Goal: Task Accomplishment & Management: Use online tool/utility

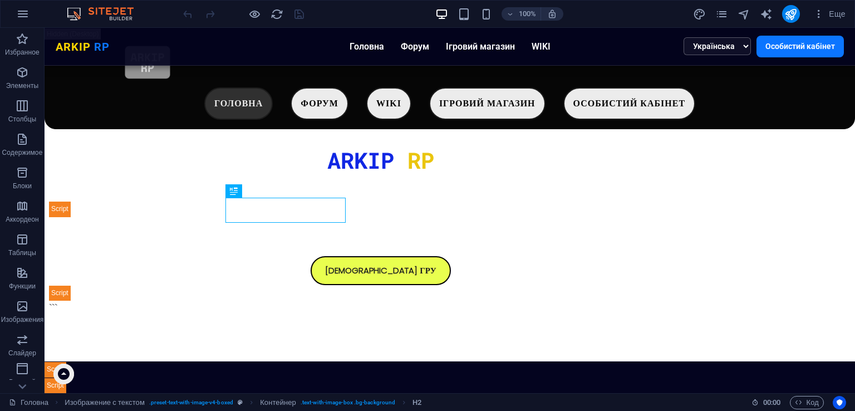
click at [714, 20] on div "Еще" at bounding box center [771, 14] width 157 height 18
click at [719, 13] on icon "pages" at bounding box center [721, 14] width 13 height 13
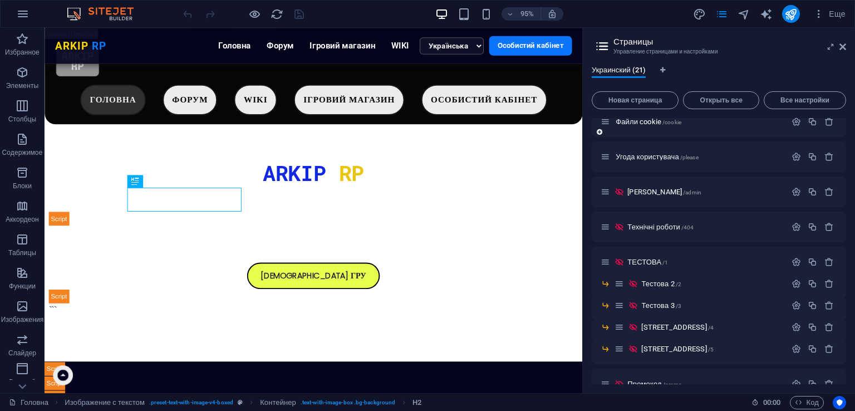
scroll to position [417, 0]
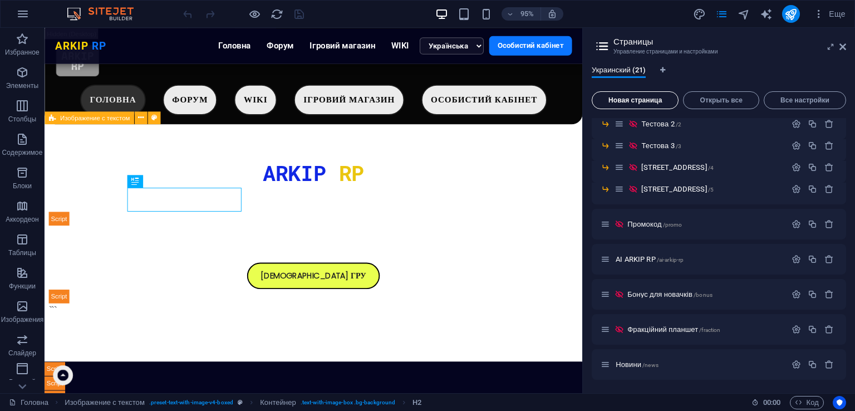
click at [657, 98] on span "Новая страница" at bounding box center [634, 100] width 77 height 7
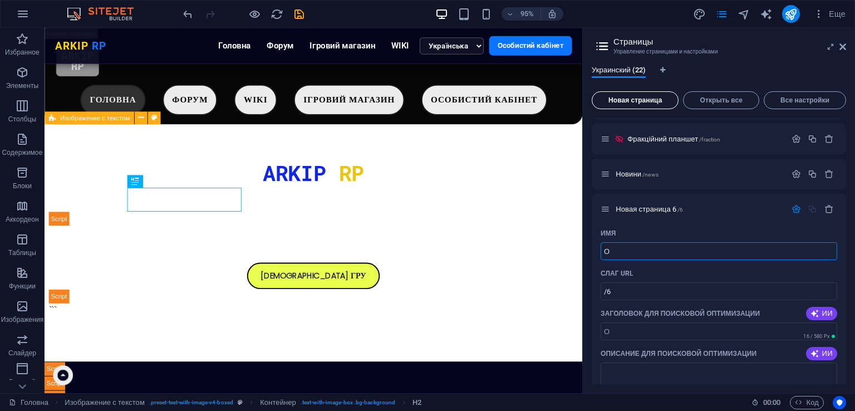
type input "Об"
type input "/"
type input "Обзвони"
click at [636, 284] on input "/" at bounding box center [718, 291] width 236 height 18
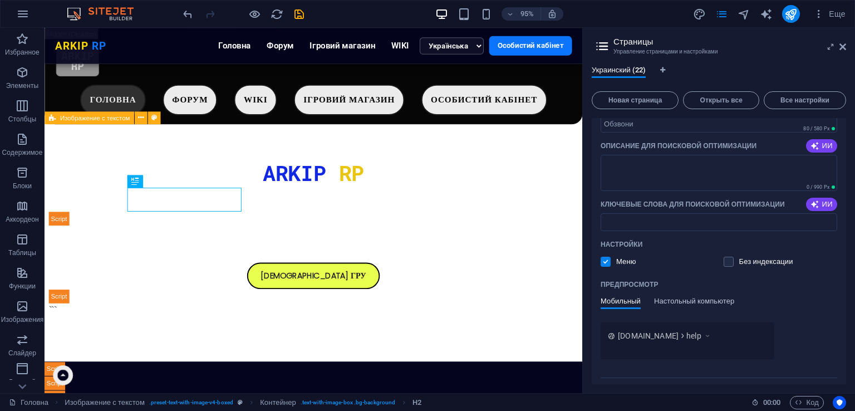
scroll to position [830, 0]
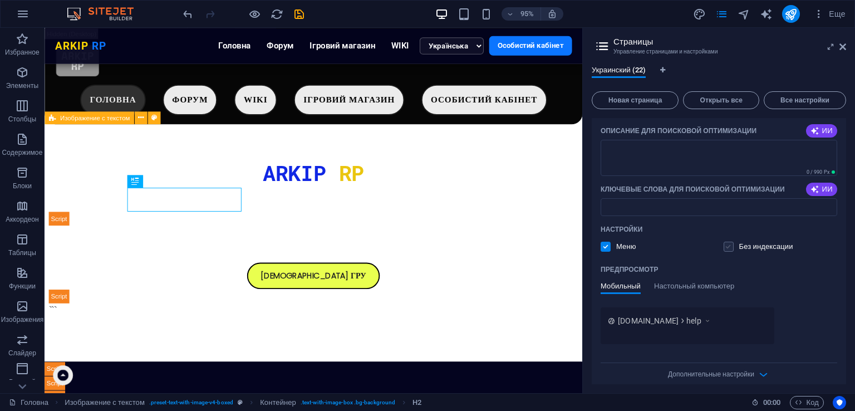
type input "/help"
click at [731, 245] on label at bounding box center [728, 246] width 10 height 10
click at [0, 0] on input "checkbox" at bounding box center [0, 0] width 0 height 0
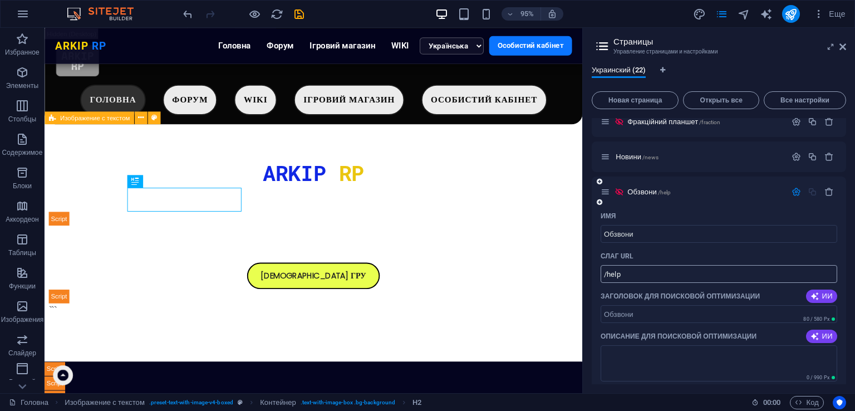
scroll to position [607, 0]
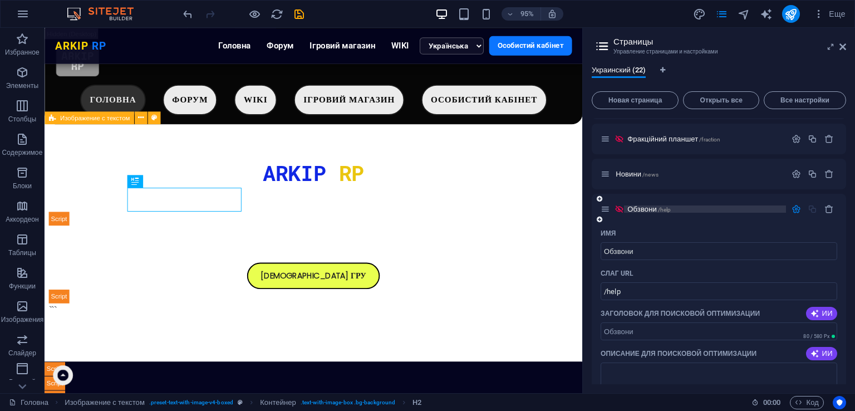
click at [644, 206] on span "Обзвони /help" at bounding box center [648, 209] width 43 height 8
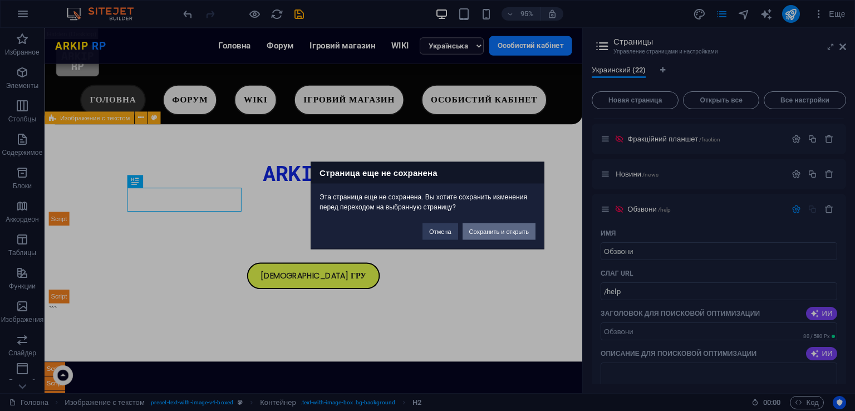
click at [512, 231] on button "Сохранить и открыть" at bounding box center [498, 231] width 73 height 17
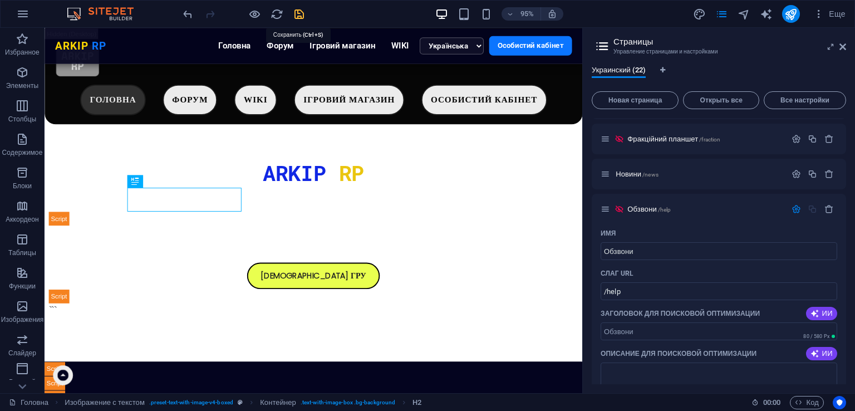
click at [296, 14] on icon "save" at bounding box center [299, 14] width 13 height 13
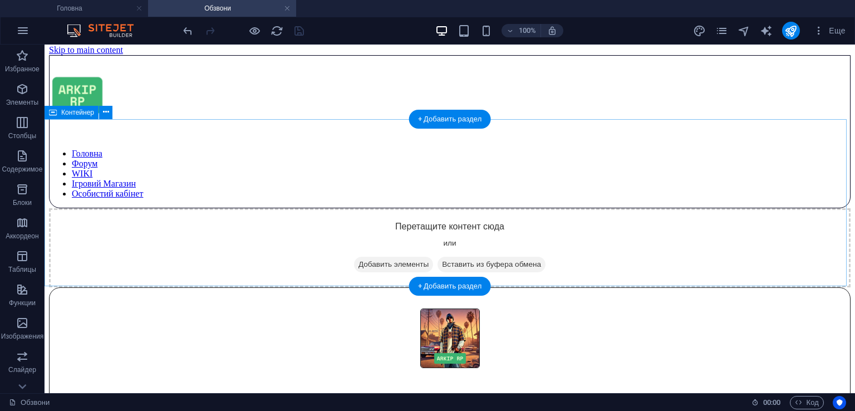
scroll to position [4, 0]
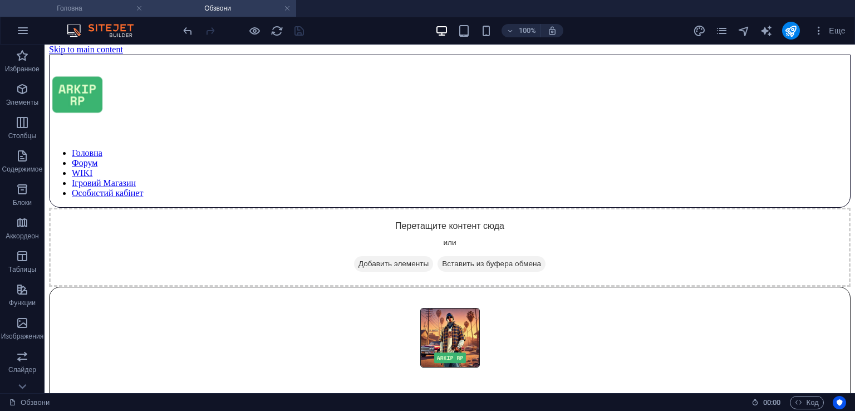
click at [70, 9] on h4 "Головна" at bounding box center [74, 8] width 148 height 12
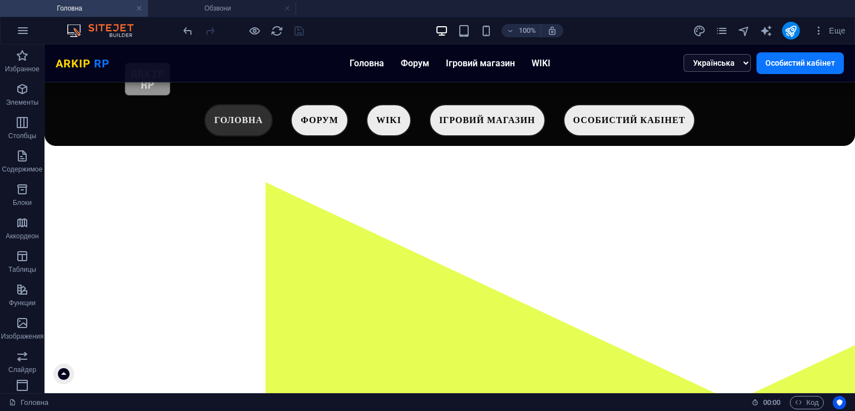
scroll to position [0, 0]
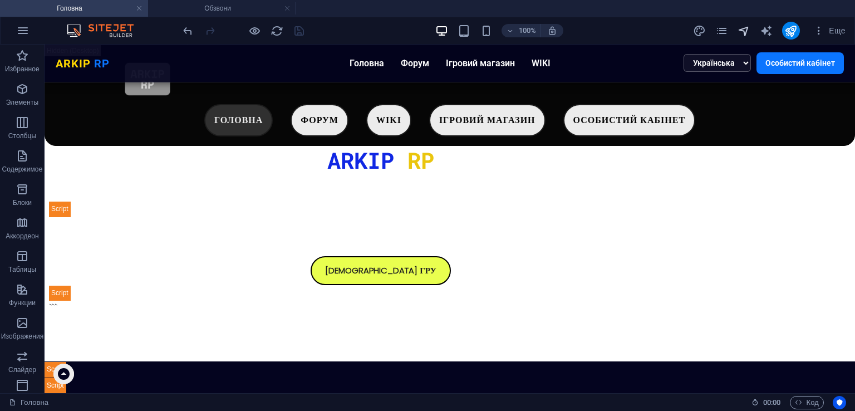
click at [742, 26] on icon "navigator" at bounding box center [743, 30] width 13 height 13
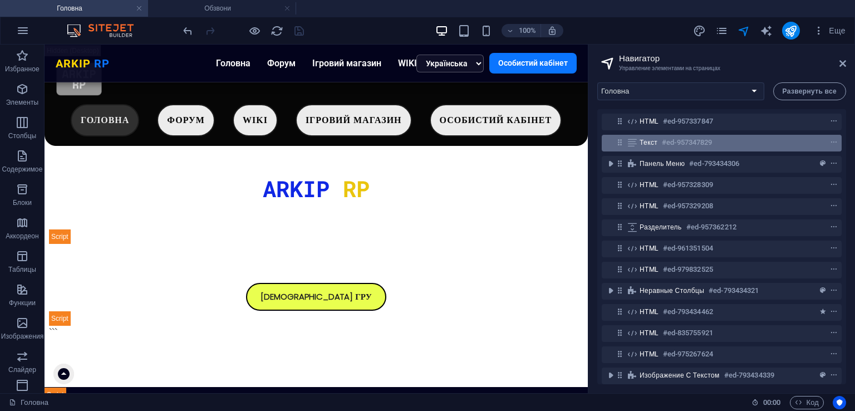
scroll to position [479, 0]
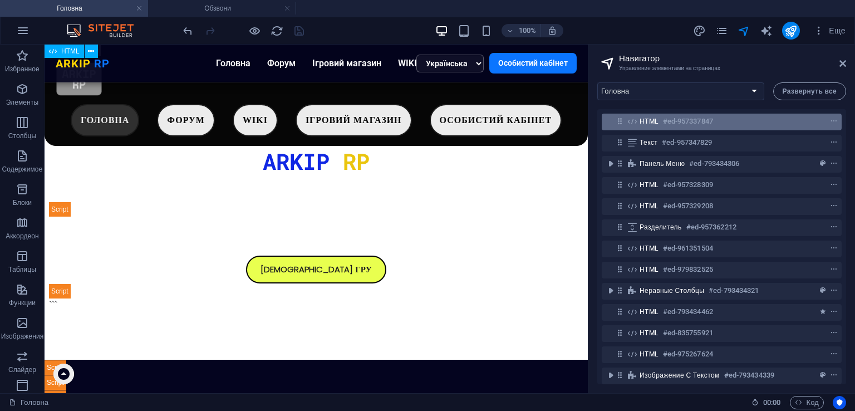
click at [684, 121] on h6 "#ed-957337847" at bounding box center [688, 121] width 50 height 13
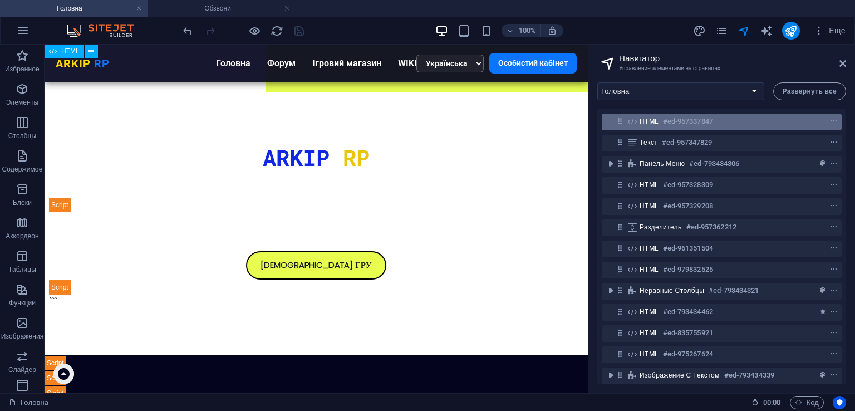
scroll to position [0, 0]
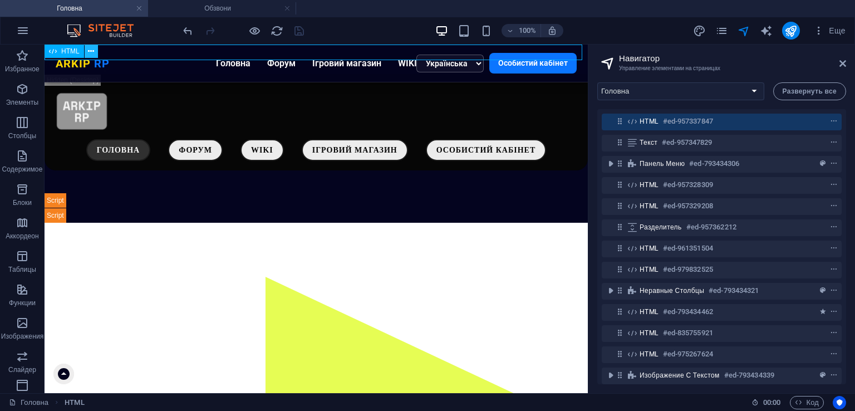
click at [91, 50] on icon at bounding box center [91, 52] width 6 height 12
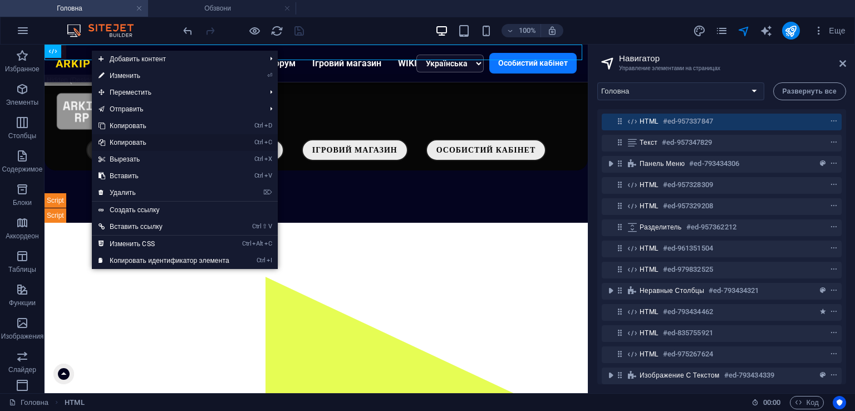
drag, startPoint x: 136, startPoint y: 141, endPoint x: 111, endPoint y: 72, distance: 73.7
click at [136, 141] on link "Ctrl C Копировать" at bounding box center [164, 142] width 144 height 17
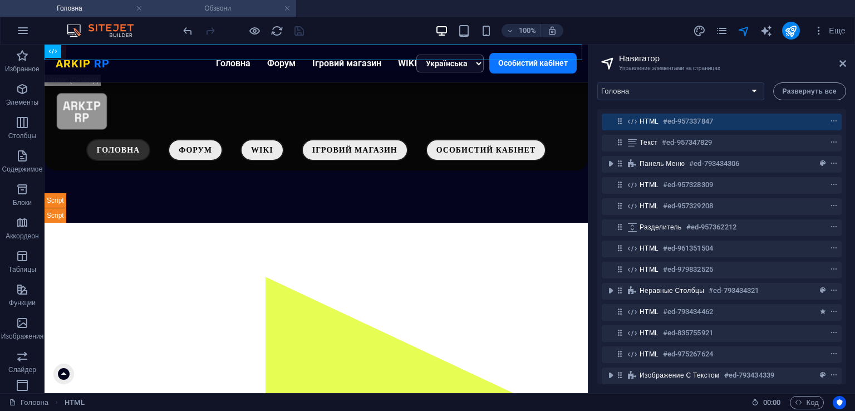
click at [185, 11] on h4 "Обзвони" at bounding box center [222, 8] width 148 height 12
select select "18157182-[GEOGRAPHIC_DATA]"
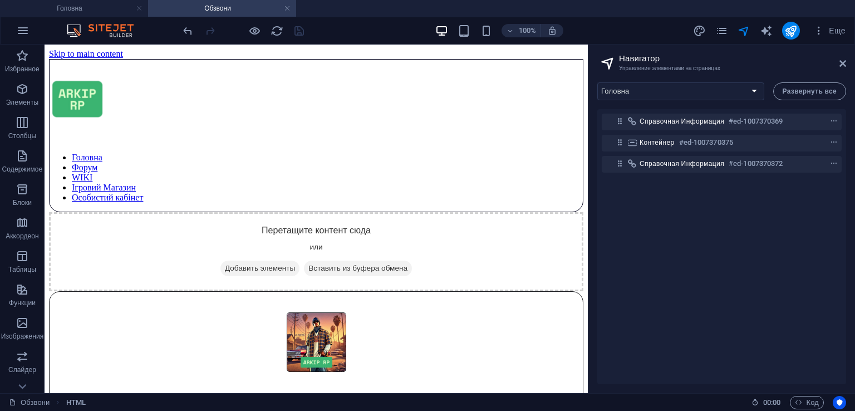
scroll to position [4, 0]
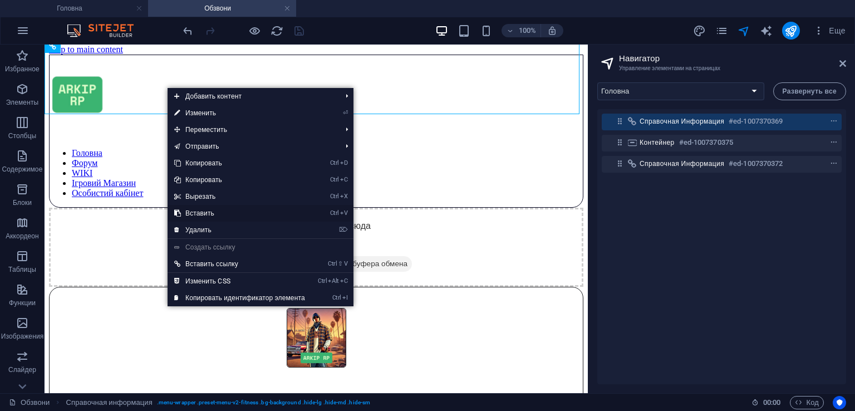
click at [202, 212] on link "Ctrl V Вставить" at bounding box center [239, 213] width 144 height 17
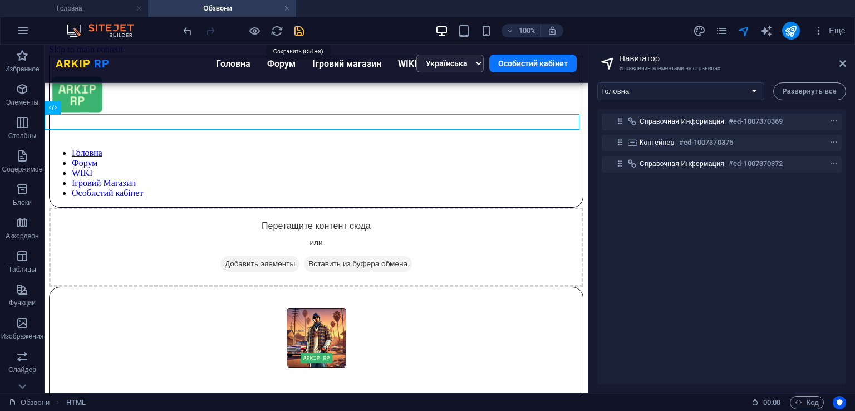
click at [300, 29] on icon "save" at bounding box center [299, 30] width 13 height 13
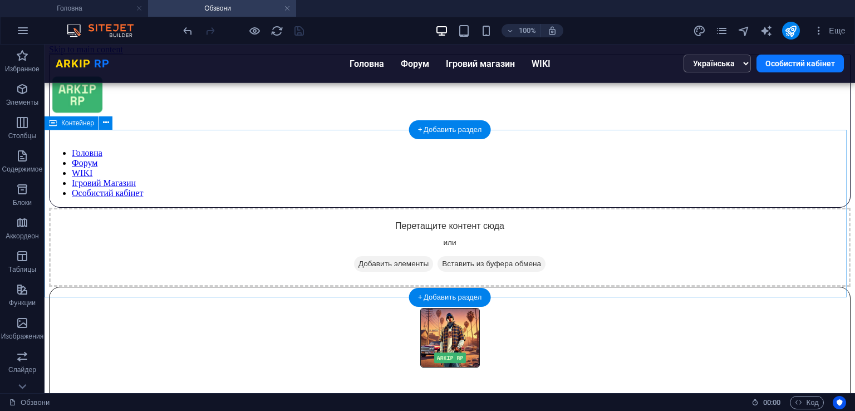
scroll to position [20, 0]
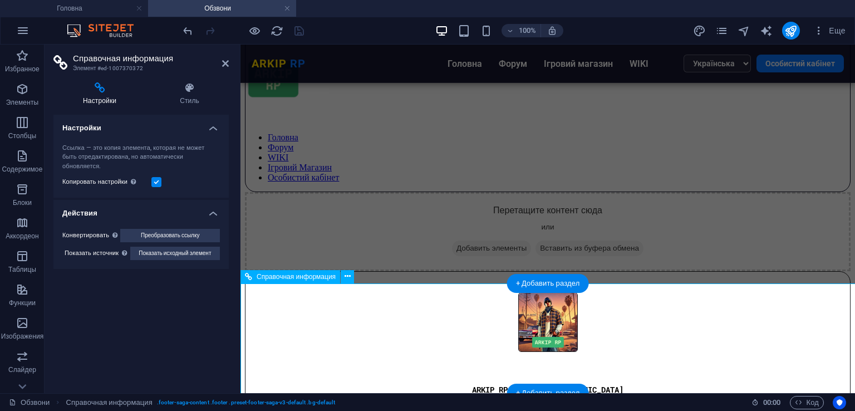
scroll to position [18, 0]
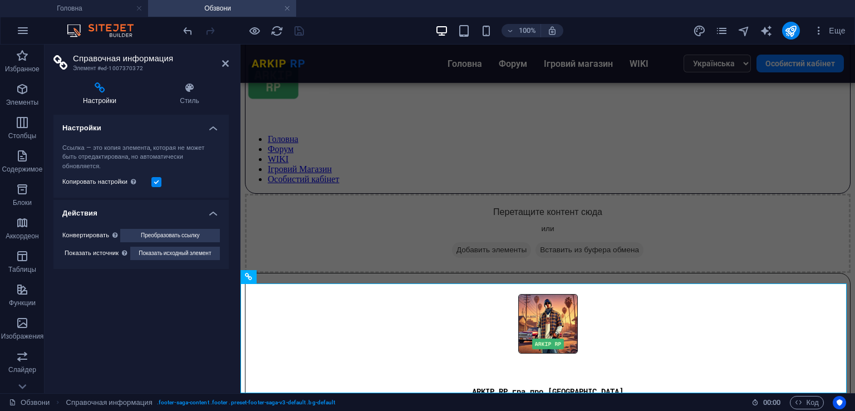
click at [230, 60] on aside "Справочная информация Элемент #ed-1007370372 Настройки Стиль Настройки Ссылка —…" at bounding box center [143, 219] width 196 height 348
click at [225, 61] on icon at bounding box center [225, 63] width 7 height 9
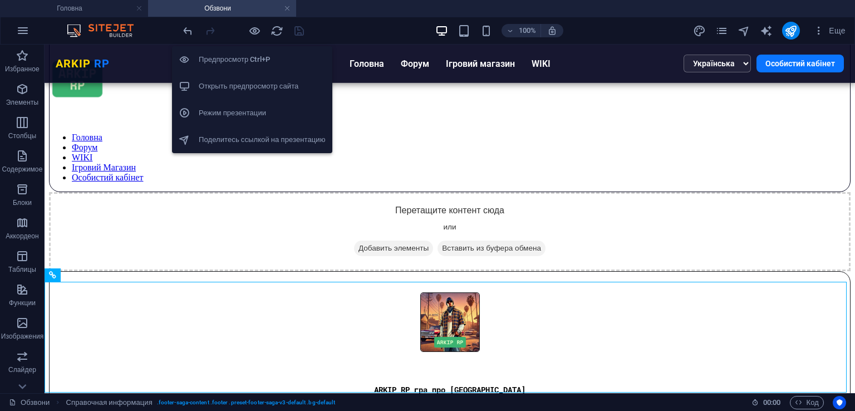
click at [260, 84] on h6 "Открыть предпросмотр сайта" at bounding box center [262, 86] width 127 height 13
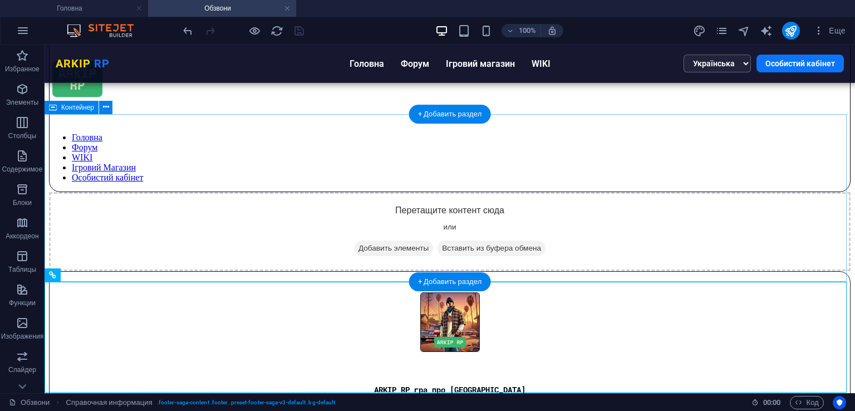
click at [392, 240] on span "Добавить элементы" at bounding box center [393, 248] width 79 height 16
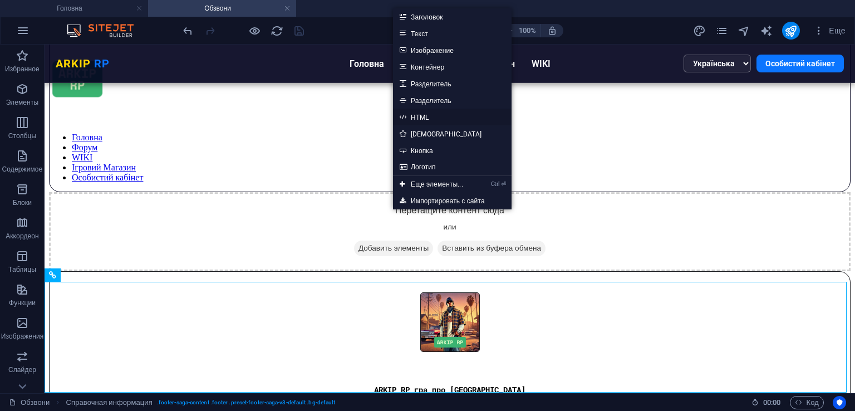
click at [418, 122] on link "HTML" at bounding box center [452, 117] width 119 height 17
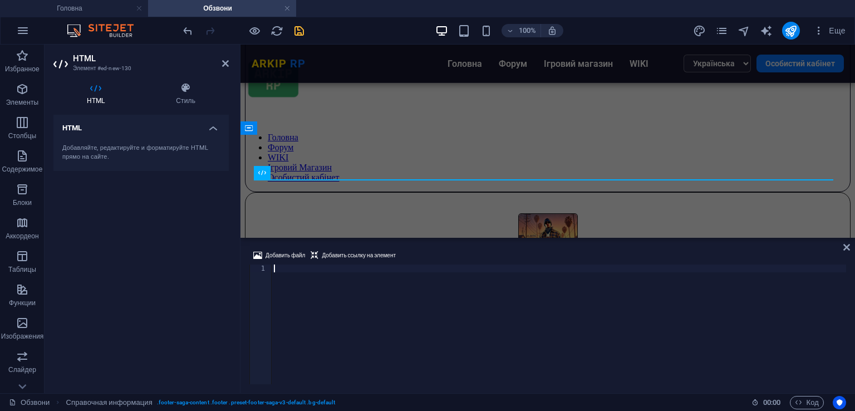
scroll to position [0, 0]
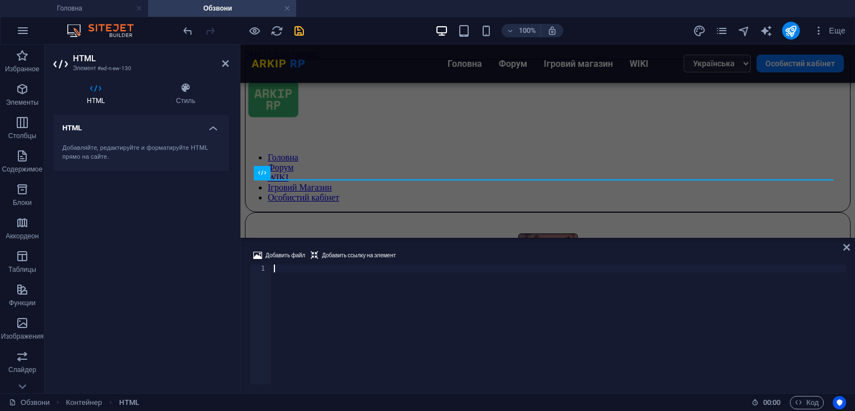
click at [358, 266] on div at bounding box center [559, 331] width 574 height 135
click at [358, 268] on div at bounding box center [559, 331] width 574 height 135
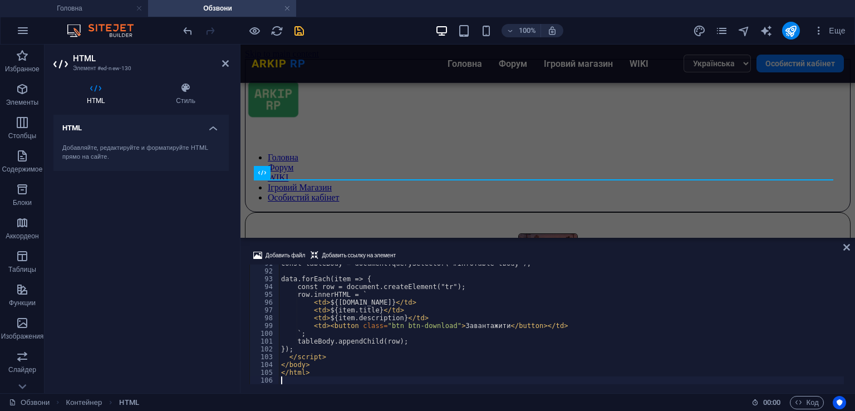
scroll to position [706, 0]
click at [449, 259] on div "Добавить файл Добавить ссылку на элемент" at bounding box center [547, 257] width 596 height 16
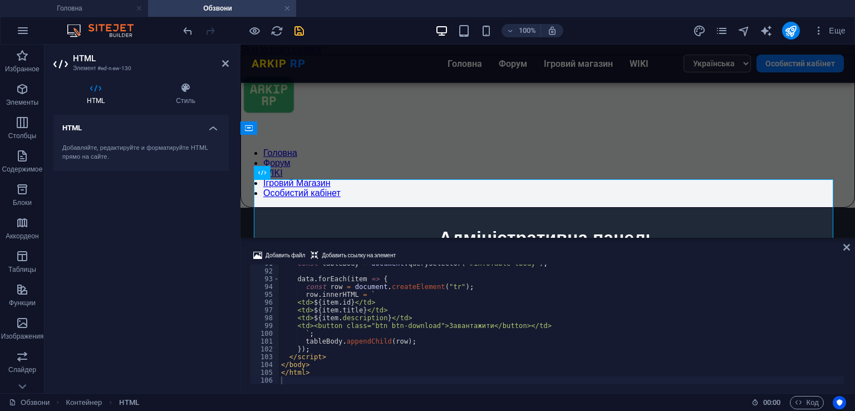
click at [301, 36] on icon "save" at bounding box center [299, 30] width 13 height 13
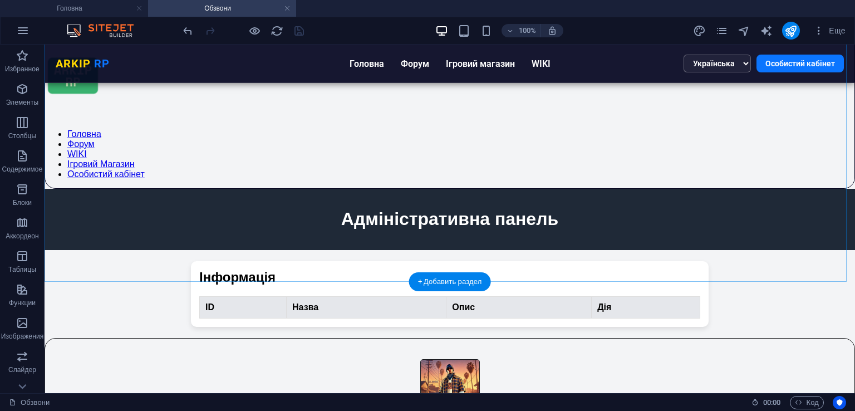
scroll to position [0, 0]
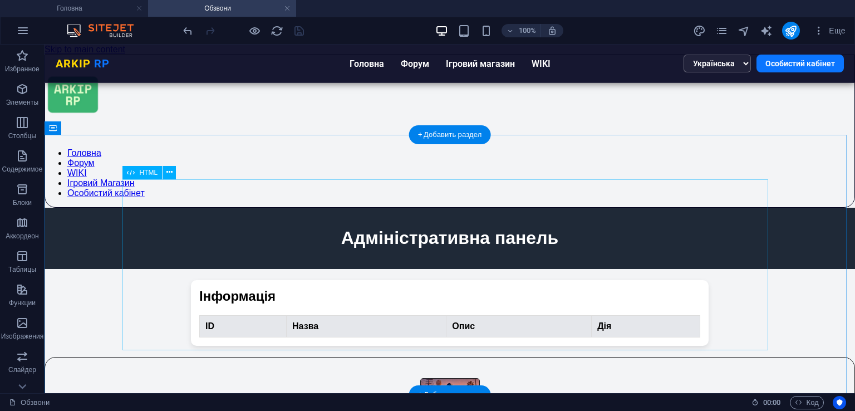
click at [368, 228] on div "Адмін-панель Адміністративна панель Інформація ID Назва Опис Дія" at bounding box center [450, 277] width 810 height 138
drag, startPoint x: 368, startPoint y: 228, endPoint x: 173, endPoint y: 234, distance: 194.9
click at [368, 228] on div "Адмін-панель Адміністративна панель Інформація ID Назва Опис Дія" at bounding box center [450, 277] width 810 height 138
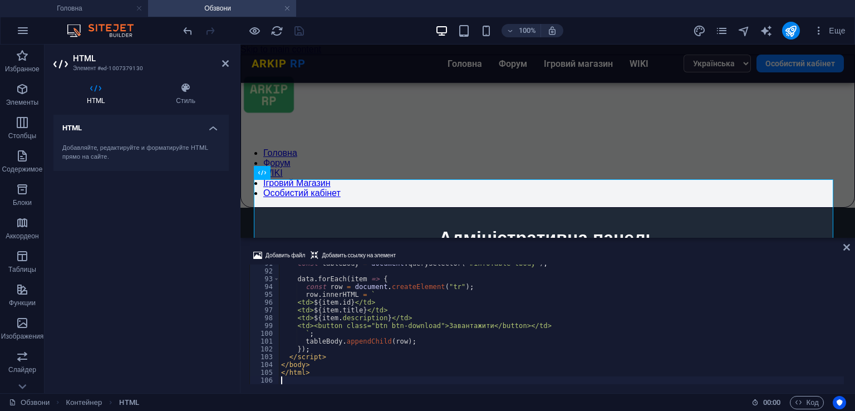
click at [385, 274] on div "const tableBody = document . querySelector ( "#infoTable tbody" ) ; data . forE…" at bounding box center [561, 326] width 565 height 135
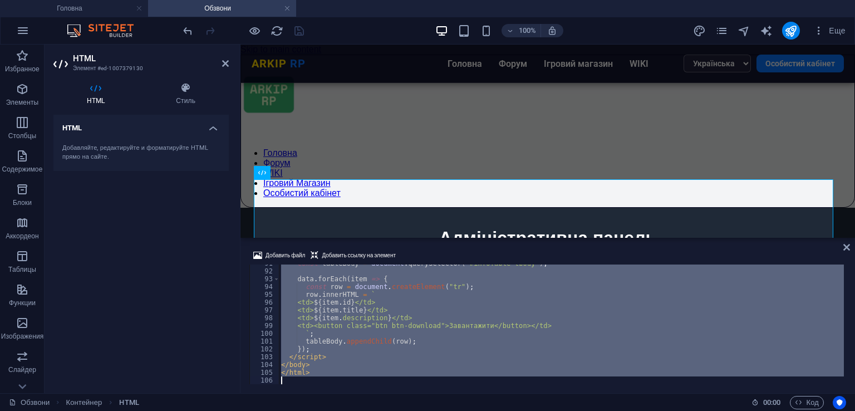
click at [385, 274] on div "const tableBody = document . querySelector ( "#infoTable tbody" ) ; data . forE…" at bounding box center [561, 326] width 565 height 135
type textarea "</html>"
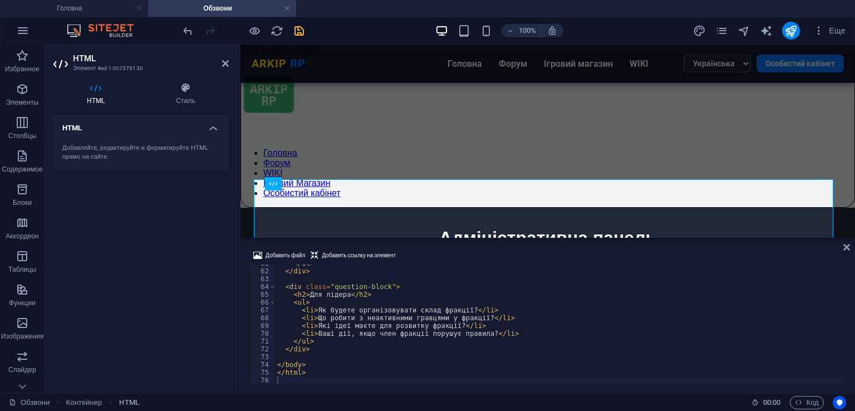
click at [429, 248] on div "Добавить файл Добавить ссылку на элемент 61 62 63 64 65 66 67 68 69 70 71 72 73…" at bounding box center [547, 316] width 614 height 153
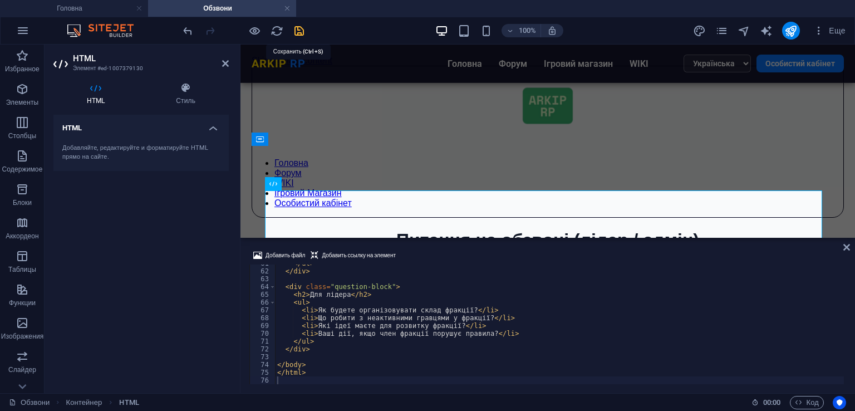
click at [296, 26] on icon "save" at bounding box center [299, 30] width 13 height 13
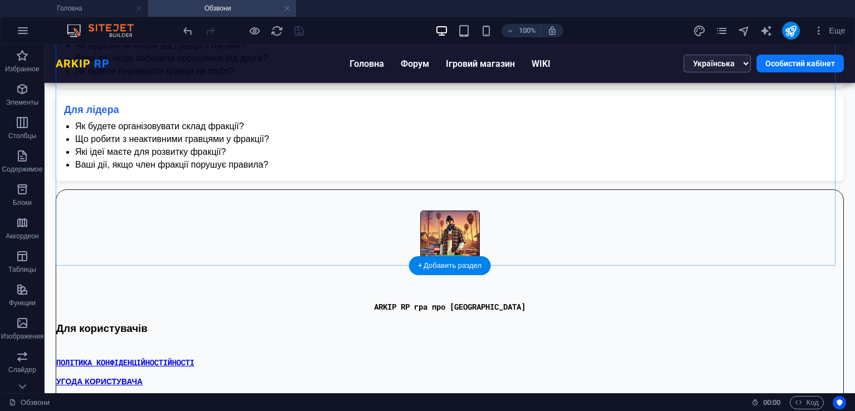
scroll to position [75, 0]
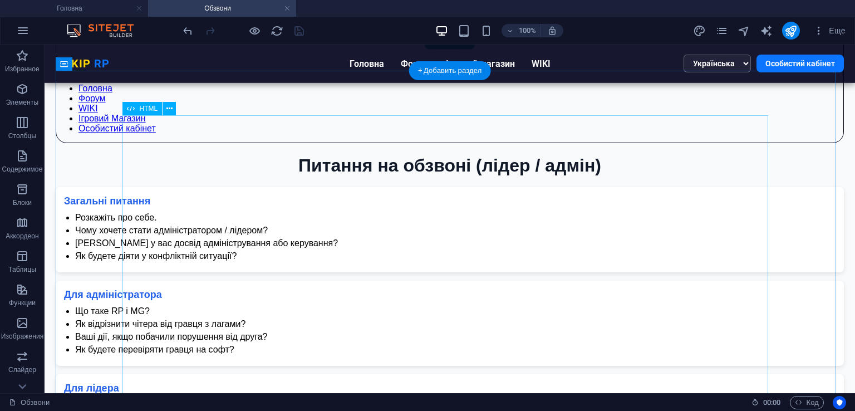
click at [416, 211] on div "Питання для обзвону Питання на обзвоні (лідер / адмін) Загальні питання Розкажі…" at bounding box center [450, 307] width 788 height 304
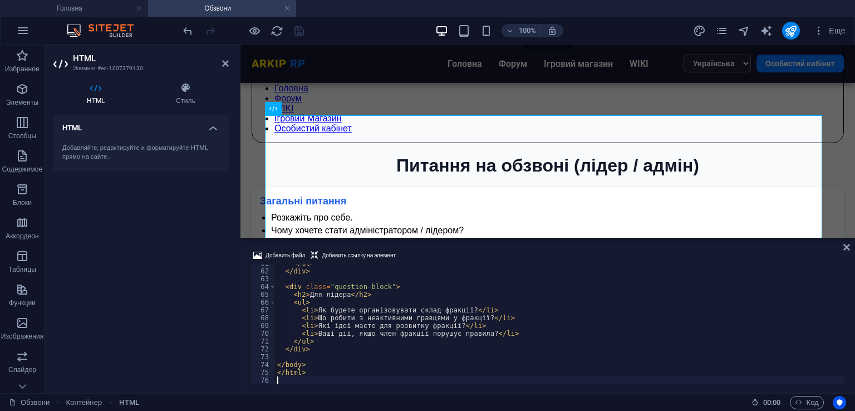
click at [382, 318] on div "</ ul > </ div > < div class = "question-block" > < h2 > Для лідера </ h2 > < u…" at bounding box center [559, 326] width 569 height 135
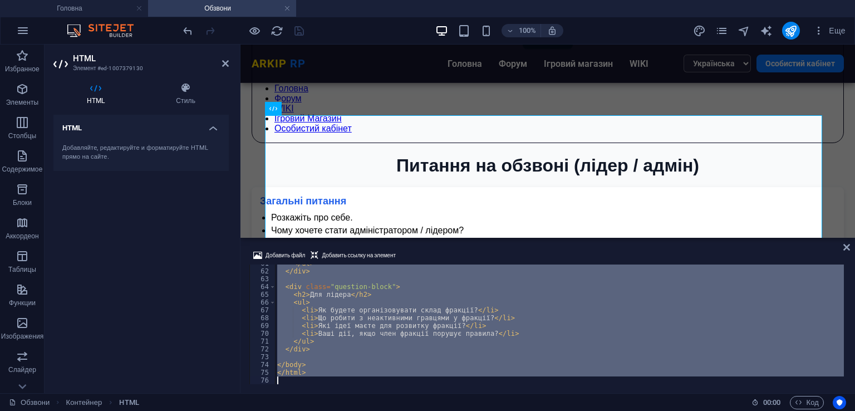
click at [382, 318] on div "</ ul > </ div > < div class = "question-block" > < h2 > Для лідера </ h2 > < u…" at bounding box center [559, 326] width 569 height 135
type textarea "</html>"
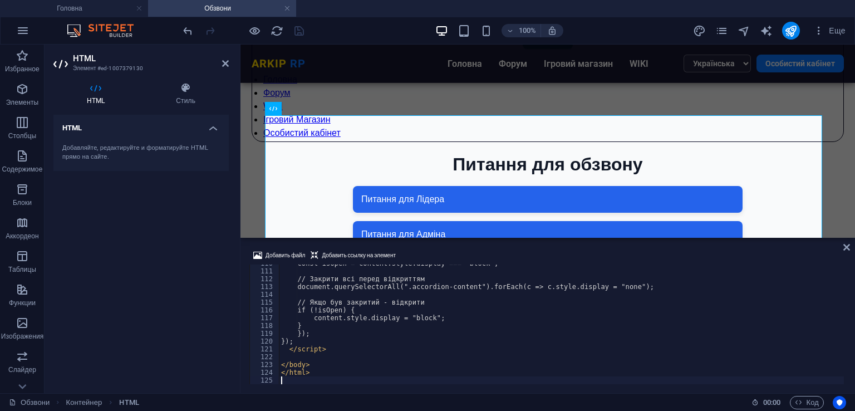
click at [454, 246] on div "Добавить файл Добавить ссылку на элемент 110 111 112 113 114 115 116 117 118 11…" at bounding box center [547, 316] width 614 height 153
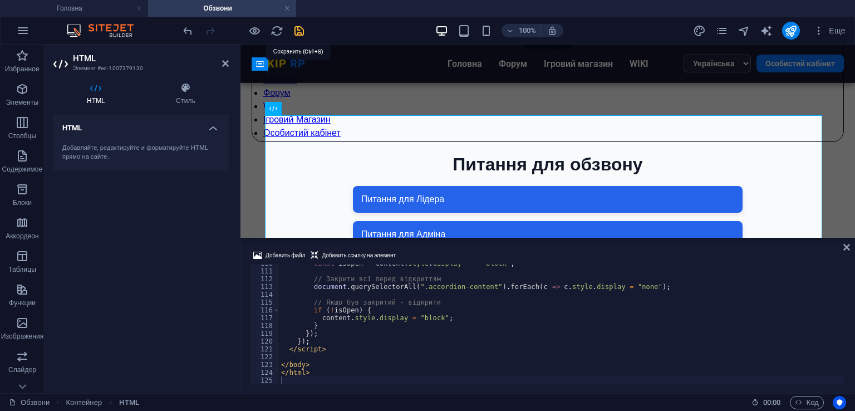
click at [298, 29] on icon "save" at bounding box center [299, 30] width 13 height 13
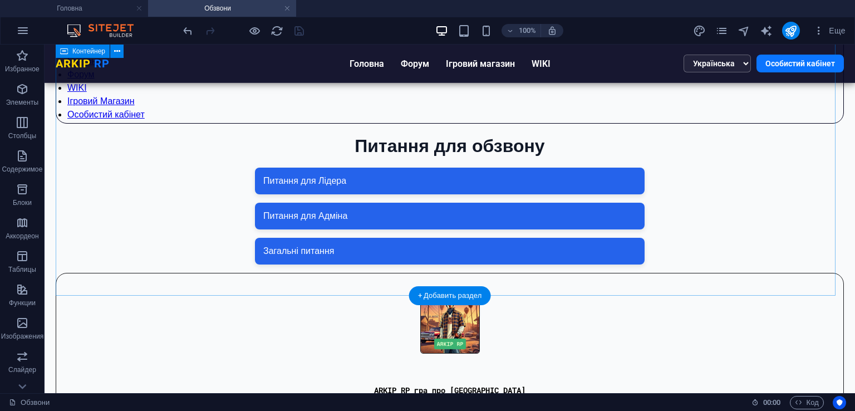
scroll to position [92, 0]
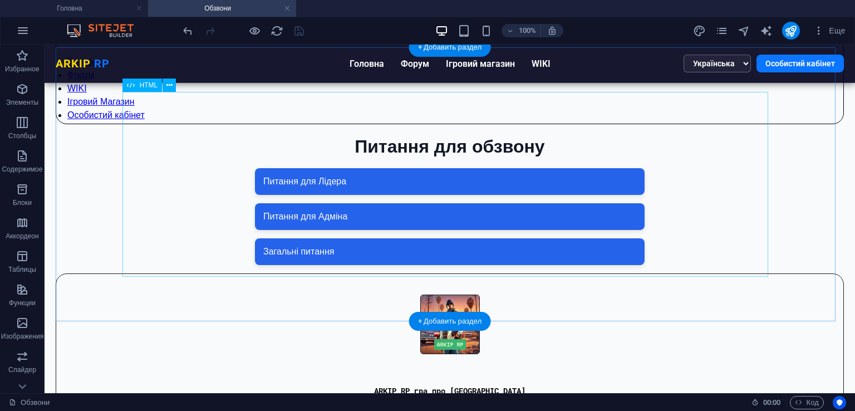
click at [341, 231] on div "Питання для обзвону Питання для обзвону Питання для Лідера Як будете організову…" at bounding box center [450, 200] width 788 height 129
click at [486, 254] on div "Питання для обзвону Питання для обзвону Питання для Лідера Як будете організову…" at bounding box center [450, 200] width 788 height 129
click at [486, 253] on div "Питання для обзвону Питання для обзвону Питання для Лідера Як будете організову…" at bounding box center [450, 200] width 788 height 129
click at [450, 329] on div "+ Добавить раздел" at bounding box center [450, 321] width 82 height 19
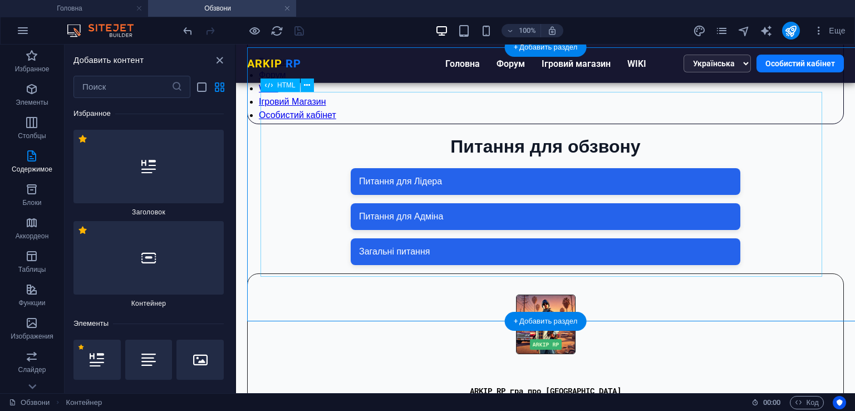
click at [420, 216] on div "Питання для обзвону Питання для обзвону Питання для Лідера Як будете організову…" at bounding box center [545, 200] width 596 height 129
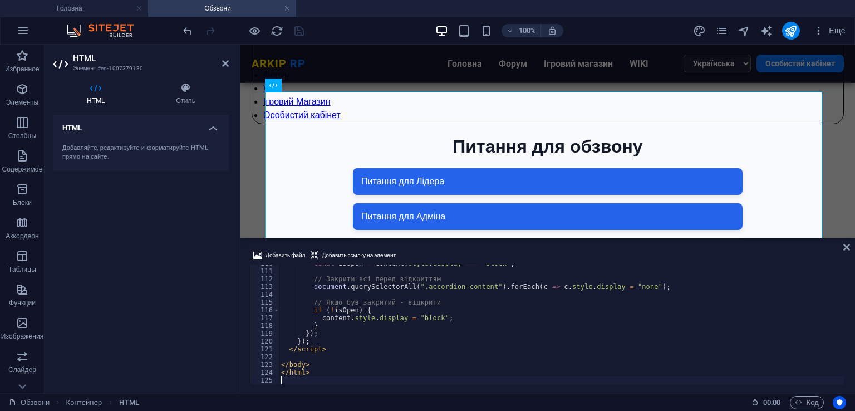
click at [436, 319] on div "const isOpen = content . style . display === "block" ; // Закрити всі перед від…" at bounding box center [561, 326] width 565 height 135
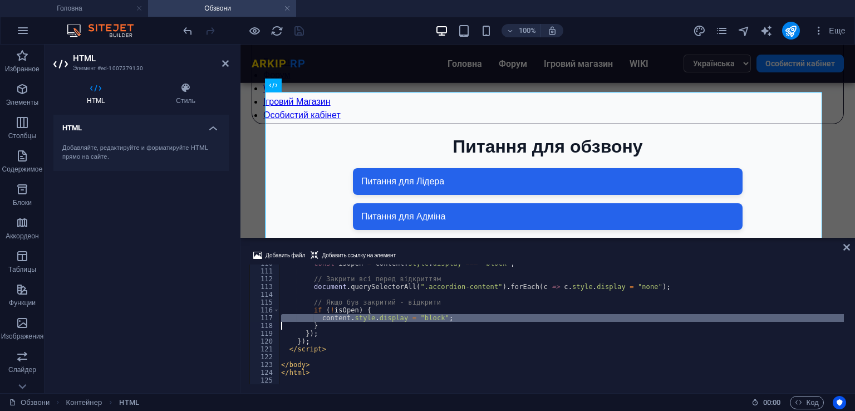
click at [436, 319] on div "const isOpen = content . style . display === "block" ; // Закрити всі перед від…" at bounding box center [561, 326] width 565 height 135
type textarea "</html>"
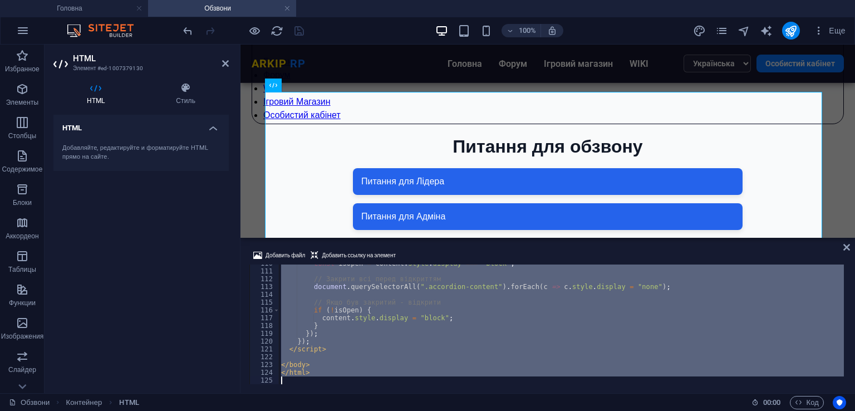
paste textarea
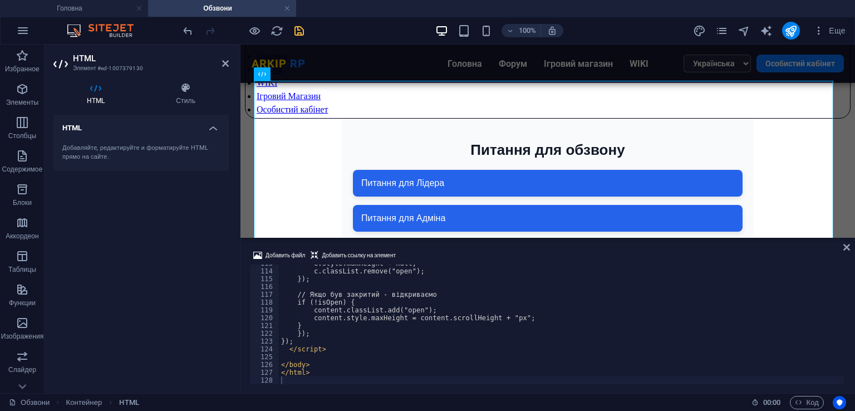
drag, startPoint x: 467, startPoint y: 246, endPoint x: 183, endPoint y: 169, distance: 294.7
click at [467, 246] on div "Добавить файл Добавить ссылку на элемент 113 114 115 116 117 118 119 120 121 12…" at bounding box center [547, 316] width 614 height 153
click at [300, 27] on icon "save" at bounding box center [299, 30] width 13 height 13
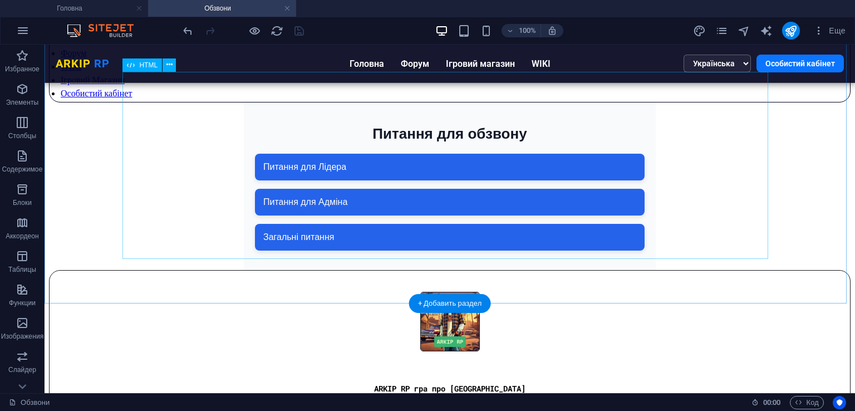
scroll to position [106, 0]
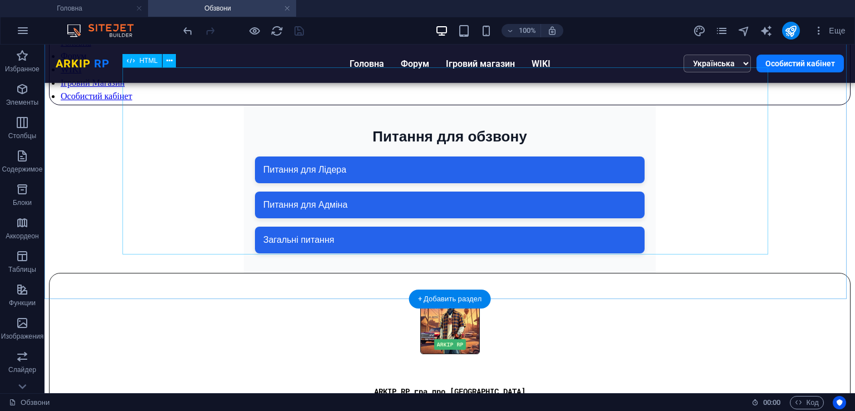
click at [351, 212] on div "Питання для обзвону Питання для обзвону Питання для Лідера Як будете організову…" at bounding box center [449, 189] width 801 height 168
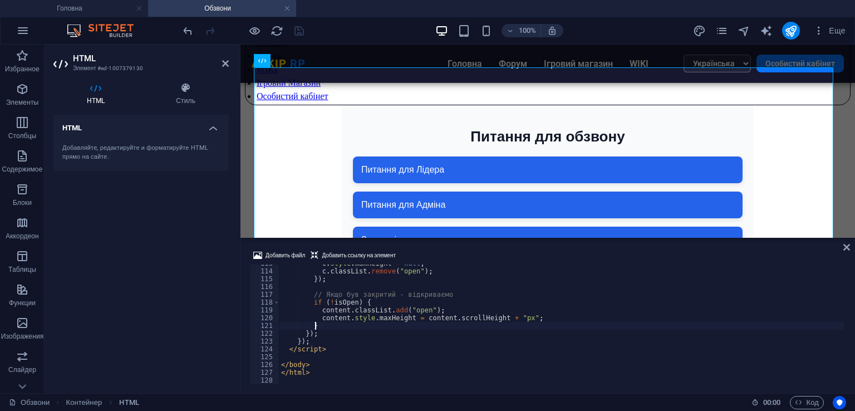
click at [417, 323] on div "c . style . maxHeight = null ; c . classList . remove ( "open" ) ; }) ; // Якщо…" at bounding box center [561, 326] width 565 height 135
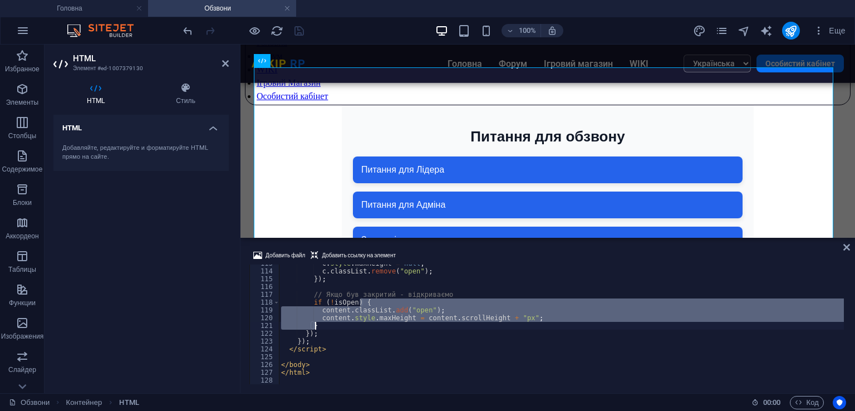
click at [417, 323] on div "c . style . maxHeight = null ; c . classList . remove ( "open" ) ; }) ; // Якщо…" at bounding box center [561, 326] width 565 height 135
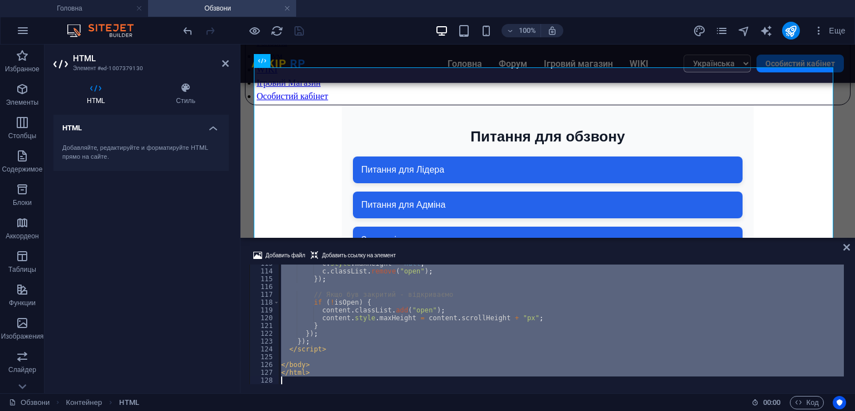
click at [417, 323] on div "c . style . maxHeight = null ; c . classList . remove ( "open" ) ; }) ; // Якщо…" at bounding box center [561, 326] width 565 height 135
type textarea "</html>"
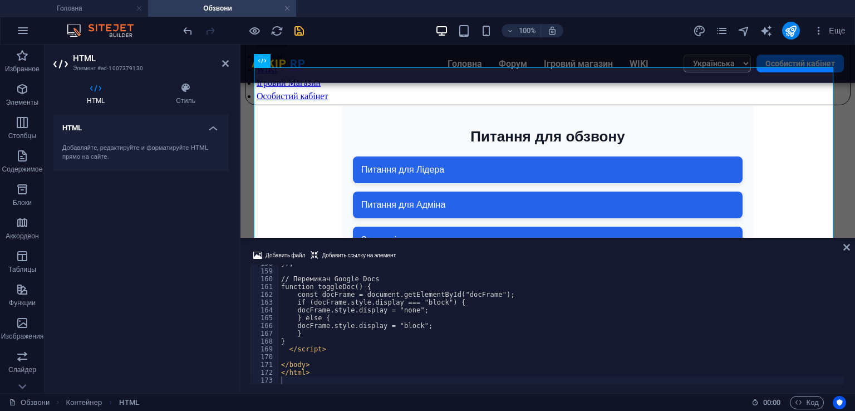
click at [433, 248] on div "Добавить файл Добавить ссылку на элемент 158 159 160 161 162 163 164 165 166 16…" at bounding box center [547, 316] width 614 height 153
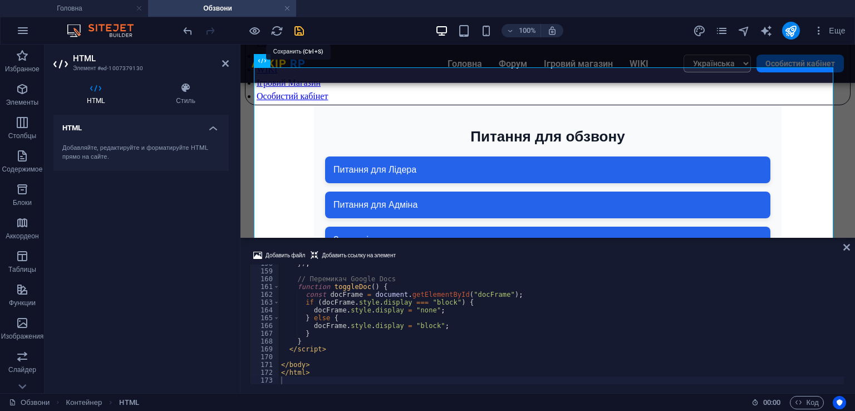
click at [298, 32] on icon "save" at bounding box center [299, 30] width 13 height 13
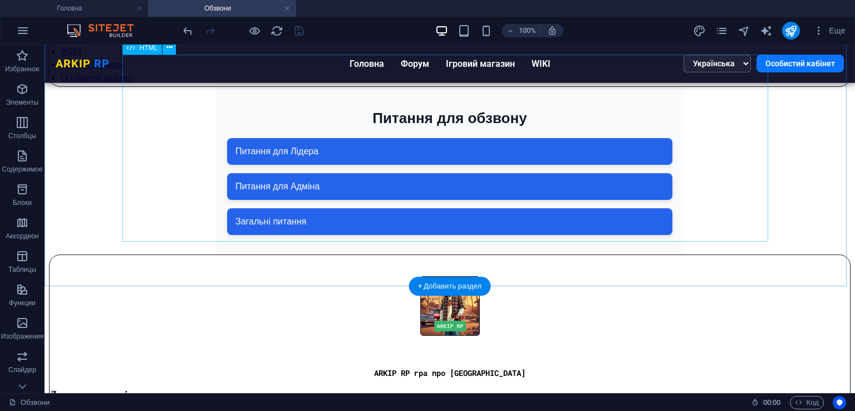
scroll to position [124, 0]
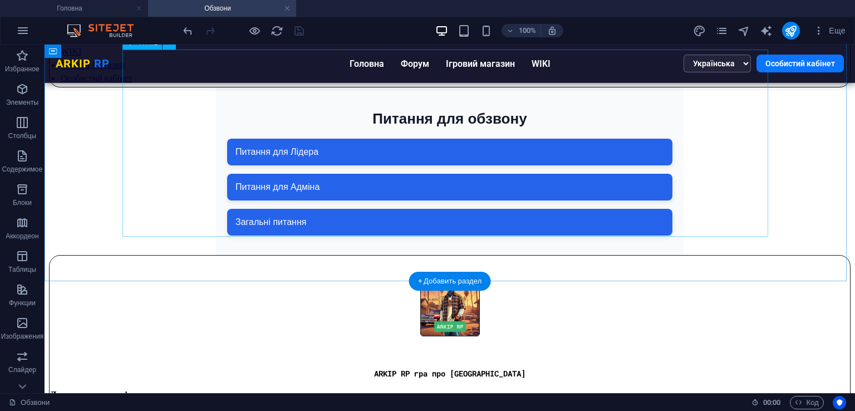
click at [379, 192] on div "Питання для обзвону Питання для обзвону Питання для Лідера Як будете організову…" at bounding box center [449, 171] width 801 height 168
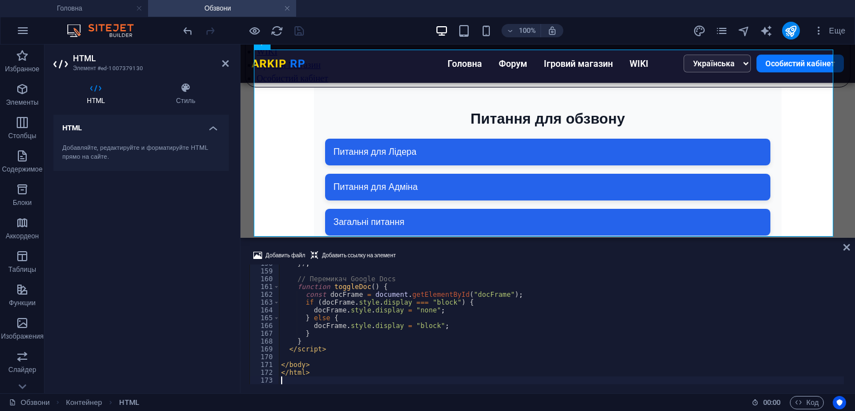
click at [398, 300] on div "}) ; // Перемикач Google Docs function toggleDoc ( ) { const docFrame = documen…" at bounding box center [561, 326] width 565 height 135
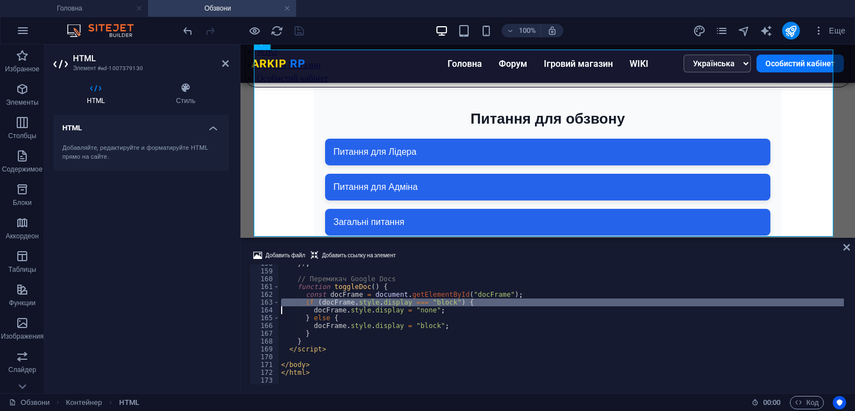
click at [398, 300] on div "}) ; // Перемикач Google Docs function toggleDoc ( ) { const docFrame = documen…" at bounding box center [561, 326] width 565 height 135
type textarea "</html>"
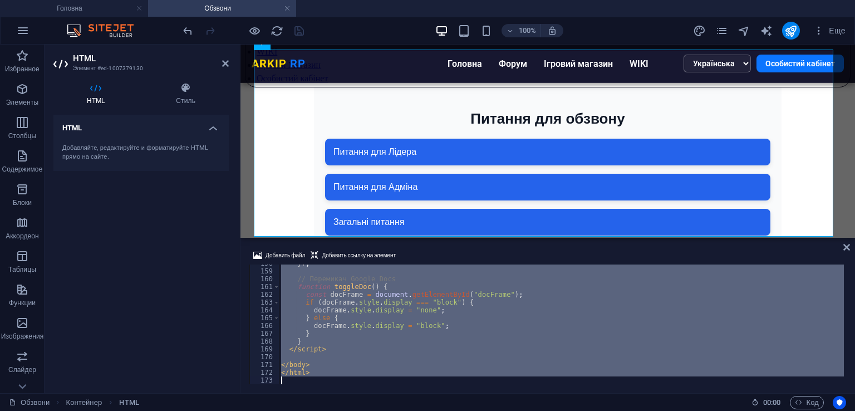
scroll to position [706, 0]
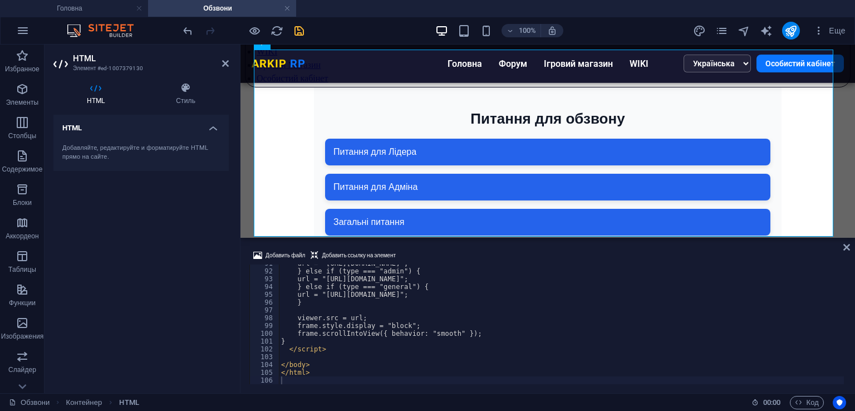
drag, startPoint x: 438, startPoint y: 249, endPoint x: 169, endPoint y: 181, distance: 278.4
click at [438, 249] on div "Добавить файл Добавить ссылку на элемент" at bounding box center [547, 257] width 596 height 16
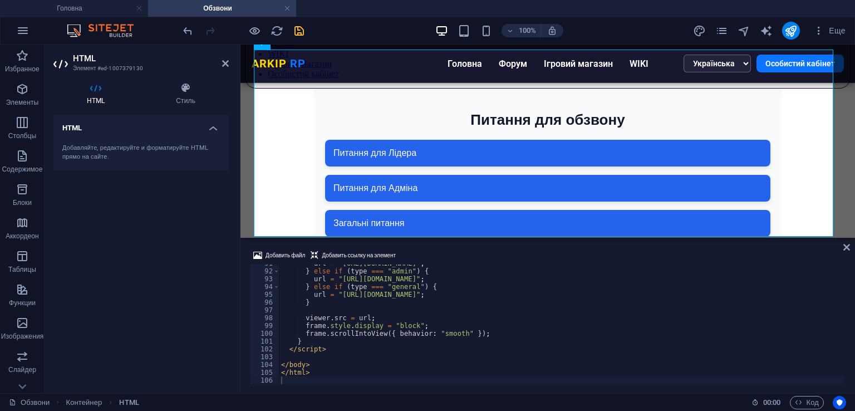
click at [301, 35] on icon "save" at bounding box center [299, 30] width 13 height 13
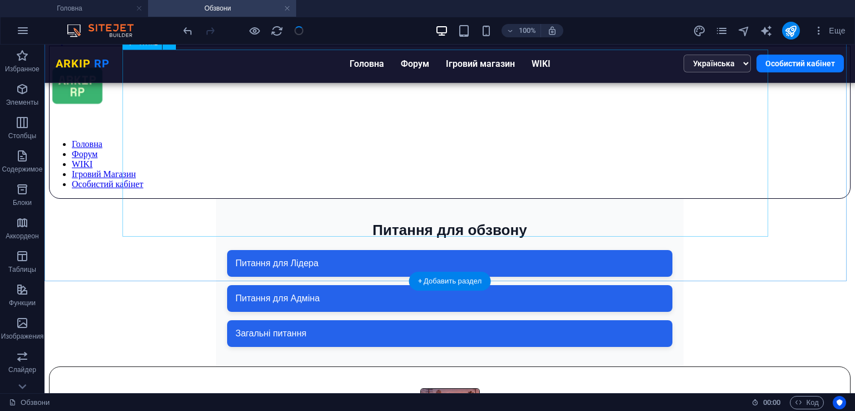
scroll to position [0, 0]
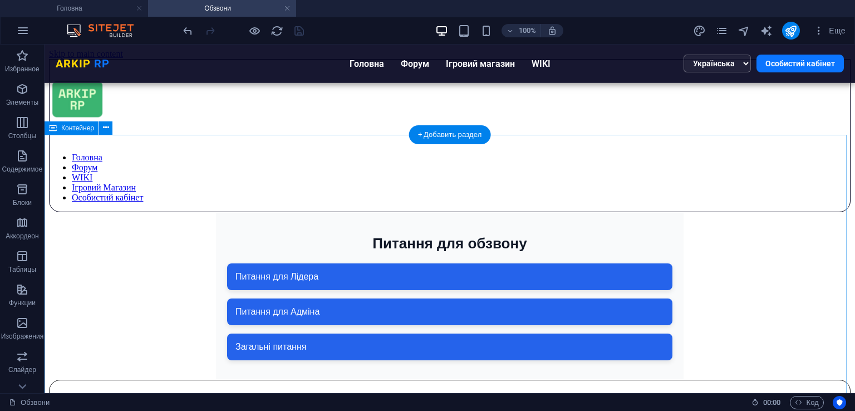
click at [151, 212] on div "Питання для обзвону Питання для обзвону Питання для Лідера Питання для Адміна З…" at bounding box center [449, 296] width 801 height 168
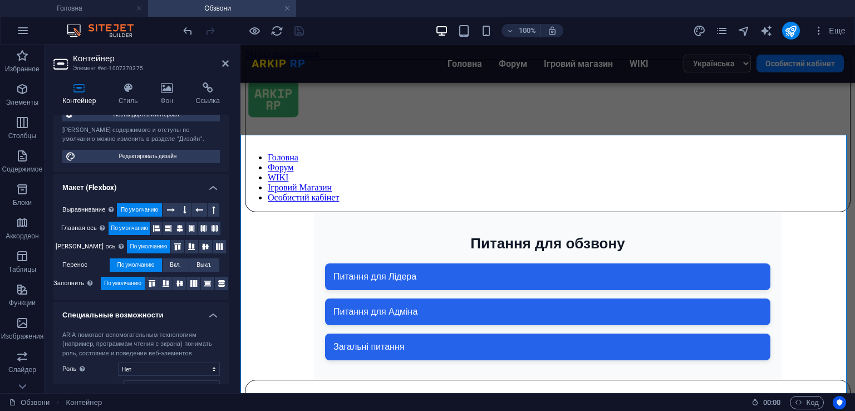
scroll to position [175, 0]
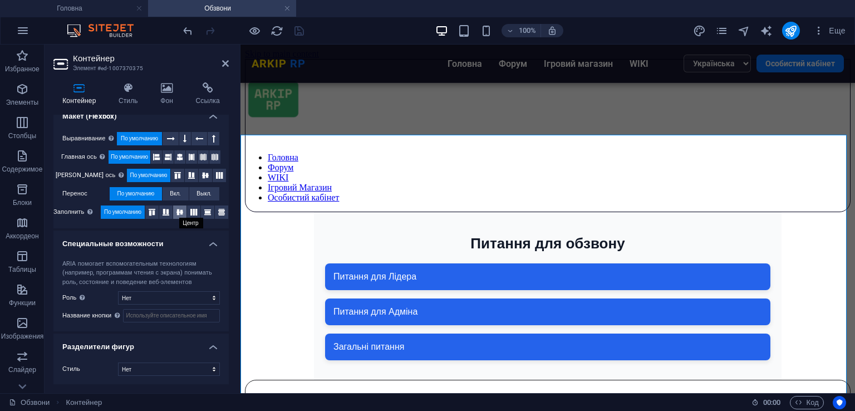
click at [181, 209] on icon at bounding box center [179, 212] width 13 height 7
click at [181, 154] on icon at bounding box center [179, 156] width 7 height 13
click at [199, 177] on icon at bounding box center [205, 175] width 13 height 7
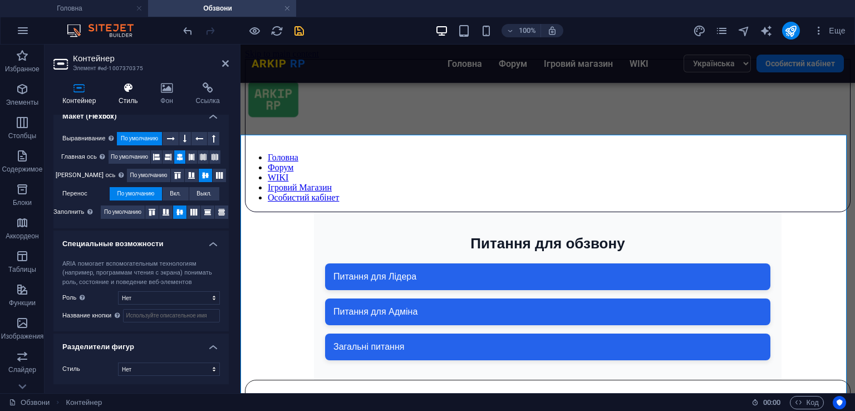
click at [134, 95] on h4 "Стиль" at bounding box center [131, 93] width 42 height 23
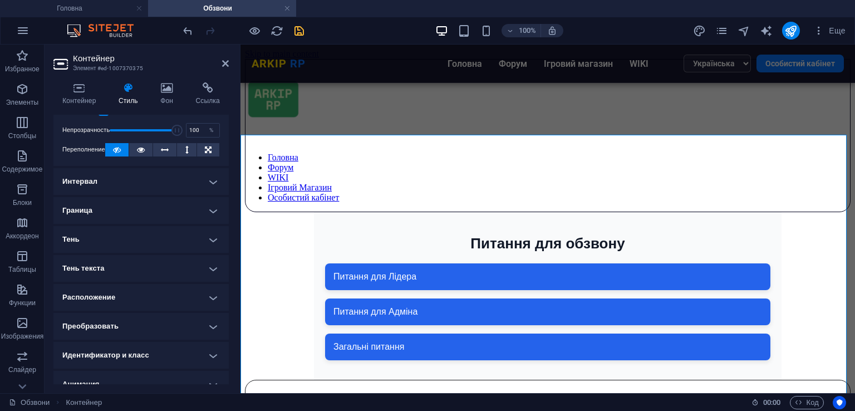
scroll to position [56, 0]
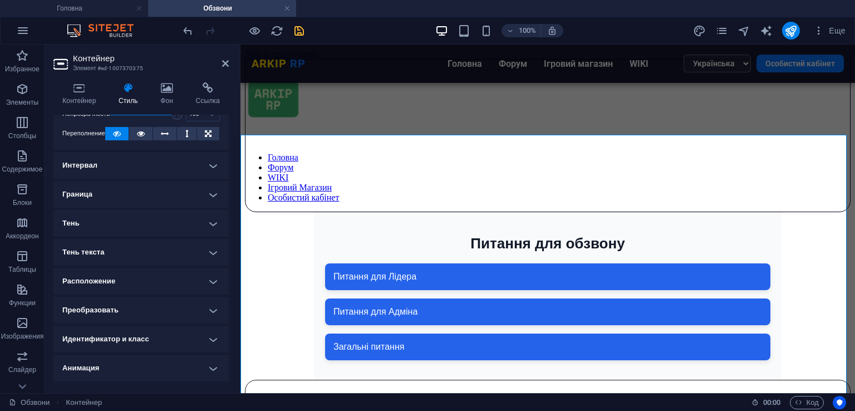
click at [142, 183] on h4 "Граница" at bounding box center [140, 194] width 175 height 27
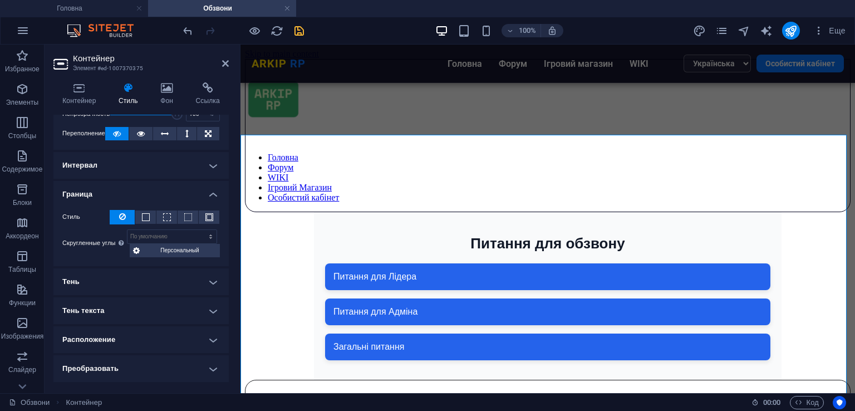
click at [150, 163] on h4 "Интервал" at bounding box center [140, 165] width 175 height 27
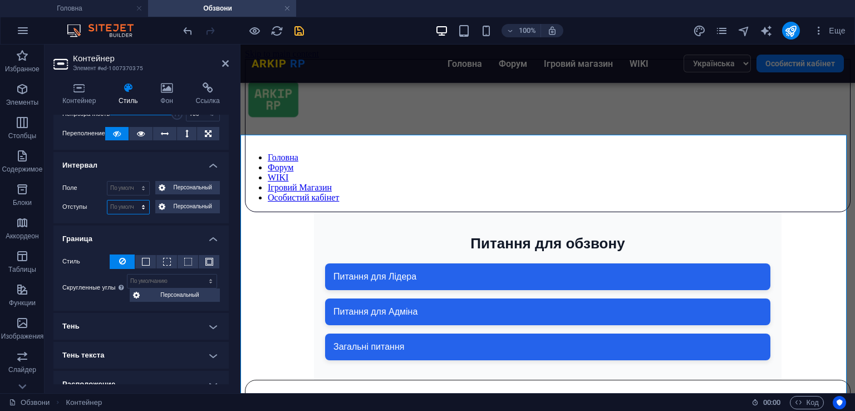
click at [132, 205] on select "По умолчанию px rem % vh vw Персональный" at bounding box center [128, 206] width 42 height 13
select select "px"
click at [132, 200] on select "По умолчанию px rem % vh vw Персональный" at bounding box center [128, 206] width 42 height 13
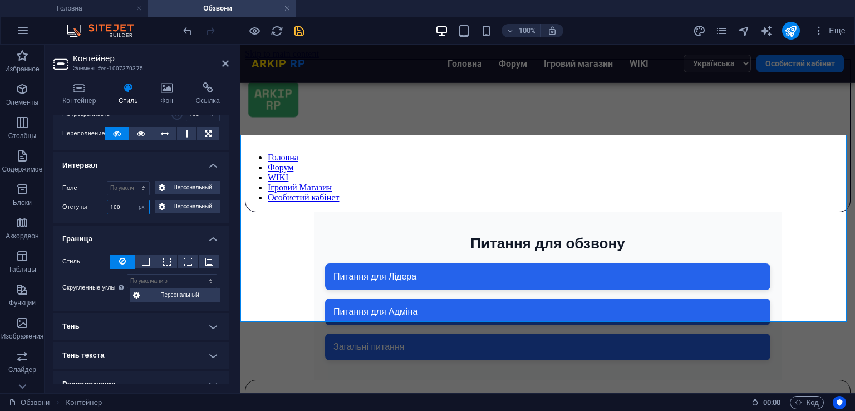
type input "100"
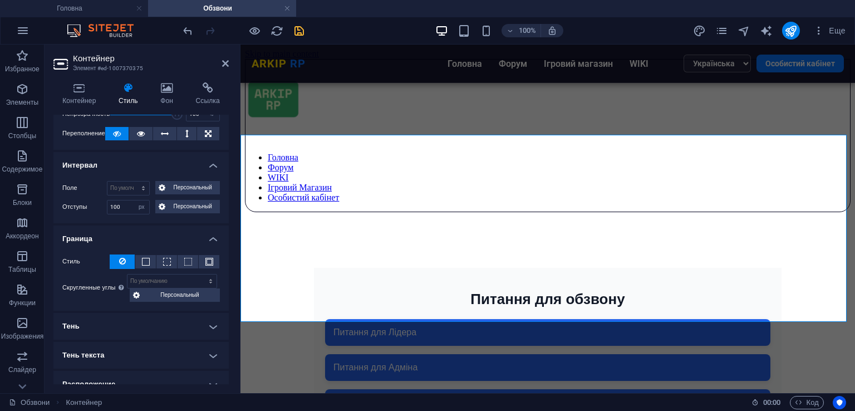
click at [84, 214] on div "Поле По умолчанию автоматически px % rem vw vh Персональный Персональный автома…" at bounding box center [140, 197] width 175 height 51
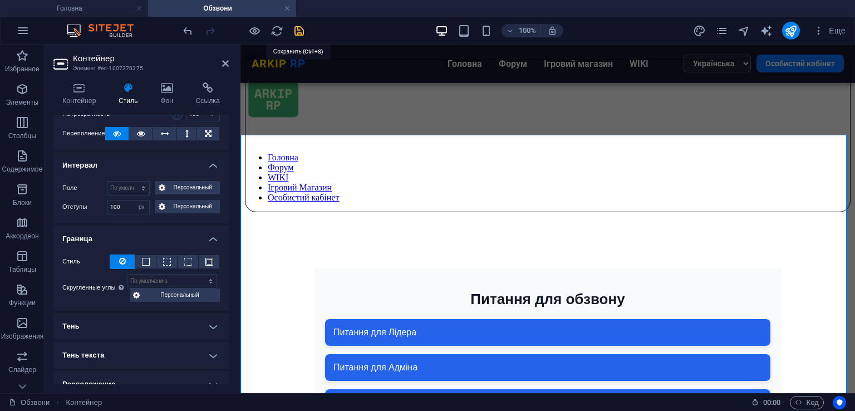
click at [295, 31] on icon "save" at bounding box center [299, 30] width 13 height 13
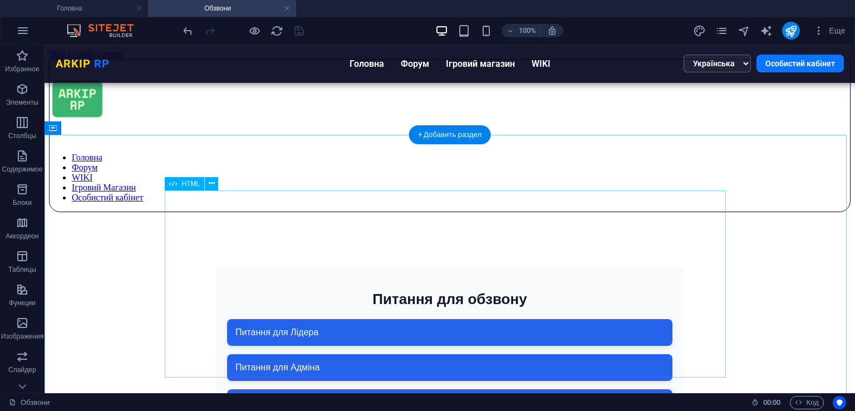
click at [196, 268] on div "Питання для обзвону Питання для обзвону Питання для Лідера Питання для Адміна З…" at bounding box center [450, 352] width 690 height 168
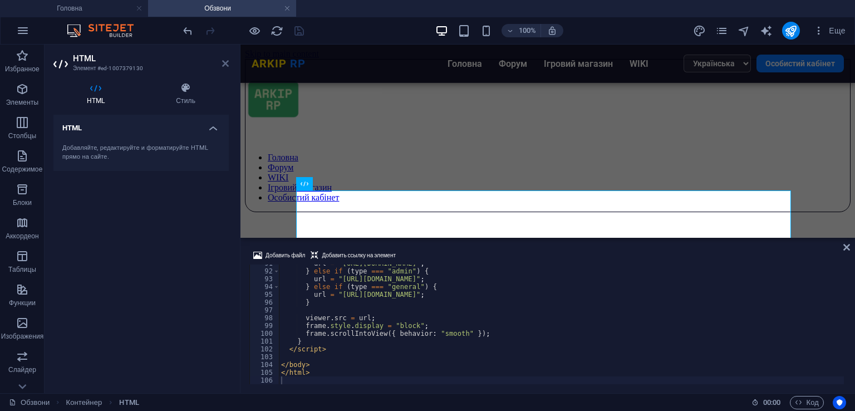
click at [223, 64] on icon at bounding box center [225, 63] width 7 height 9
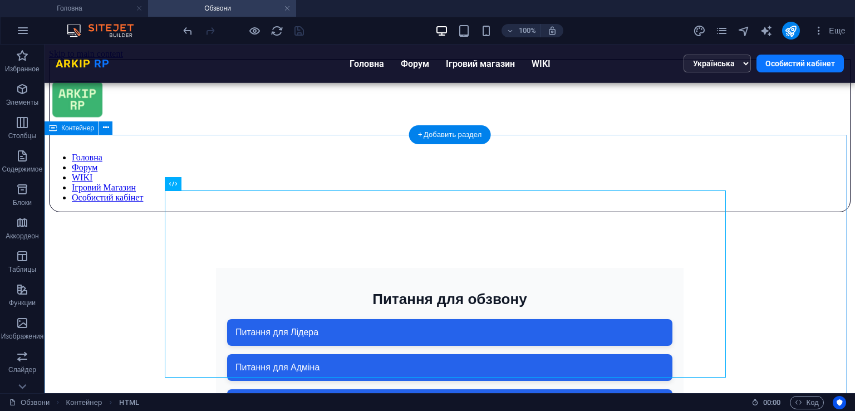
click at [120, 212] on div "Питання для обзвону Питання для обзвону Питання для Лідера Питання для Адміна З…" at bounding box center [449, 351] width 801 height 279
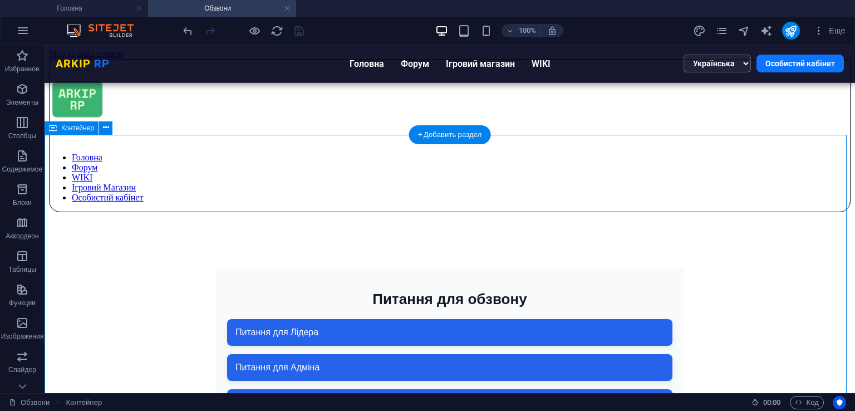
click at [120, 212] on div "Питання для обзвону Питання для обзвону Питання для Лідера Питання для Адміна З…" at bounding box center [449, 351] width 801 height 279
select select "px"
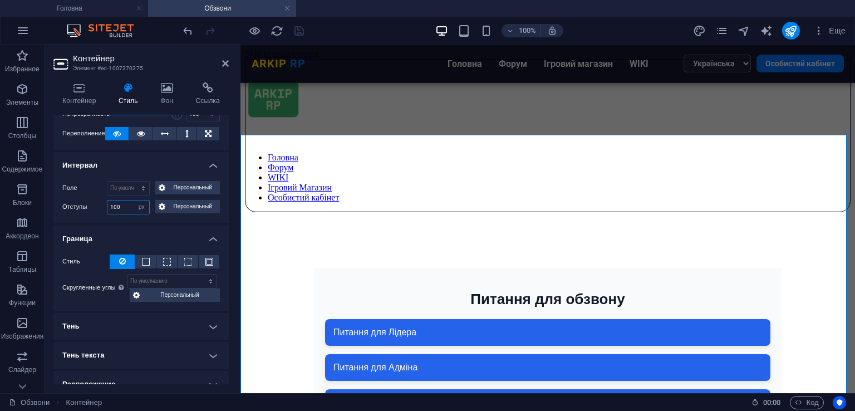
drag, startPoint x: 116, startPoint y: 205, endPoint x: 97, endPoint y: 201, distance: 18.8
click at [97, 201] on div "Отступы 100 По умолчанию px rem % vh vw Персональный Персональный" at bounding box center [140, 207] width 157 height 14
drag, startPoint x: 122, startPoint y: 206, endPoint x: 97, endPoint y: 203, distance: 25.8
click at [97, 203] on div "Отступы 100 По умолчанию px rem % vh vw Персональный Персональный" at bounding box center [140, 207] width 157 height 14
type input "200"
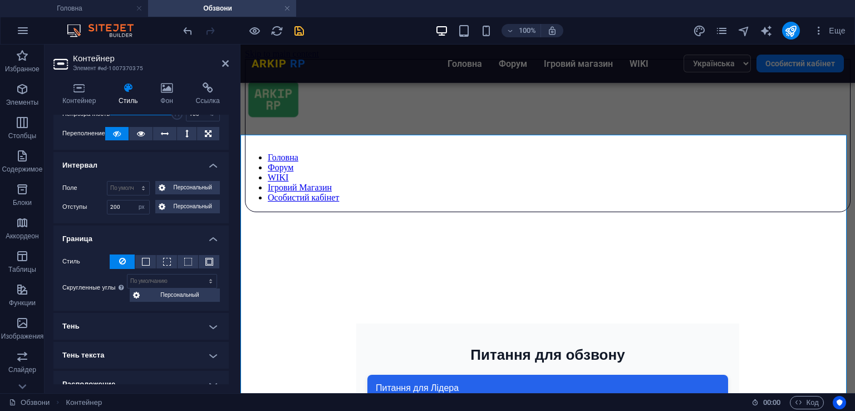
click at [75, 208] on label "Отступы" at bounding box center [84, 206] width 45 height 13
click at [299, 30] on icon "save" at bounding box center [299, 30] width 13 height 13
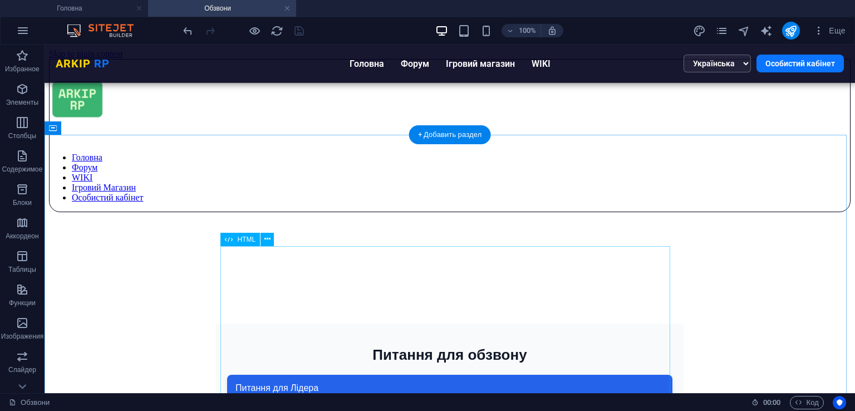
click at [348, 323] on div "Питання для обзвону Питання для обзвону Питання для Лідера Питання для Адміна З…" at bounding box center [449, 407] width 579 height 168
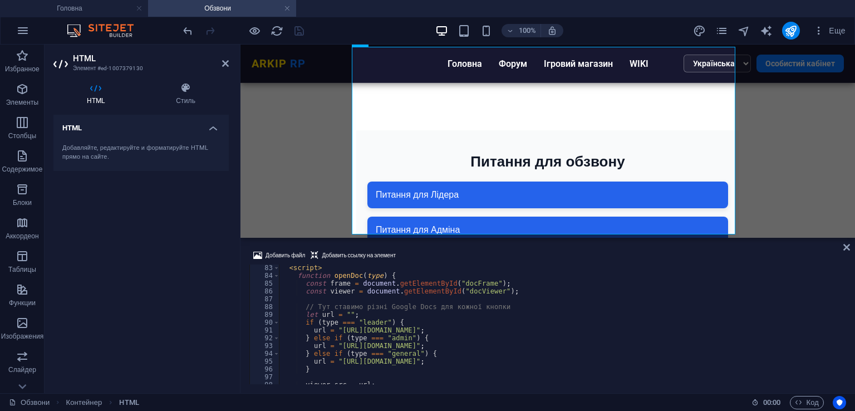
scroll to position [639, 0]
drag, startPoint x: 338, startPoint y: 330, endPoint x: 584, endPoint y: 330, distance: 245.9
click at [584, 330] on div "< script > function openDoc ( type ) { const frame = document . getElementById …" at bounding box center [561, 331] width 565 height 135
type textarea "url = "[URL][DOMAIN_NAME]";"
click at [552, 243] on div "Добавить файл Добавить ссылку на элемент url = "[URL][DOMAIN_NAME]"; 83 84 85 8…" at bounding box center [547, 316] width 614 height 153
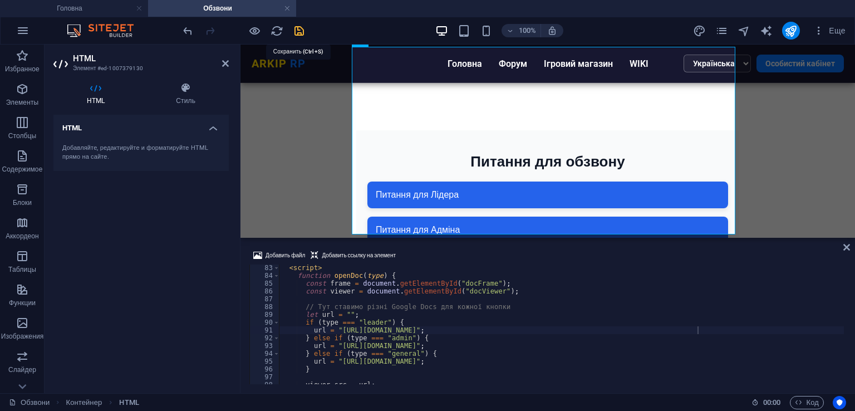
click at [293, 29] on icon "save" at bounding box center [299, 30] width 13 height 13
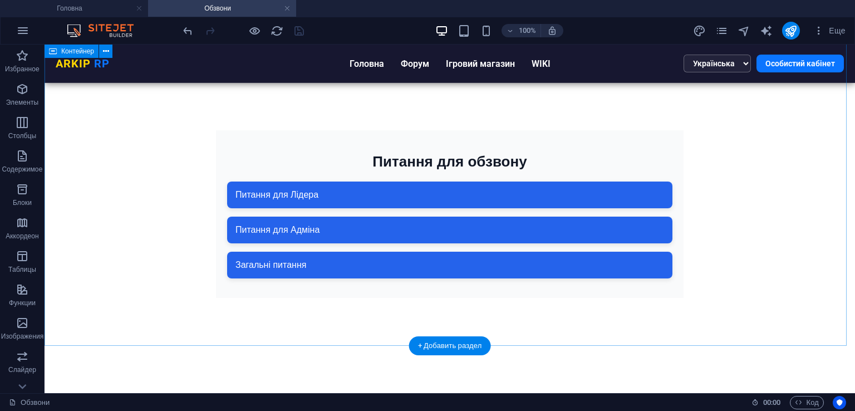
scroll to position [26, 0]
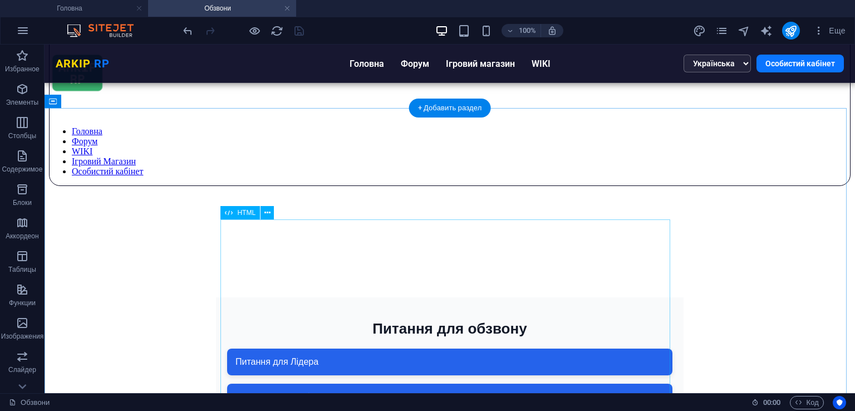
click at [481, 297] on div "Питання для обзвону Питання для обзвону Питання для Лідера Питання для Адміна З…" at bounding box center [449, 381] width 579 height 168
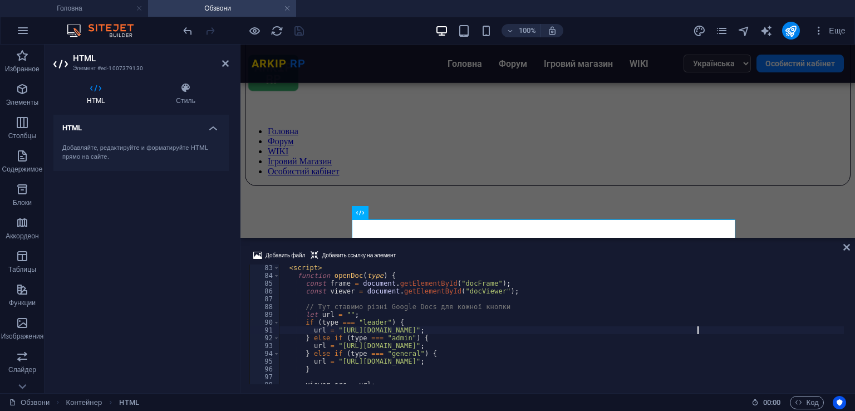
click at [458, 319] on div "< script > function openDoc ( type ) { const frame = document . getElementById …" at bounding box center [561, 331] width 565 height 135
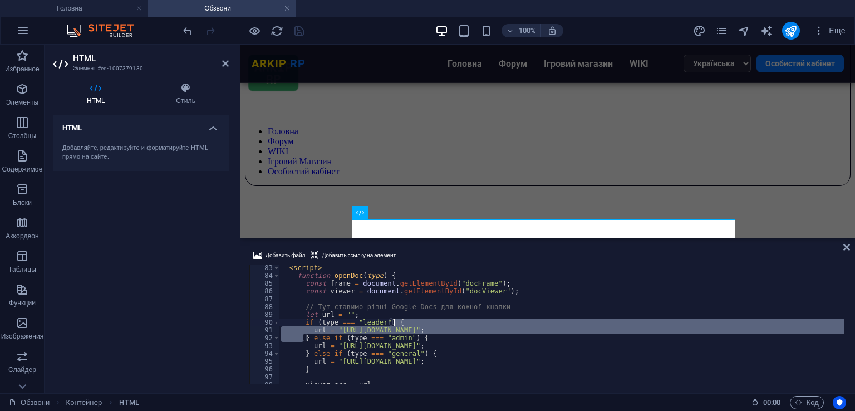
click at [458, 319] on div "< script > function openDoc ( type ) { const frame = document . getElementById …" at bounding box center [561, 331] width 565 height 135
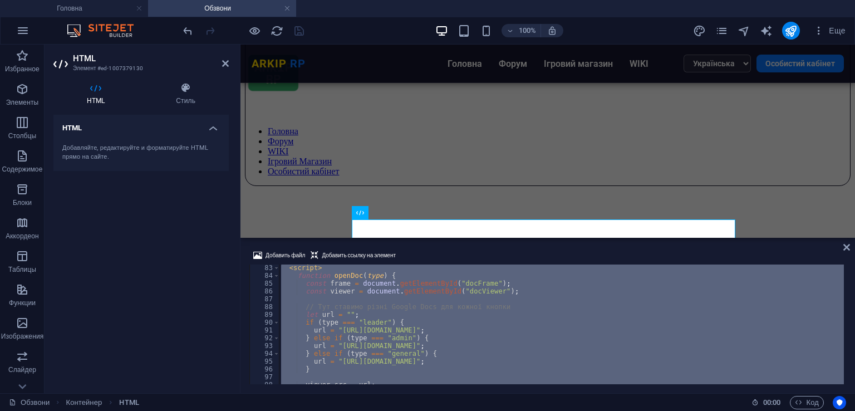
click at [458, 319] on div "< script > function openDoc ( type ) { const frame = document . getElementById …" at bounding box center [561, 331] width 565 height 135
type textarea "</html>"
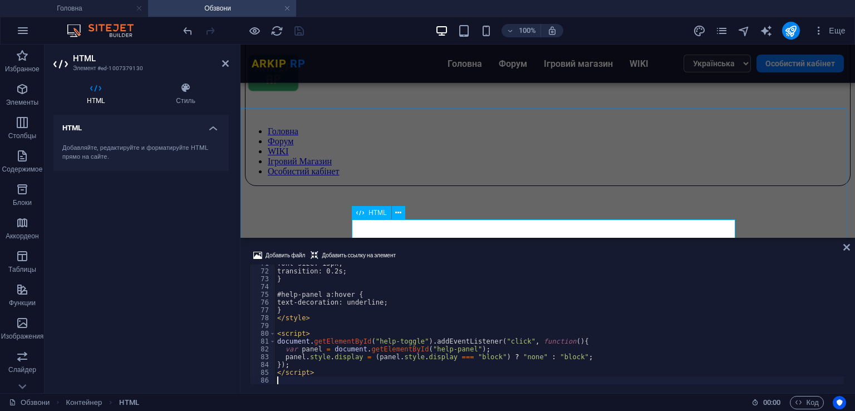
scroll to position [550, 0]
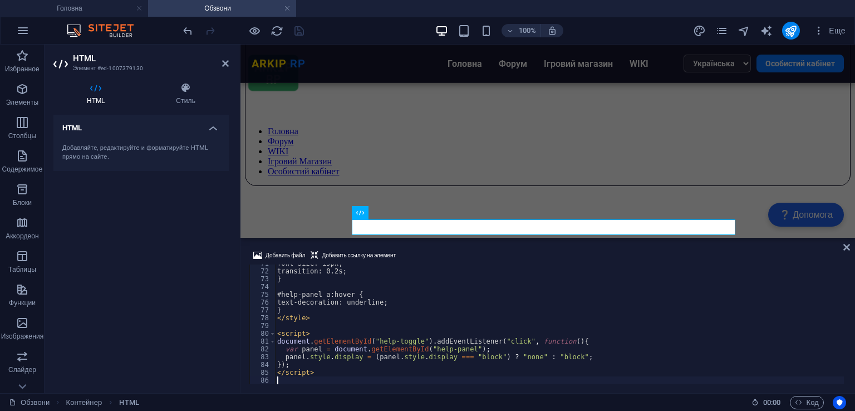
click at [484, 246] on div "Добавить файл Добавить ссылку на элемент 71 72 73 74 75 76 77 78 79 80 81 82 83…" at bounding box center [547, 316] width 614 height 153
click at [300, 29] on icon "save" at bounding box center [299, 30] width 13 height 13
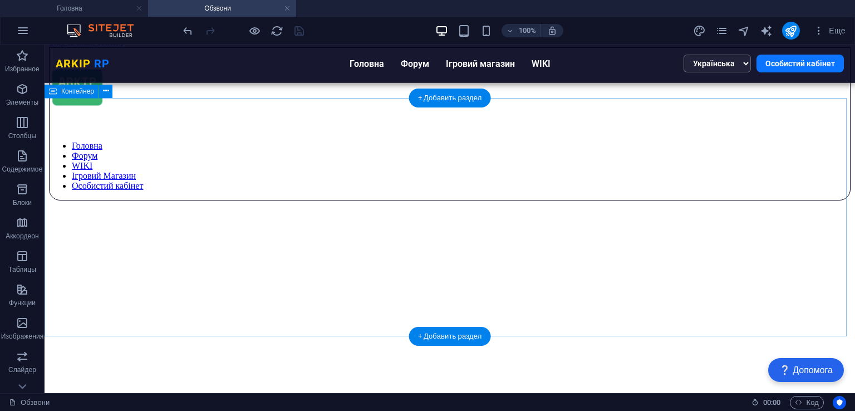
scroll to position [0, 0]
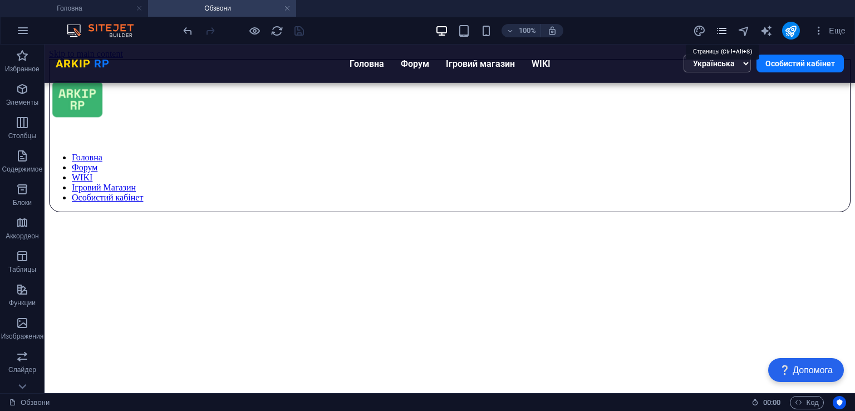
click at [728, 31] on icon "pages" at bounding box center [721, 30] width 13 height 13
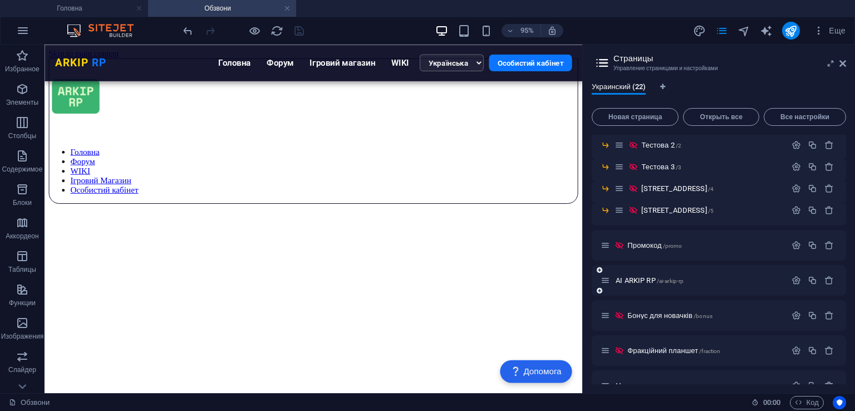
scroll to position [469, 0]
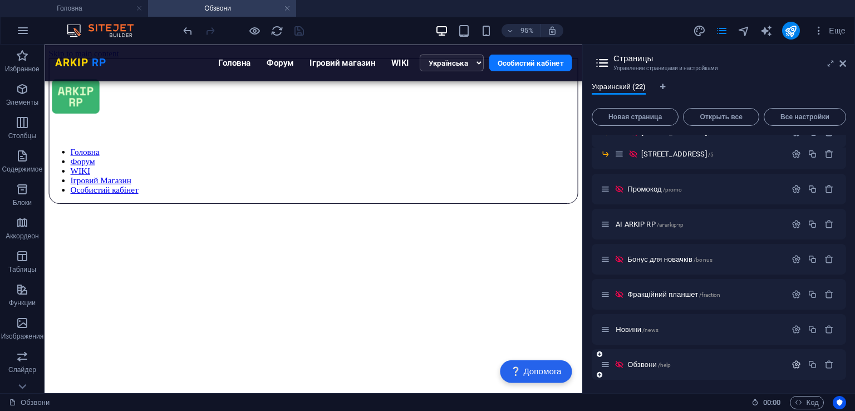
click at [791, 363] on icon "button" at bounding box center [795, 363] width 9 height 9
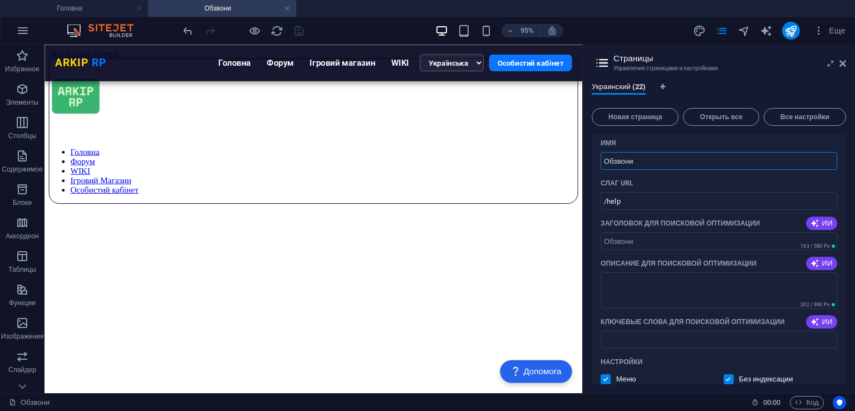
drag, startPoint x: 687, startPoint y: 188, endPoint x: 601, endPoint y: 145, distance: 95.6
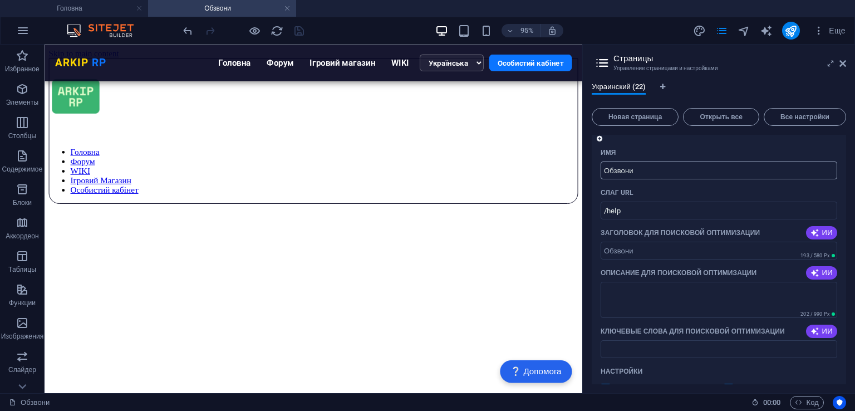
click at [645, 164] on input "Обзвони" at bounding box center [718, 170] width 236 height 18
type input "L"
type input "Допомо"
type input "Допом"
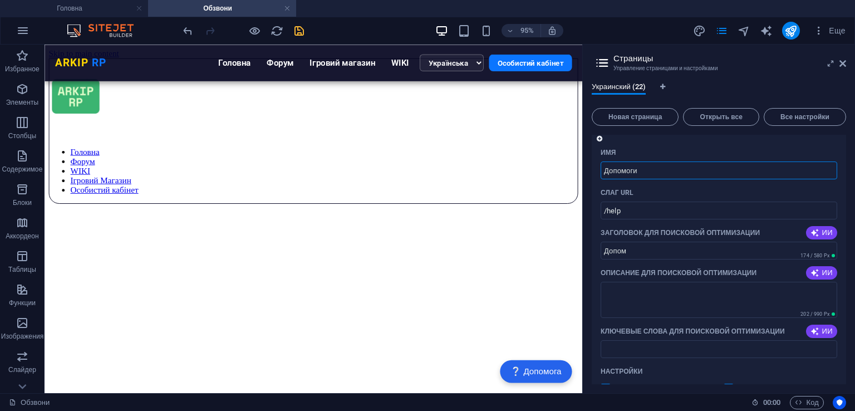
type input "Допомог"
type input "Допомоги"
type input "Допомога"
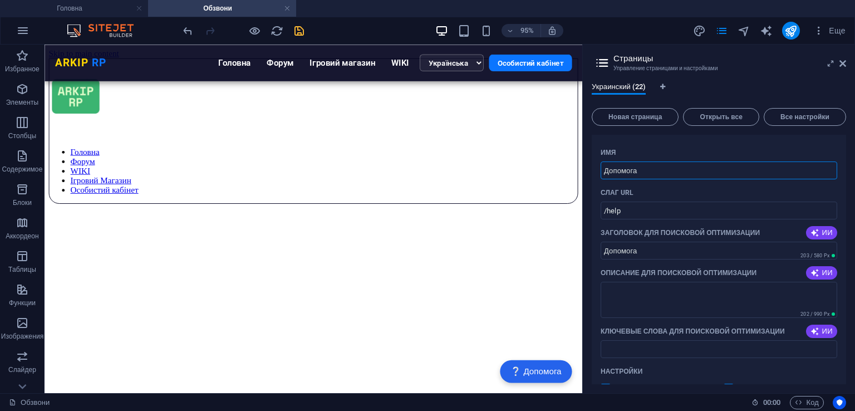
click at [300, 25] on icon "save" at bounding box center [299, 30] width 13 height 13
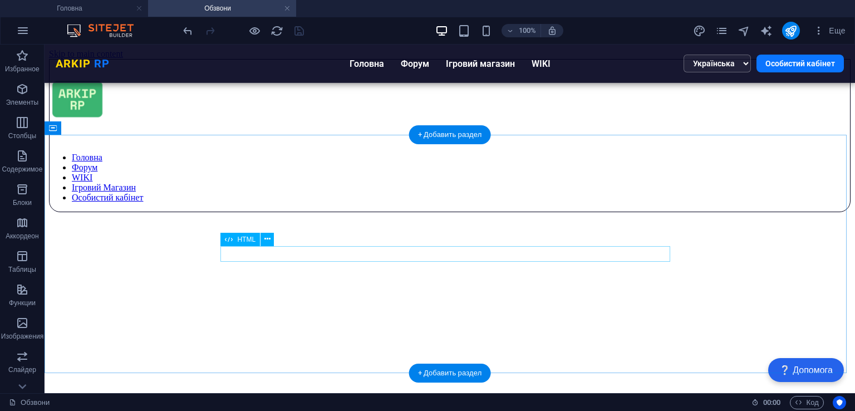
click at [418, 323] on div "❔ Допомога Орієнтир по сайту Про нас Послуги Часті питання Контакти" at bounding box center [449, 323] width 579 height 0
click at [397, 323] on div "❔ Допомога Орієнтир по сайту Про нас Послуги Часті питання Контакти" at bounding box center [449, 323] width 579 height 0
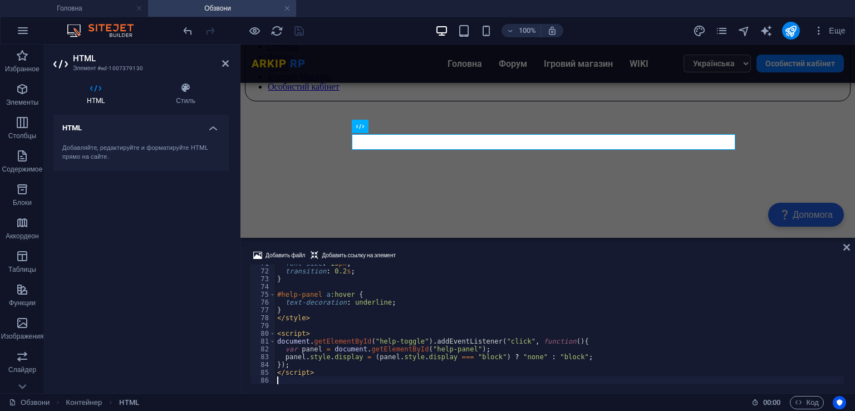
scroll to position [107, 0]
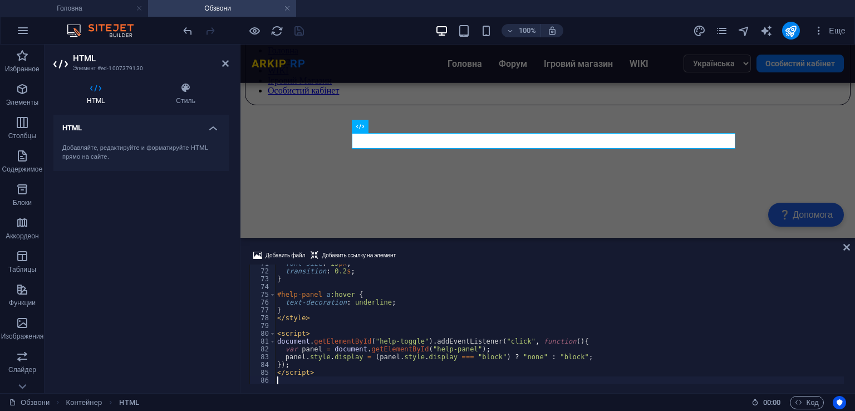
click at [436, 286] on div "font-size : 15 px ; transition : 0.2 s ; } #help-panel a :hover { text-decorati…" at bounding box center [559, 326] width 569 height 135
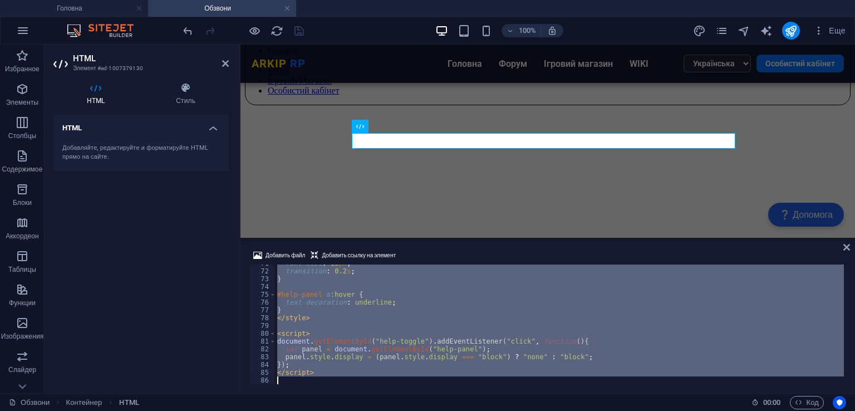
click at [436, 286] on div "font-size : 15 px ; transition : 0.2 s ; } #help-panel a :hover { text-decorati…" at bounding box center [559, 326] width 569 height 135
type textarea "</script>"
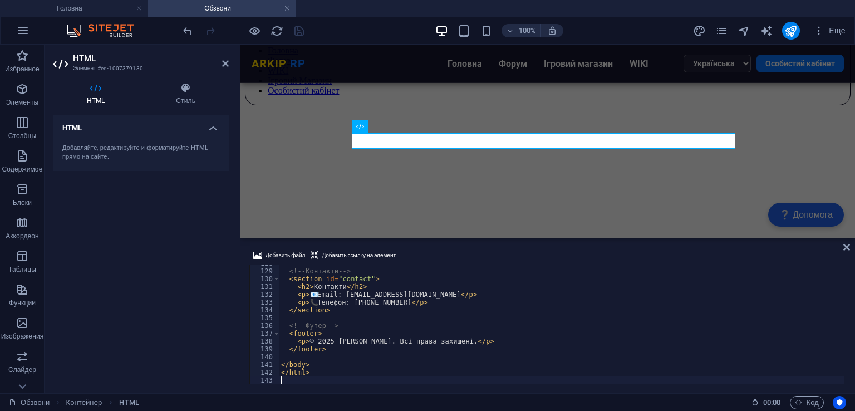
scroll to position [994, 0]
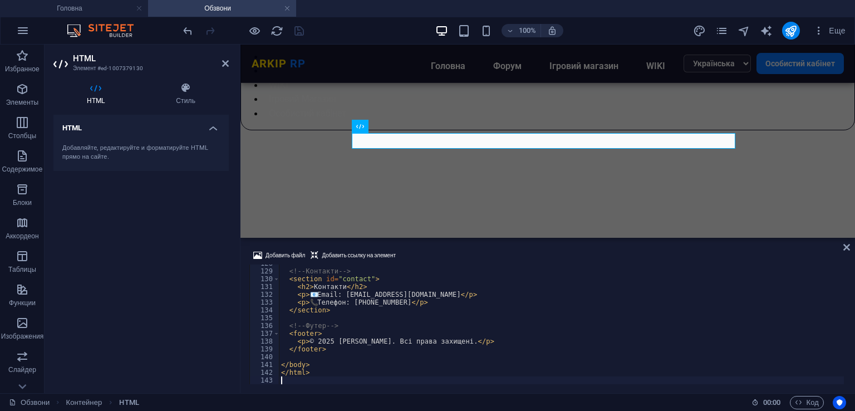
click at [445, 250] on div "Добавить файл Добавить ссылку на элемент" at bounding box center [547, 257] width 596 height 16
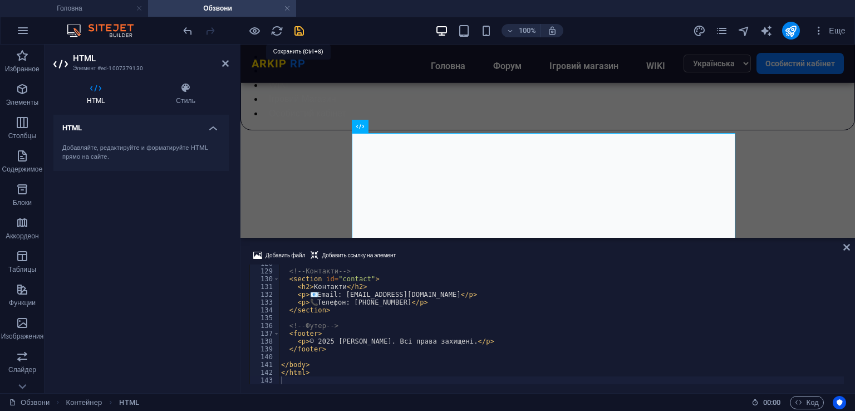
click at [299, 31] on icon "save" at bounding box center [299, 30] width 13 height 13
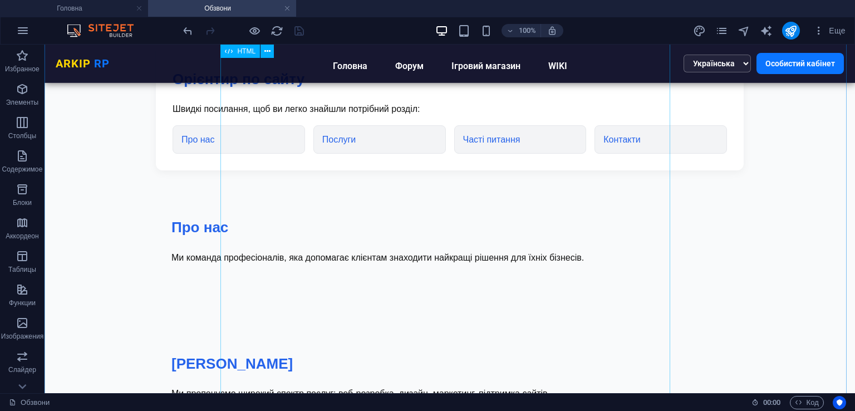
scroll to position [162, 0]
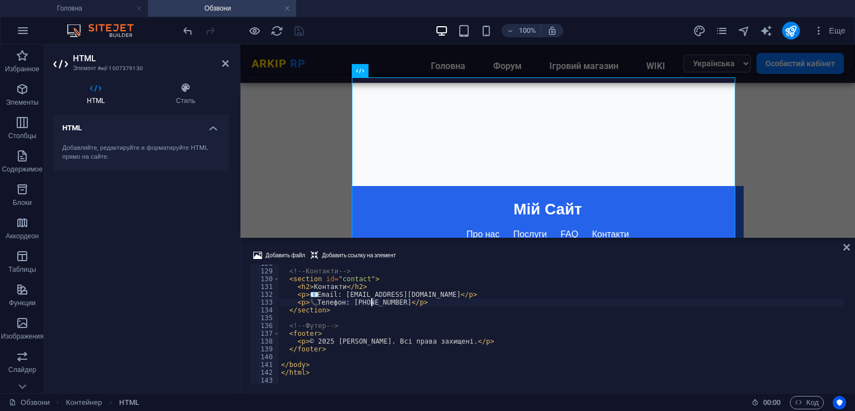
click at [372, 305] on div "<!-- Контакти --> < section id = "contact" > < h2 > Контакти </ h2 > < p > 📧 Em…" at bounding box center [561, 326] width 565 height 135
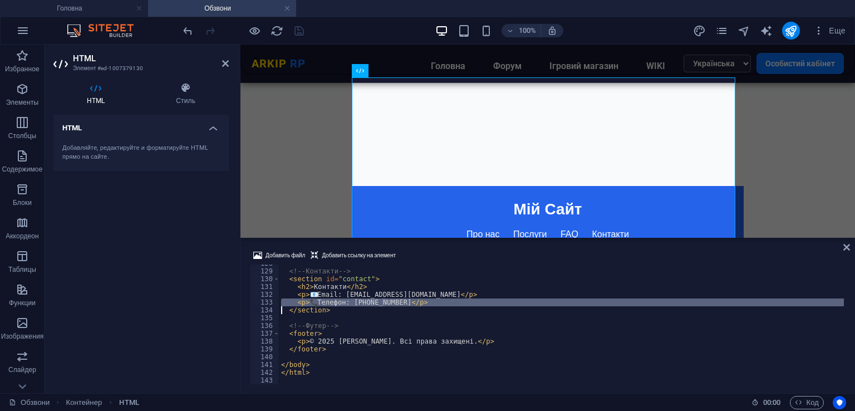
click at [372, 305] on div "<!-- Контакти --> < section id = "contact" > < h2 > Контакти </ h2 > < p > 📧 Em…" at bounding box center [561, 326] width 565 height 135
type textarea "</html>"
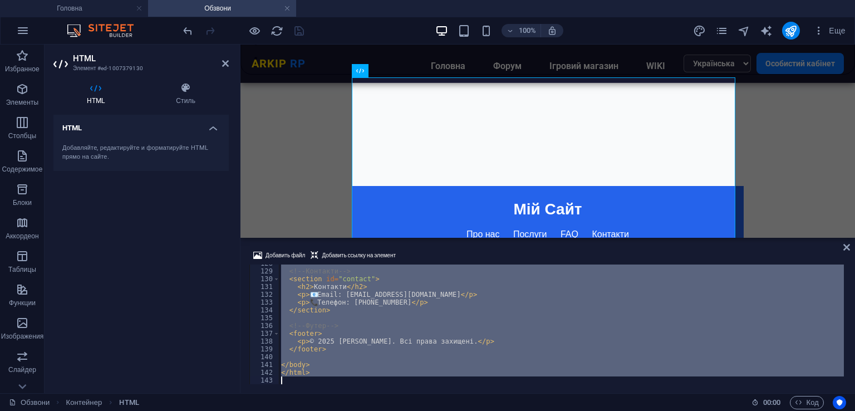
scroll to position [394, 0]
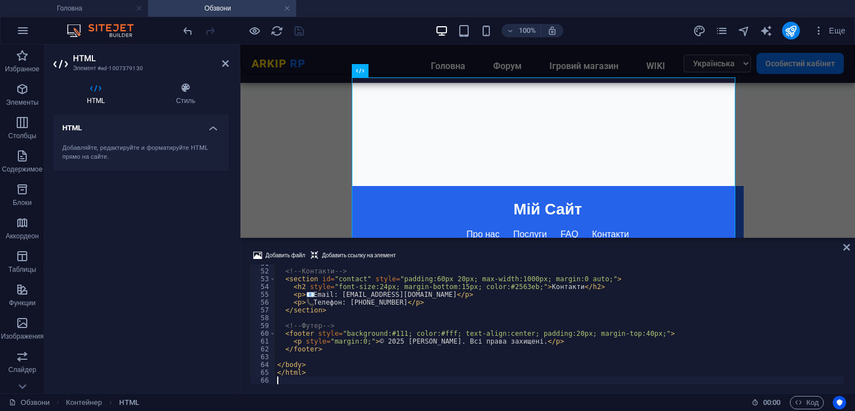
click at [437, 253] on div "Добавить файл Добавить ссылку на элемент" at bounding box center [547, 257] width 596 height 16
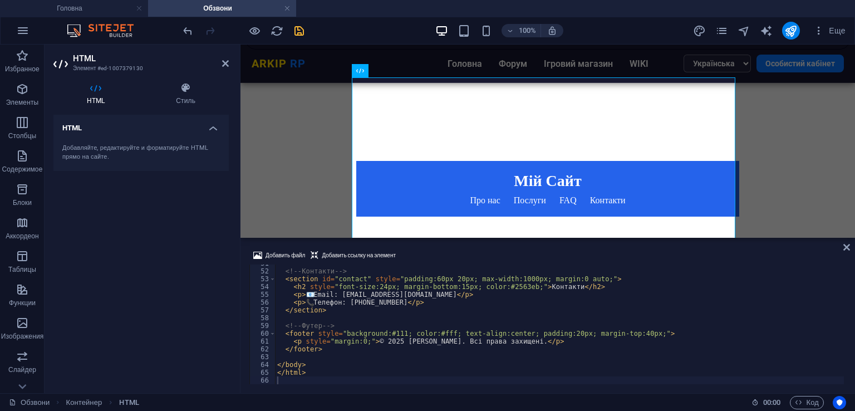
click at [300, 29] on icon "save" at bounding box center [299, 30] width 13 height 13
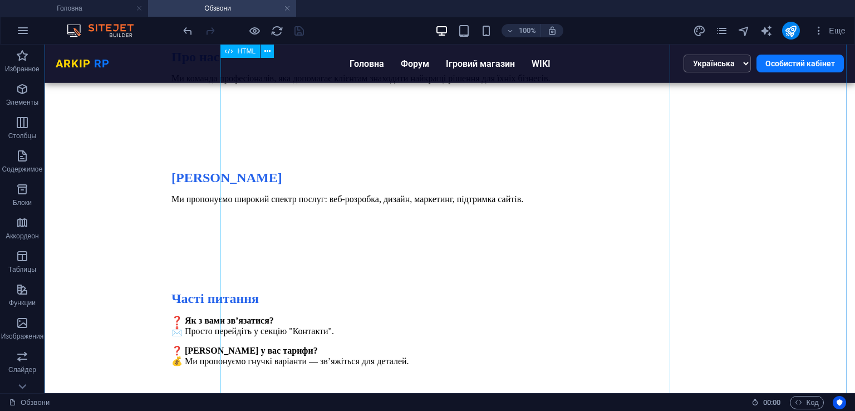
scroll to position [551, 0]
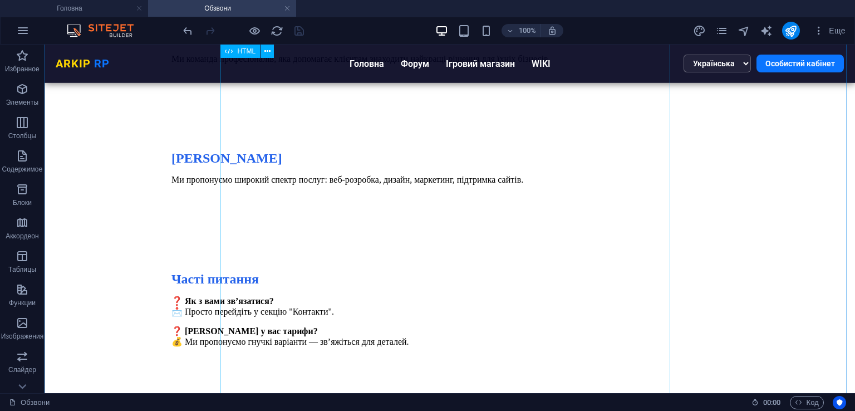
click at [400, 252] on div "Допомога та Орієнтир по сайту Мій Сайт Про нас Послуги FAQ Контакти Орієнтир по…" at bounding box center [449, 178] width 579 height 812
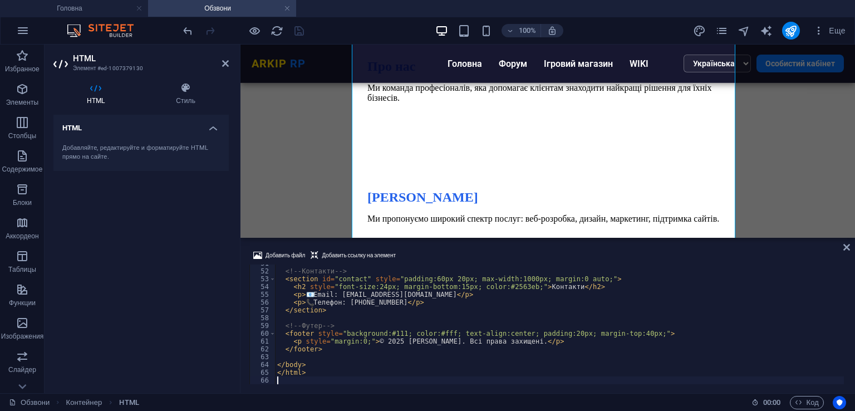
click at [435, 348] on div "<!-- Контакти --> < section id = "contact" style = "padding:60px 20px; max-widt…" at bounding box center [654, 325] width 758 height 133
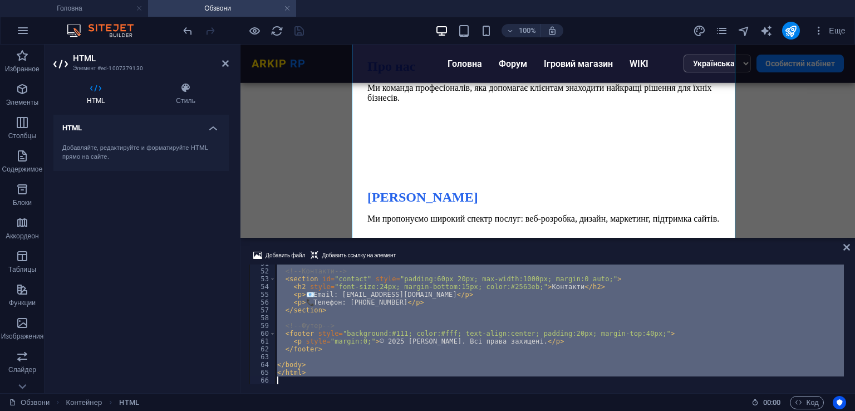
click at [435, 348] on div "<!-- Контакти --> < section id = "contact" style = "padding:60px 20px; max-widt…" at bounding box center [654, 325] width 758 height 133
type textarea "</html>"
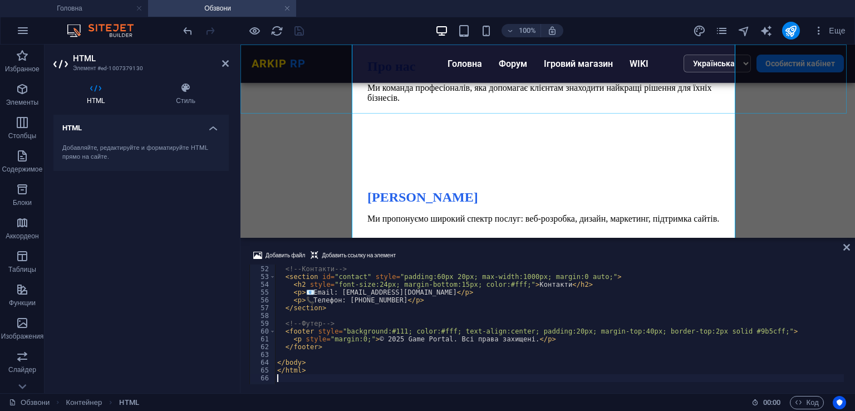
scroll to position [396, 0]
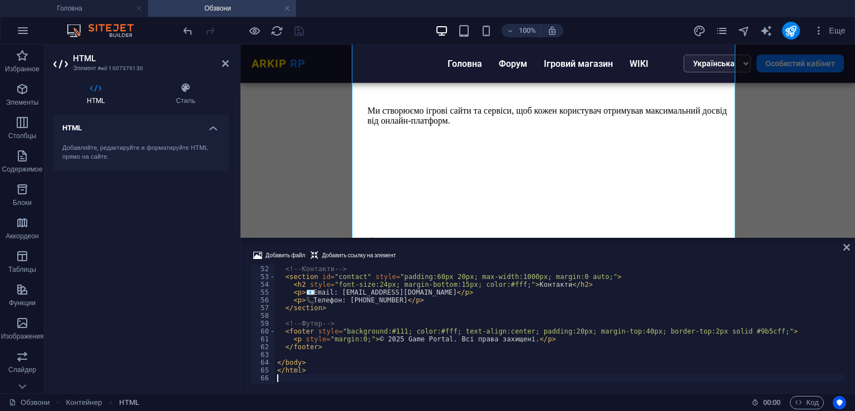
click at [460, 244] on div "Добавить файл Добавить ссылку на элемент 51 52 53 54 55 56 57 58 59 60 61 62 63…" at bounding box center [547, 316] width 614 height 153
click at [299, 31] on icon "save" at bounding box center [299, 30] width 13 height 13
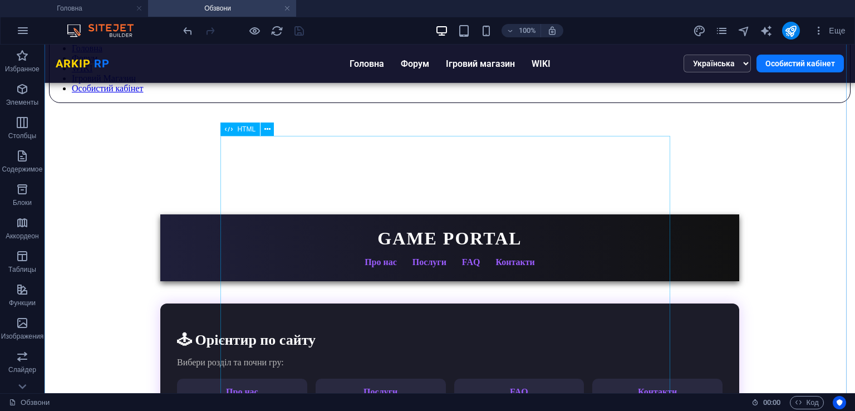
scroll to position [106, 0]
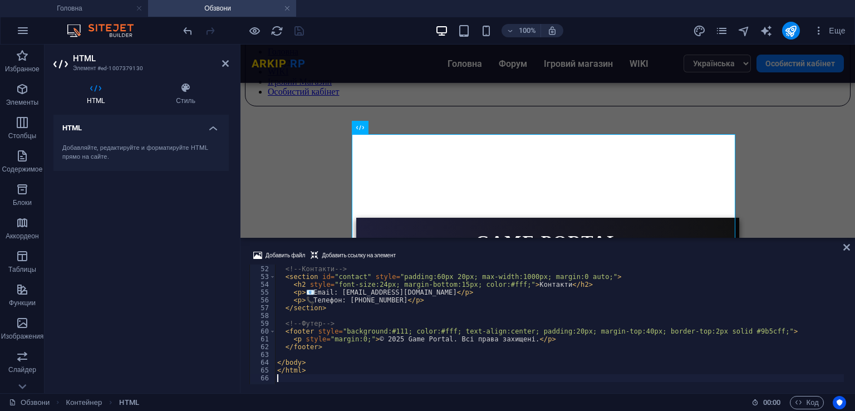
click at [452, 313] on div "<!-- Контакти --> < section id = "contact" style = "padding:60px 20px; max-widt…" at bounding box center [678, 323] width 807 height 133
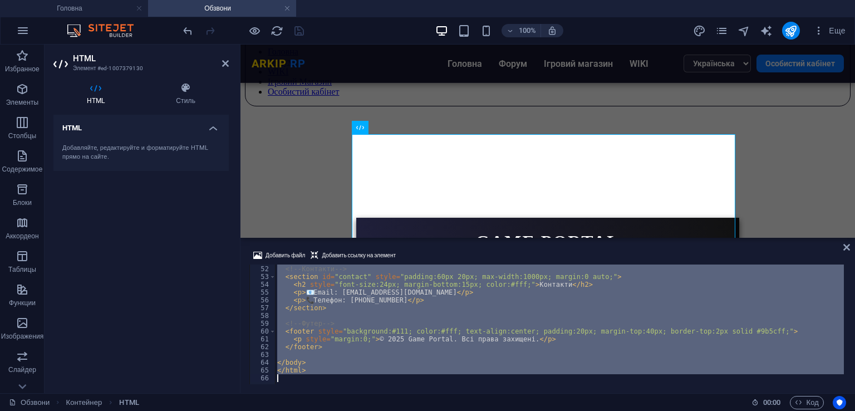
click at [452, 313] on div "<!-- Контакти --> < section id = "contact" style = "padding:60px 20px; max-widt…" at bounding box center [678, 323] width 807 height 133
type textarea "</html>"
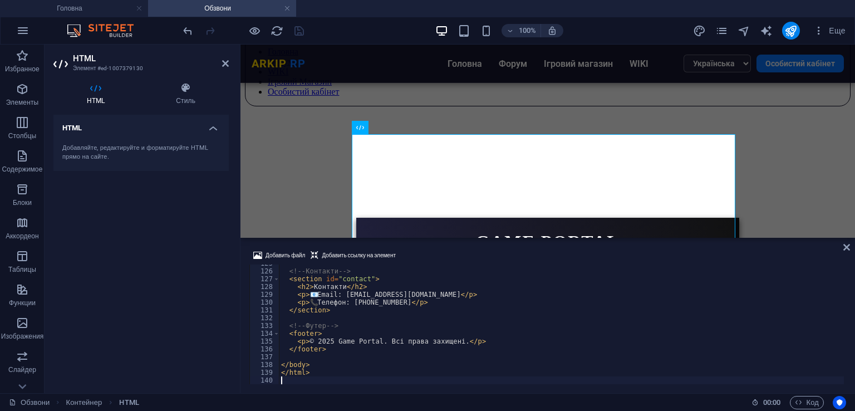
scroll to position [970, 0]
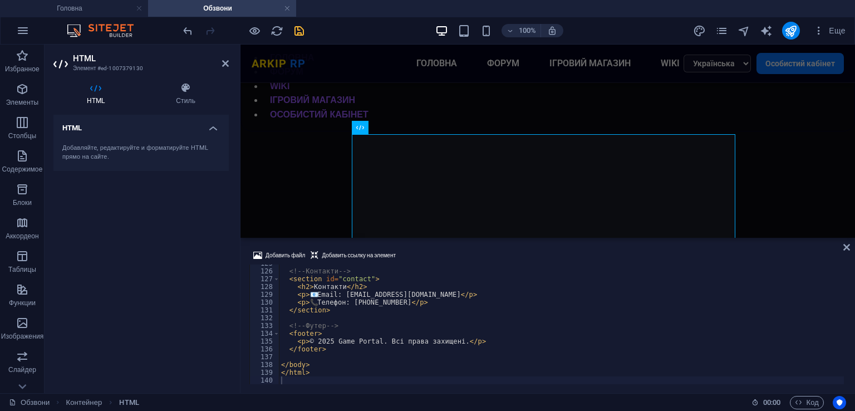
drag, startPoint x: 471, startPoint y: 255, endPoint x: 130, endPoint y: 96, distance: 375.9
click at [471, 255] on div "Добавить файл Добавить ссылку на элемент" at bounding box center [547, 257] width 596 height 16
click at [302, 27] on icon "save" at bounding box center [299, 30] width 13 height 13
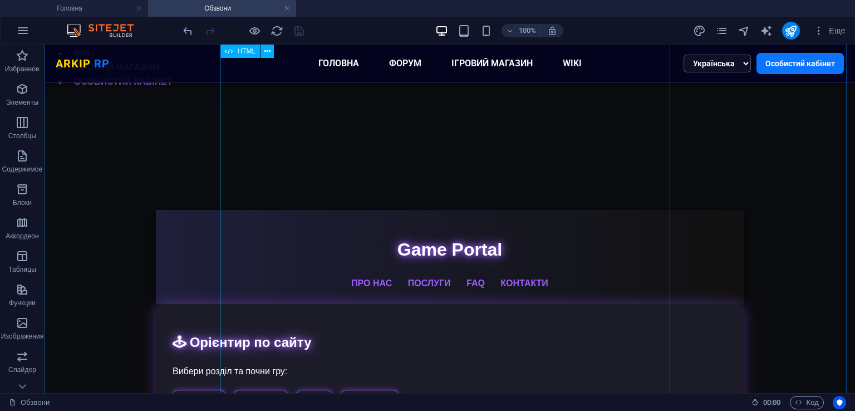
scroll to position [106, 0]
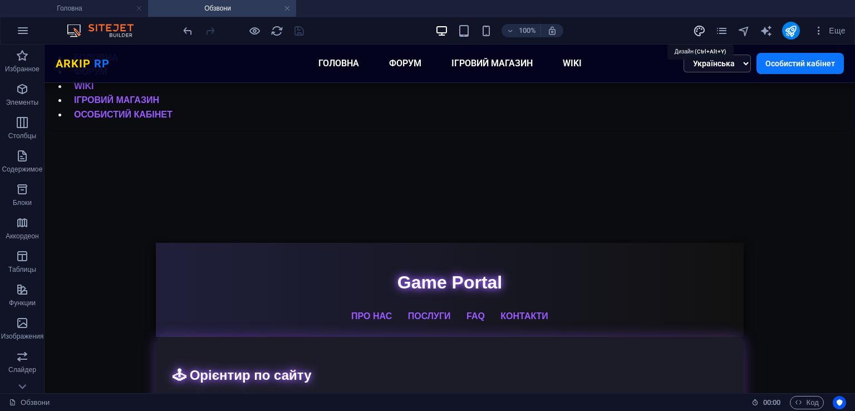
click at [697, 28] on icon "design" at bounding box center [699, 30] width 13 height 13
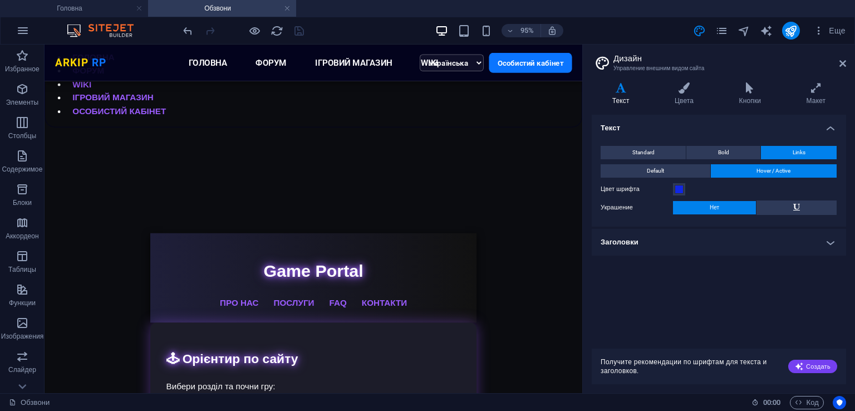
scroll to position [138, 0]
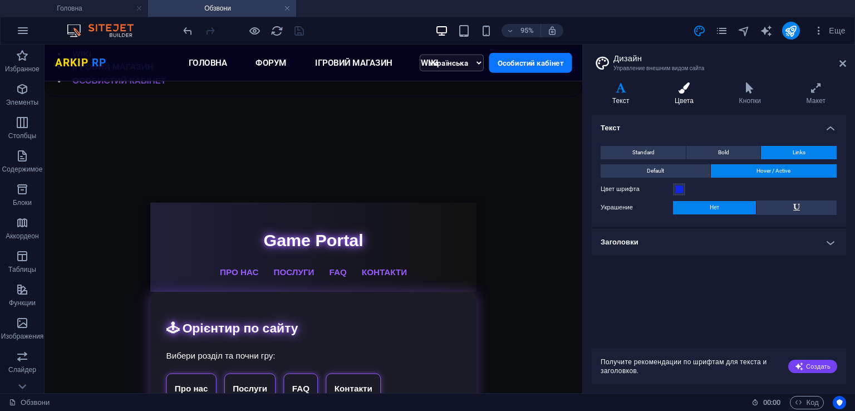
click at [686, 95] on h4 "Цвета" at bounding box center [686, 93] width 65 height 23
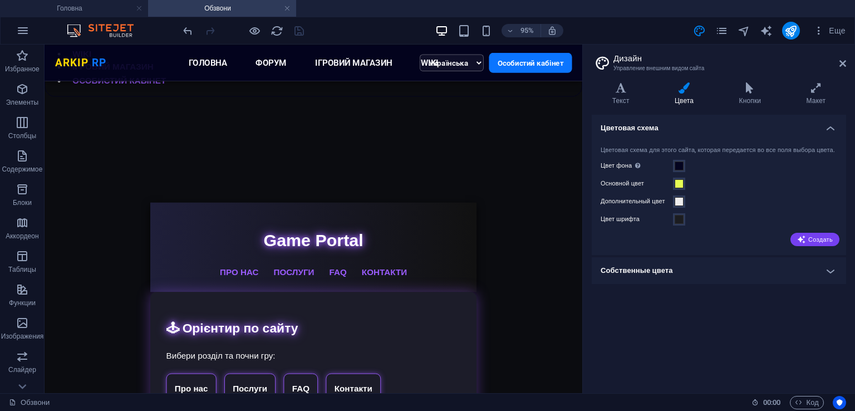
click at [684, 168] on div "Цвет фона Видно только в случае, если не закрыто другими фонами." at bounding box center [718, 165] width 236 height 13
click at [682, 170] on span at bounding box center [678, 165] width 9 height 9
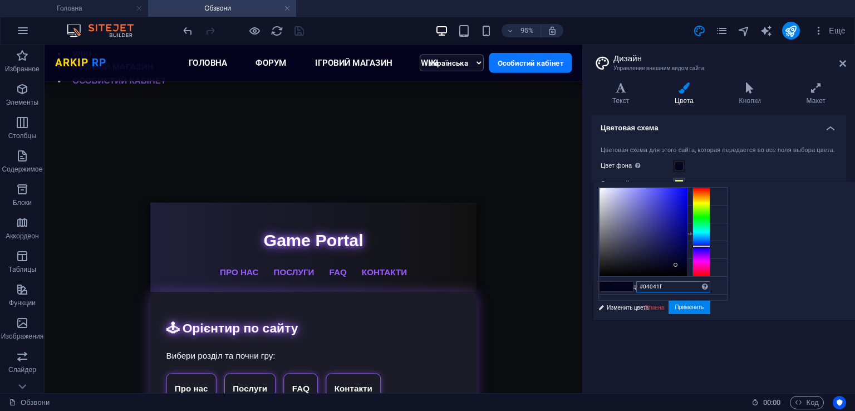
drag, startPoint x: 801, startPoint y: 287, endPoint x: 755, endPoint y: 289, distance: 46.8
click at [716, 288] on div "#04041f Поддерживаемые форматы #0852ed rgb(8, 82, 237) rgba(8, 82, 237, 90%) hs…" at bounding box center [654, 331] width 123 height 299
click at [842, 63] on icon at bounding box center [842, 63] width 7 height 9
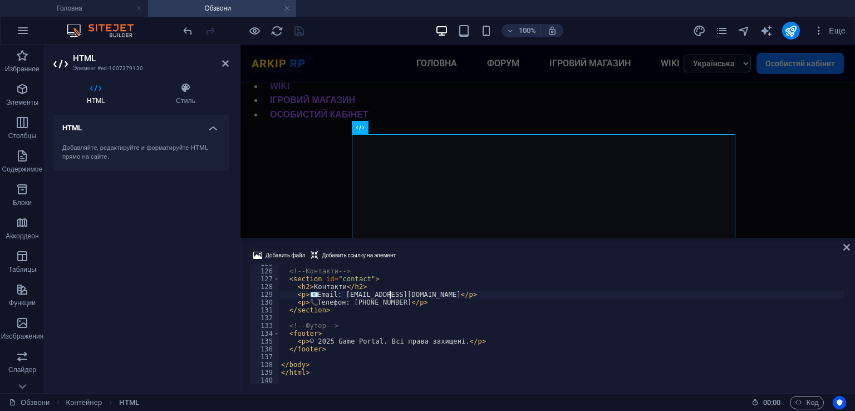
click at [389, 292] on div "<!-- Контакти --> < section id = "contact" > < h2 > Контакти </ h2 > < p > 📧 Em…" at bounding box center [561, 326] width 565 height 135
type textarea "</html>"
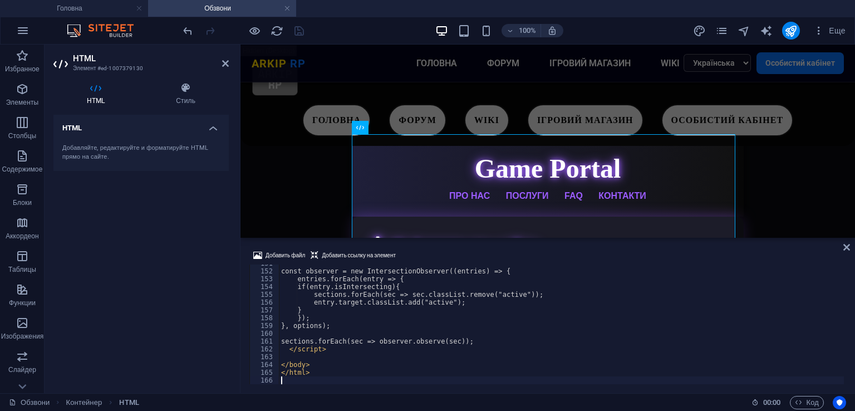
scroll to position [1173, 0]
click at [456, 253] on div "Добавить файл Добавить ссылку на элемент" at bounding box center [547, 257] width 596 height 16
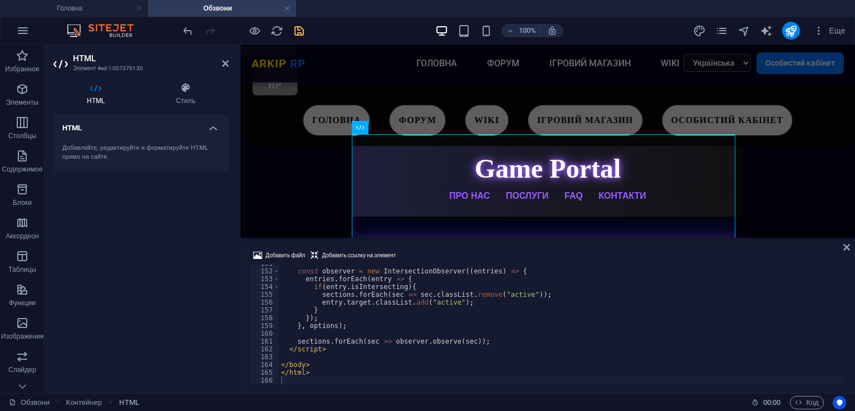
click at [296, 26] on icon "save" at bounding box center [299, 30] width 13 height 13
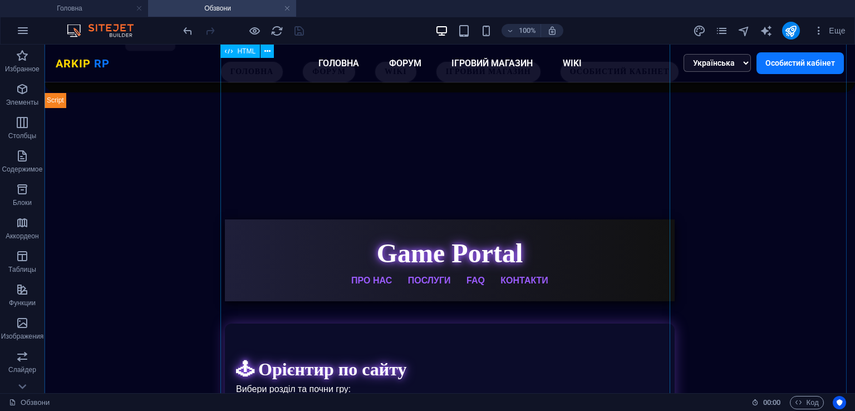
scroll to position [0, 0]
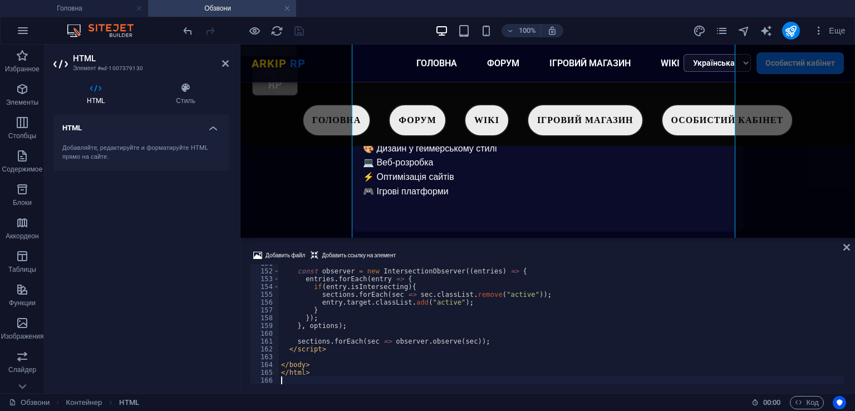
scroll to position [577, 0]
click at [422, 315] on div "const observer = new IntersectionObserver (( entries ) => { entries . forEach (…" at bounding box center [561, 326] width 565 height 135
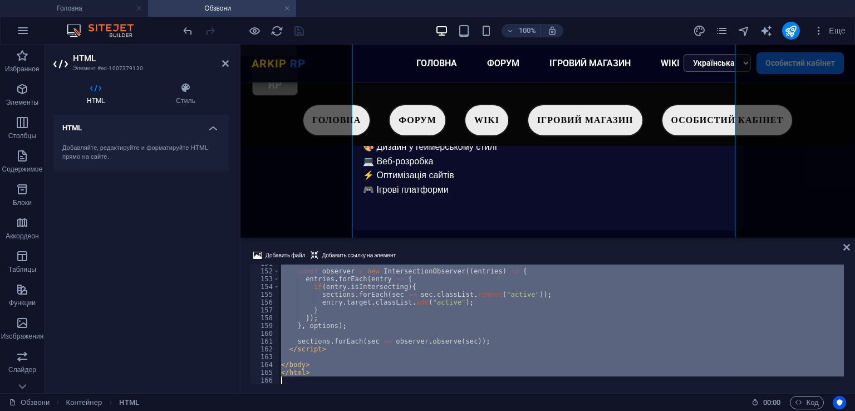
click at [422, 315] on div "const observer = new IntersectionObserver (( entries ) => { entries . forEach (…" at bounding box center [561, 326] width 565 height 135
type textarea "</html>"
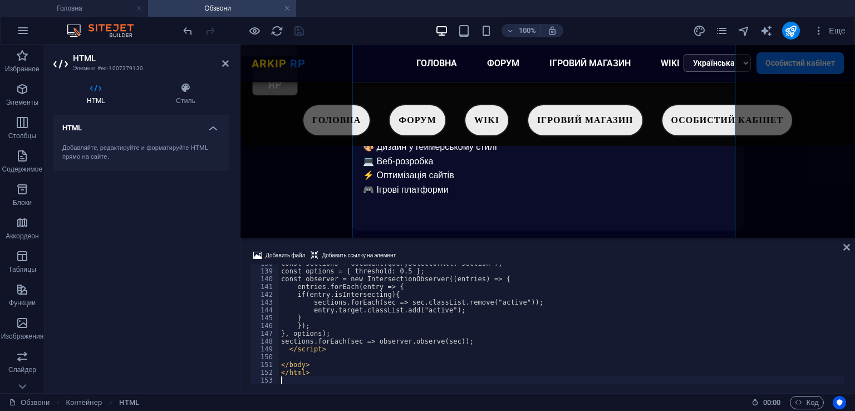
scroll to position [1072, 0]
click at [461, 249] on div "Добавить файл Добавить ссылку на элемент" at bounding box center [547, 257] width 596 height 16
click at [456, 256] on div "Добавить файл Добавить ссылку на элемент" at bounding box center [547, 257] width 596 height 16
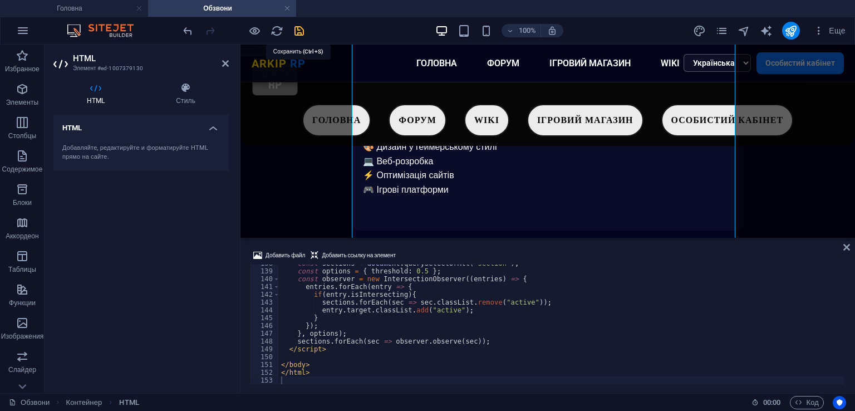
click at [303, 30] on icon "save" at bounding box center [299, 30] width 13 height 13
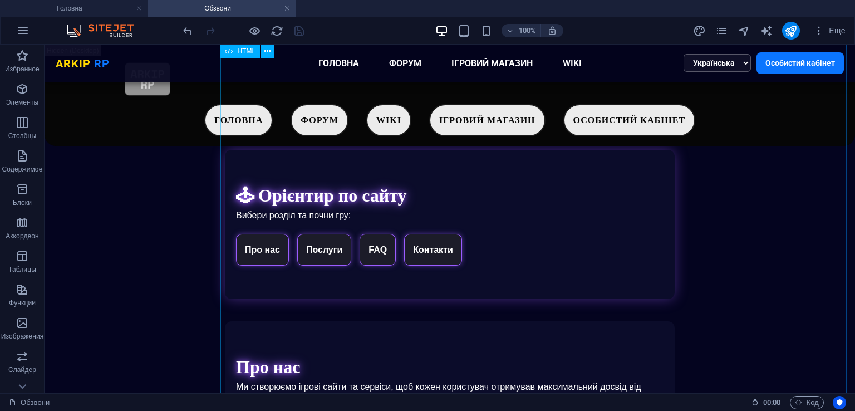
scroll to position [176, 0]
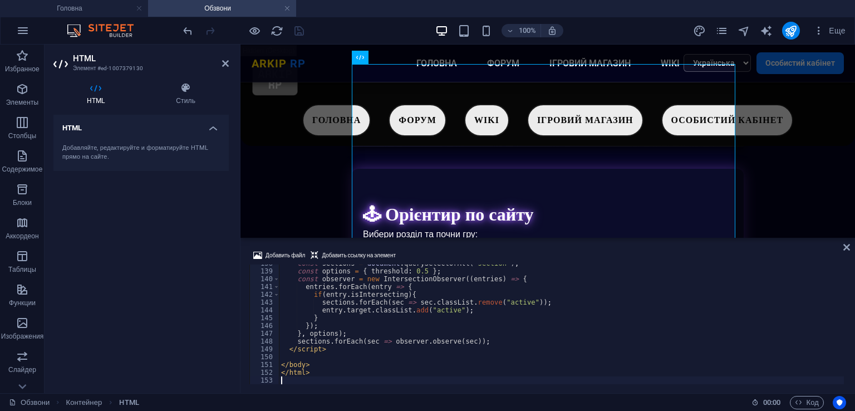
click at [408, 301] on div "const sections = document . querySelectorAll ( "section" ) ; const options = { …" at bounding box center [561, 326] width 565 height 135
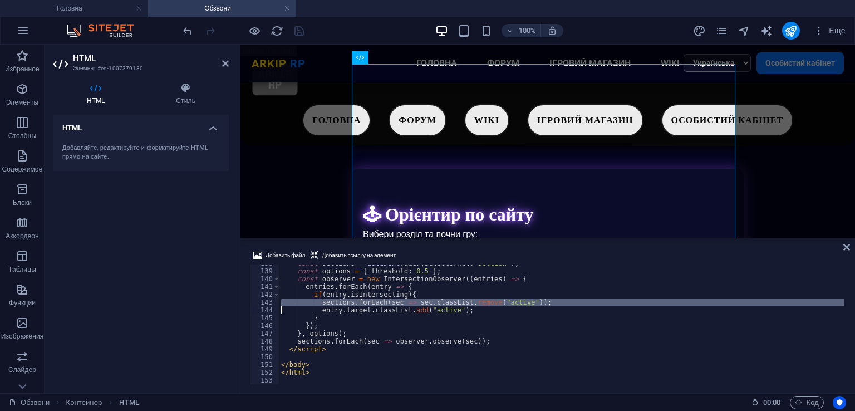
click at [408, 301] on div "const sections = document . querySelectorAll ( "section" ) ; const options = { …" at bounding box center [561, 326] width 565 height 135
type textarea "</html>"
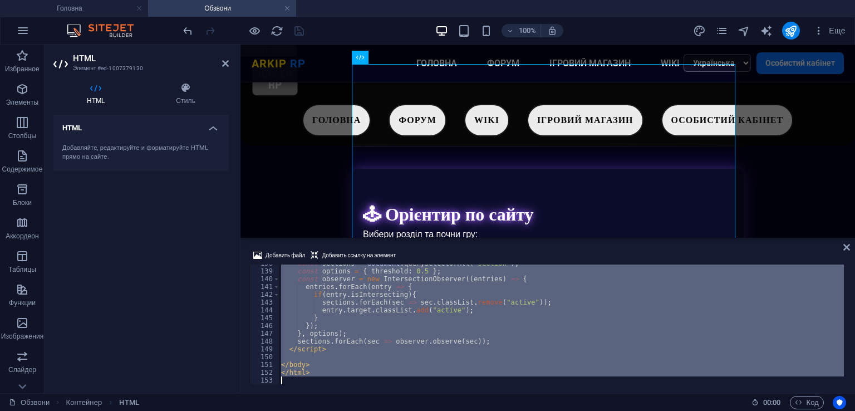
scroll to position [1189, 0]
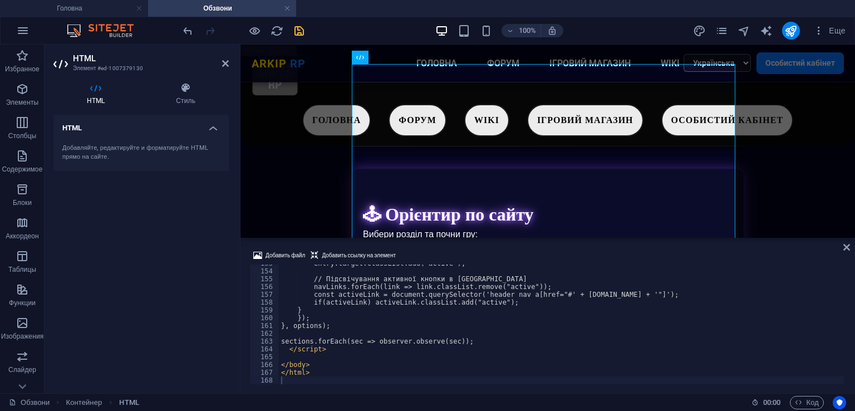
click at [475, 248] on div "Добавить файл Добавить ссылку на элемент 153 154 155 156 157 158 159 160 161 16…" at bounding box center [547, 316] width 614 height 153
drag, startPoint x: 295, startPoint y: 27, endPoint x: 302, endPoint y: 33, distance: 9.1
click at [296, 28] on icon "save" at bounding box center [299, 30] width 13 height 13
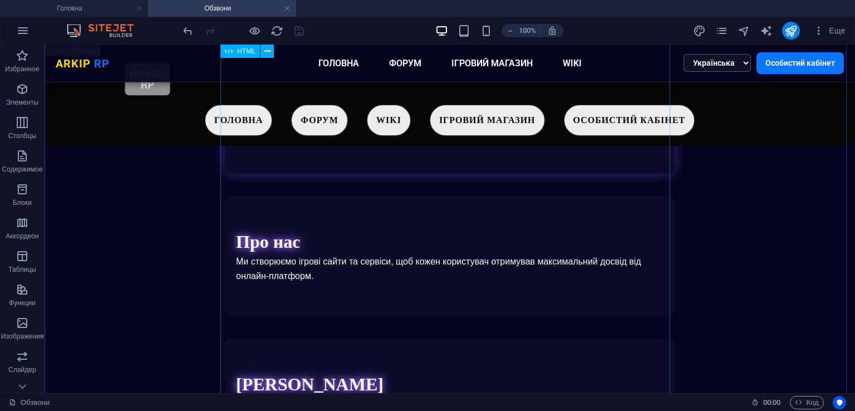
scroll to position [42, 0]
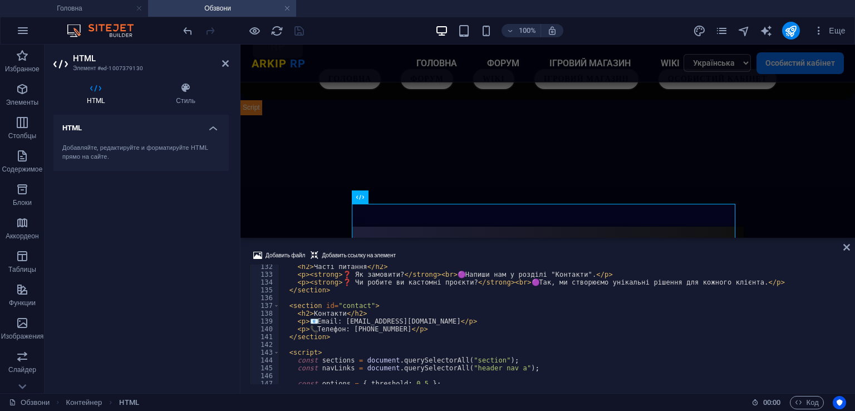
scroll to position [1022, 0]
drag, startPoint x: 453, startPoint y: 329, endPoint x: 236, endPoint y: 326, distance: 217.6
click at [236, 326] on div "HTML Элемент #ed-1007379130 HTML Стиль HTML Добавляйте, редактируйте и форматир…" at bounding box center [450, 219] width 810 height 348
type textarea "<p>📞 Телефон: [PHONE_NUMBER]</p>"
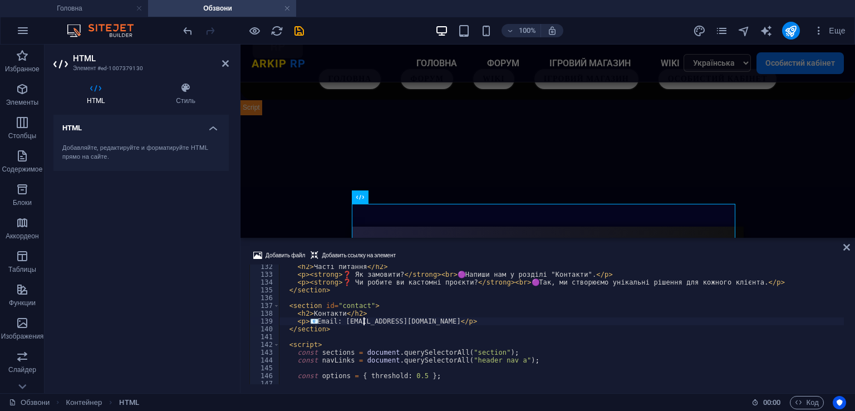
click at [363, 322] on div "< h2 > Часті питання </ h2 > < p > < strong > ❓ Як замовити? </ strong > < br >…" at bounding box center [561, 330] width 565 height 135
click at [371, 322] on div "< h2 > Часті питання </ h2 > < p > < strong > ❓ Як замовити? </ strong > < br >…" at bounding box center [561, 330] width 565 height 135
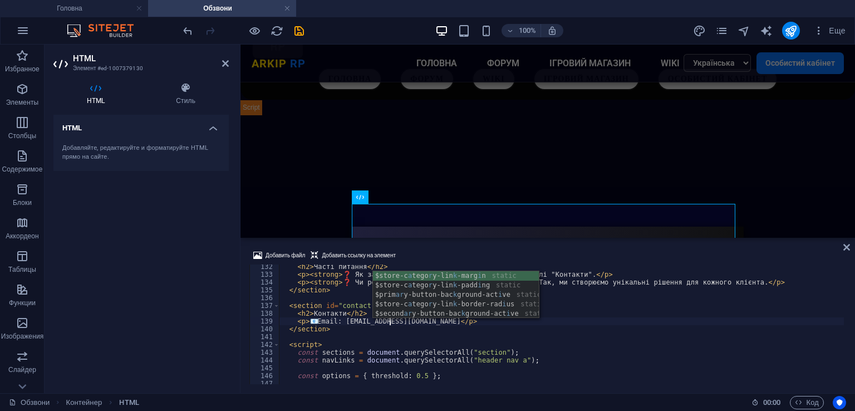
scroll to position [0, 9]
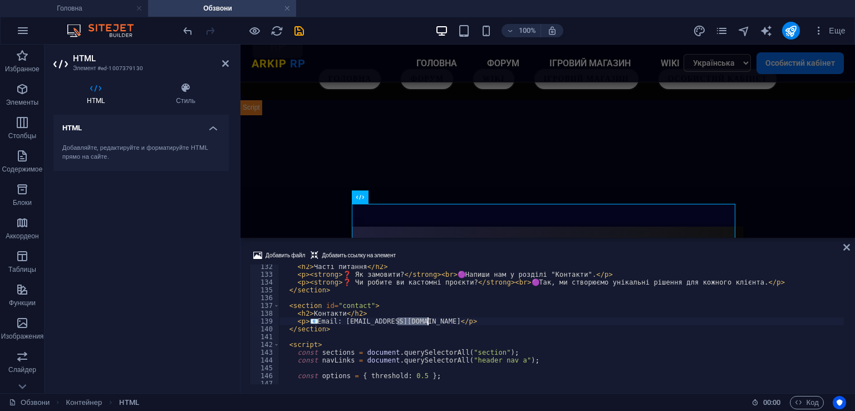
drag, startPoint x: 399, startPoint y: 324, endPoint x: 427, endPoint y: 322, distance: 28.5
click at [427, 322] on div "< h2 > Часті питання </ h2 > < p > < strong > ❓ Як замовити? </ strong > < br >…" at bounding box center [561, 330] width 565 height 135
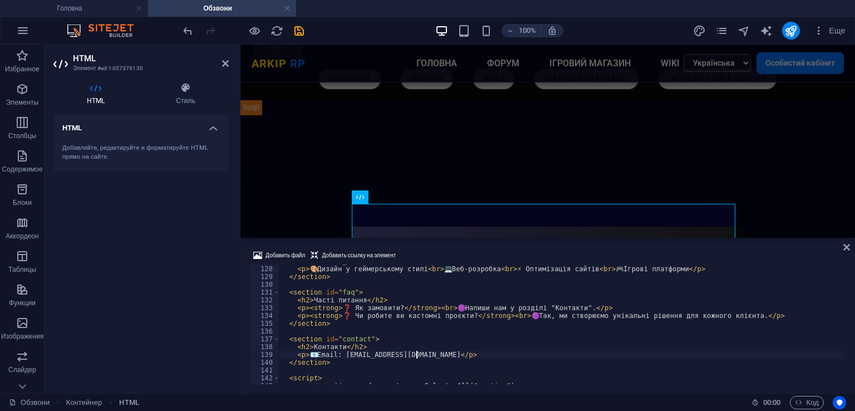
click at [619, 317] on div "< h2 > [PERSON_NAME] </ h2 > < p > 🎨 Дизайн у геймерському стилі < br > 💻 Веб-р…" at bounding box center [561, 324] width 565 height 135
click at [554, 297] on div "< h2 > [PERSON_NAME] </ h2 > < p > 🎨 Дизайн у геймерському стилі < br > 💻 Веб-р…" at bounding box center [561, 324] width 565 height 135
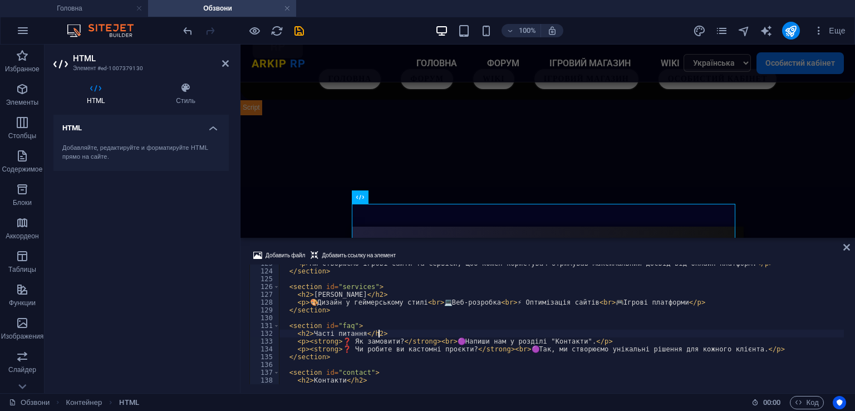
scroll to position [955, 0]
click at [601, 298] on div "< p > Ми створюємо ігрові сайти та сервіси, щоб кожен користувач отримував макс…" at bounding box center [561, 326] width 565 height 135
click at [661, 298] on div "< p > Ми створюємо ігрові сайти та сервіси, щоб кожен користувач отримував макс…" at bounding box center [561, 326] width 565 height 135
click at [687, 303] on div "< p > Ми створюємо ігрові сайти та сервіси, щоб кожен користувач отримував макс…" at bounding box center [561, 326] width 565 height 135
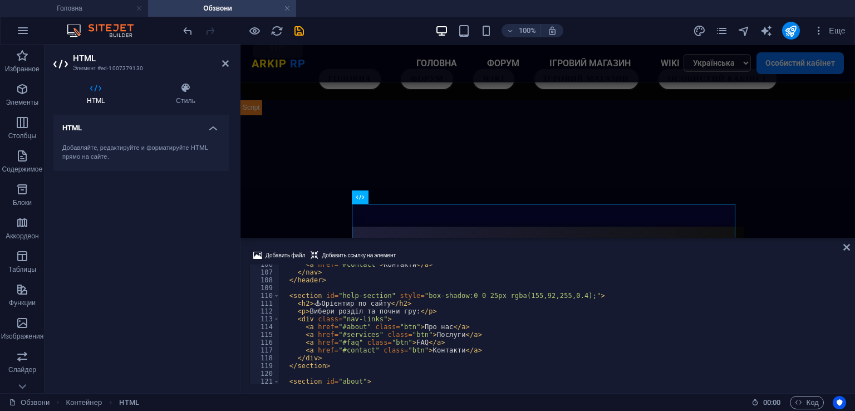
scroll to position [755, 0]
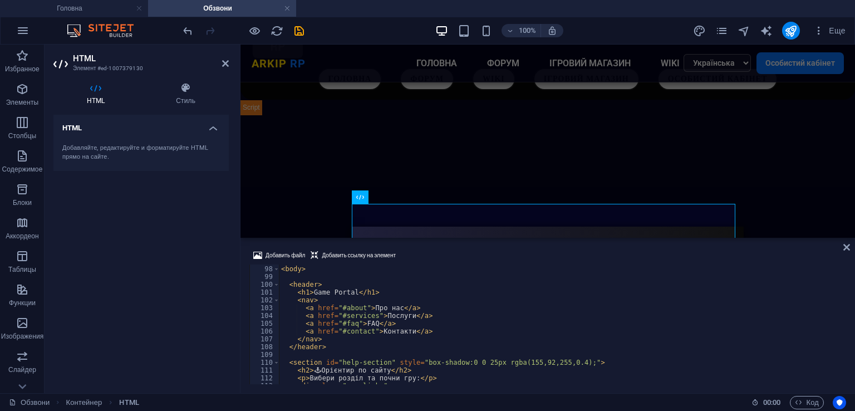
click at [332, 290] on div "</ head > < body > < header > < h1 > Game Portal </ h1 > < nav > < a href = "#a…" at bounding box center [561, 324] width 565 height 135
drag, startPoint x: 349, startPoint y: 291, endPoint x: 327, endPoint y: 290, distance: 21.7
click at [338, 291] on div "</ head > < body > < header > < h1 > Game Portal </ h1 > < nav > < a href = "#a…" at bounding box center [561, 324] width 565 height 135
drag, startPoint x: 310, startPoint y: 289, endPoint x: 352, endPoint y: 290, distance: 41.7
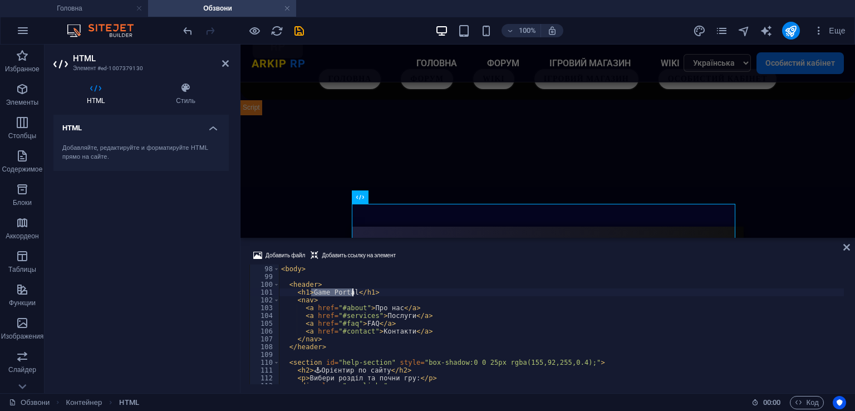
click at [352, 290] on div "</ head > < body > < header > < h1 > Game Portal </ h1 > < nav > < a href = "#a…" at bounding box center [561, 324] width 565 height 135
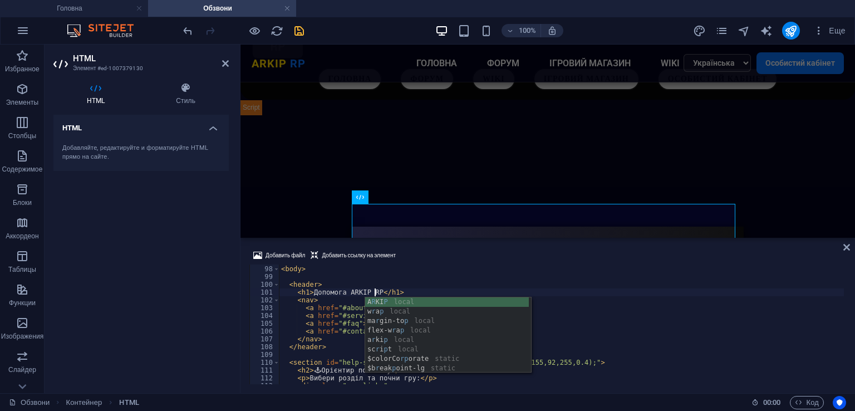
type textarea "<h1>Допомога ARKIP RP</h1>"
click at [303, 31] on icon "save" at bounding box center [299, 30] width 13 height 13
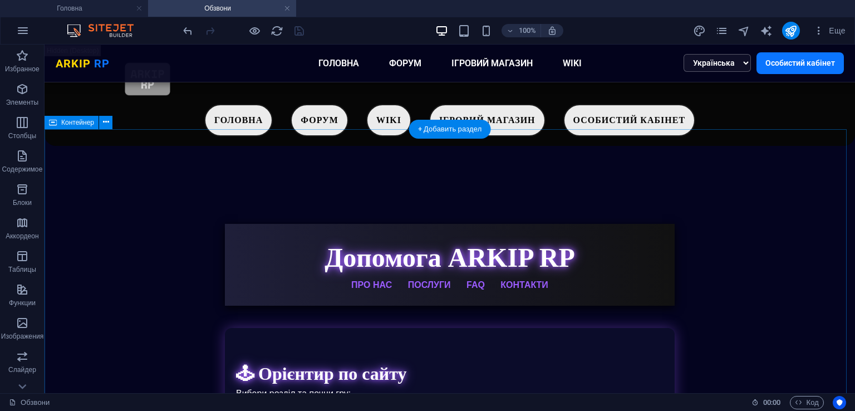
scroll to position [0, 0]
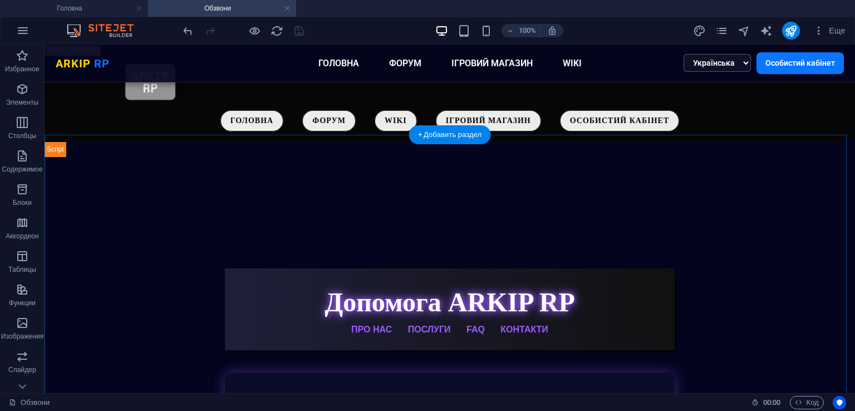
select select "px"
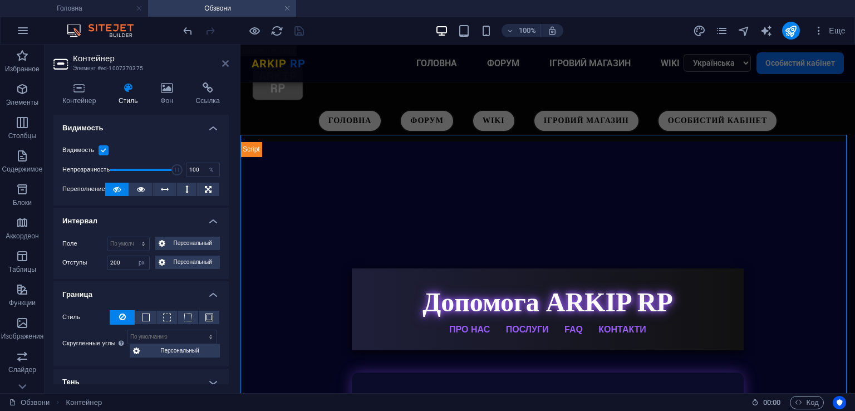
click at [225, 65] on icon at bounding box center [225, 63] width 7 height 9
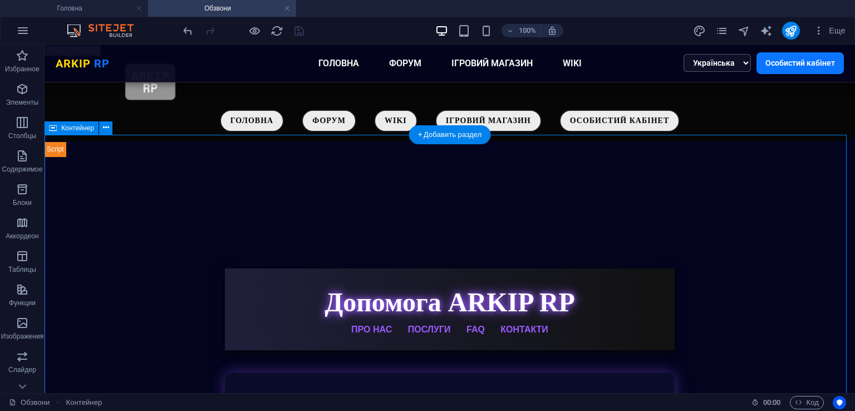
select select "px"
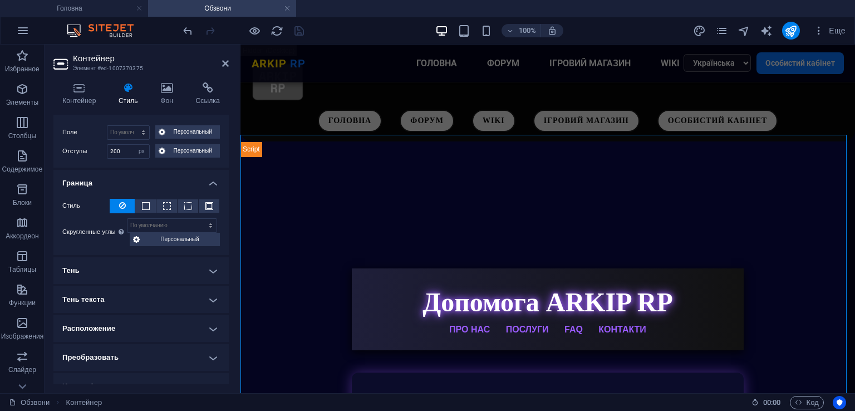
scroll to position [56, 0]
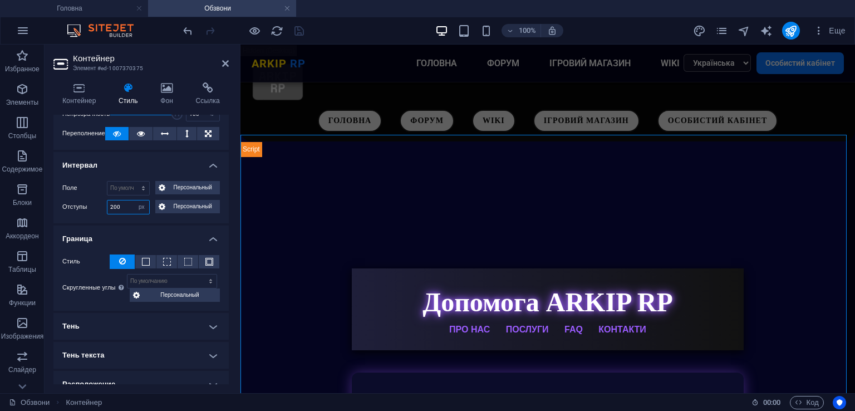
drag, startPoint x: 124, startPoint y: 208, endPoint x: 106, endPoint y: 204, distance: 17.7
click at [106, 204] on div "Отступы 200 По умолчанию px rem % vh vw Персональный Персональный" at bounding box center [140, 207] width 157 height 14
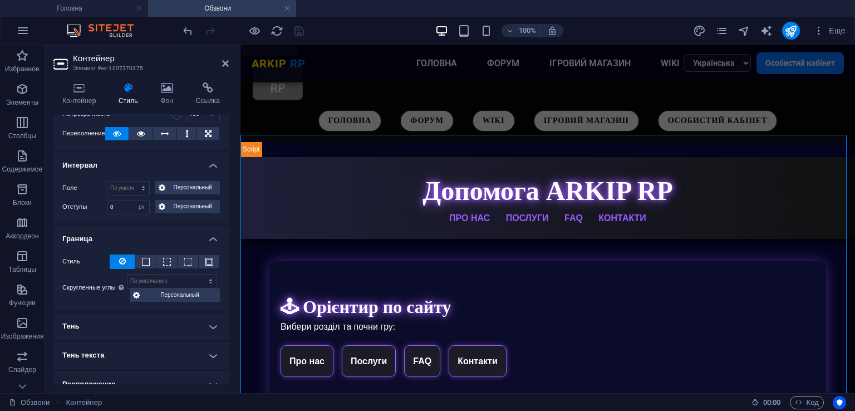
click at [91, 200] on div "Отступы 0 По умолчанию px rem % vh vw Персональный Персональный" at bounding box center [140, 207] width 157 height 14
drag, startPoint x: 119, startPoint y: 204, endPoint x: 98, endPoint y: 205, distance: 20.6
click at [98, 205] on div "Отступы 0 По умолчанию px rem % vh vw Персональный Персональный" at bounding box center [140, 207] width 157 height 14
type input "10"
click at [81, 205] on label "Отступы" at bounding box center [84, 206] width 45 height 13
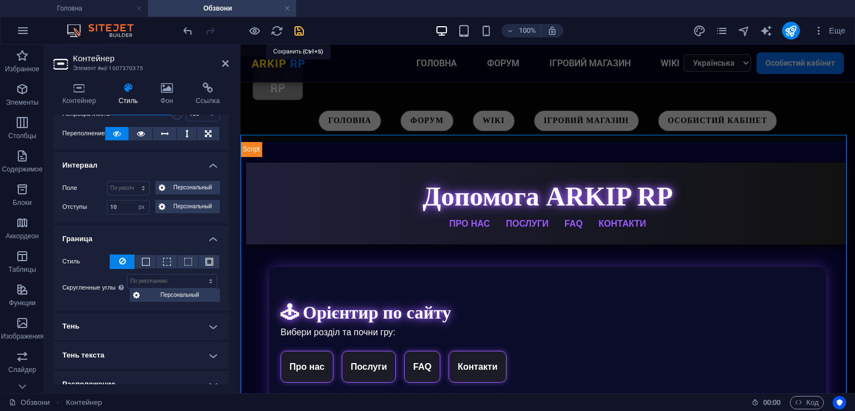
click at [300, 31] on icon "save" at bounding box center [299, 30] width 13 height 13
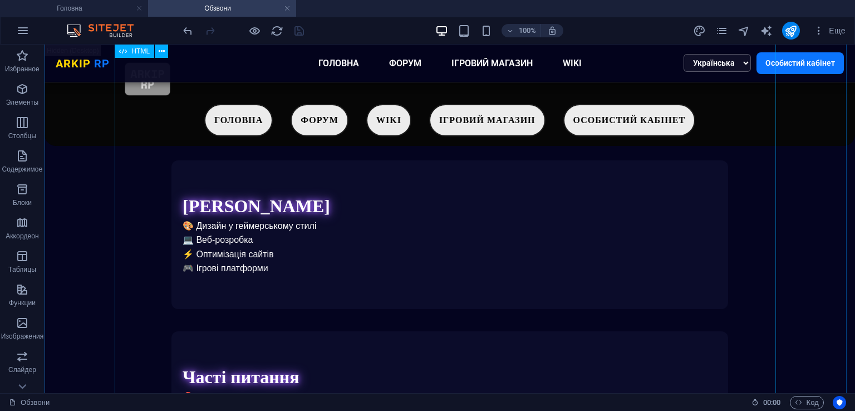
scroll to position [383, 0]
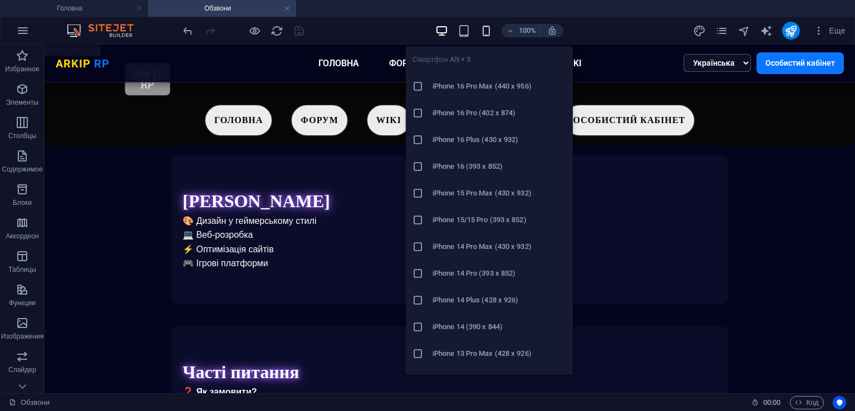
click at [490, 31] on icon "button" at bounding box center [486, 30] width 13 height 13
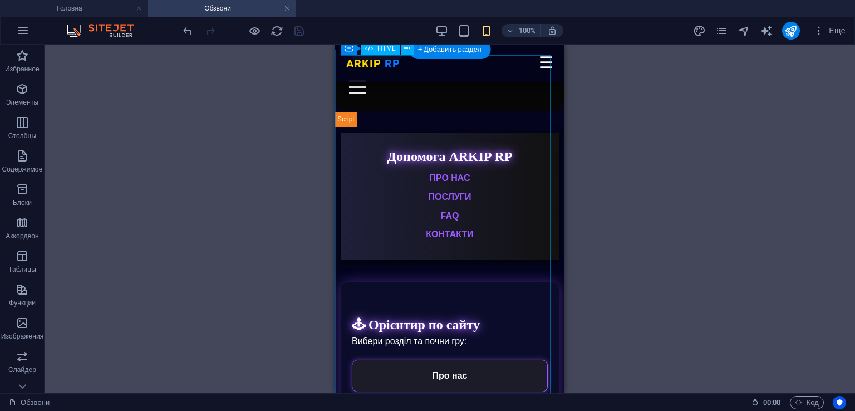
scroll to position [0, 0]
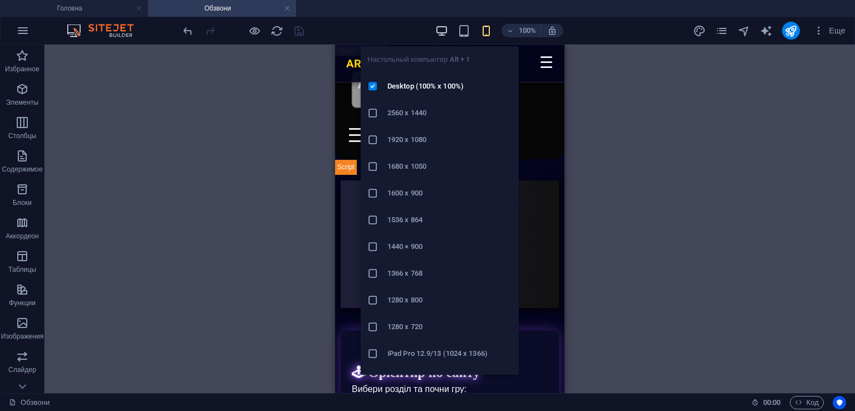
drag, startPoint x: 441, startPoint y: 27, endPoint x: 425, endPoint y: 4, distance: 27.6
click at [441, 27] on icon "button" at bounding box center [441, 30] width 13 height 13
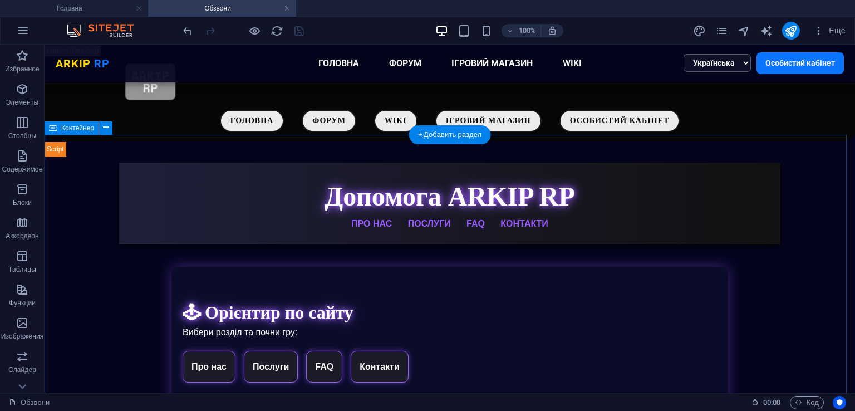
select select "px"
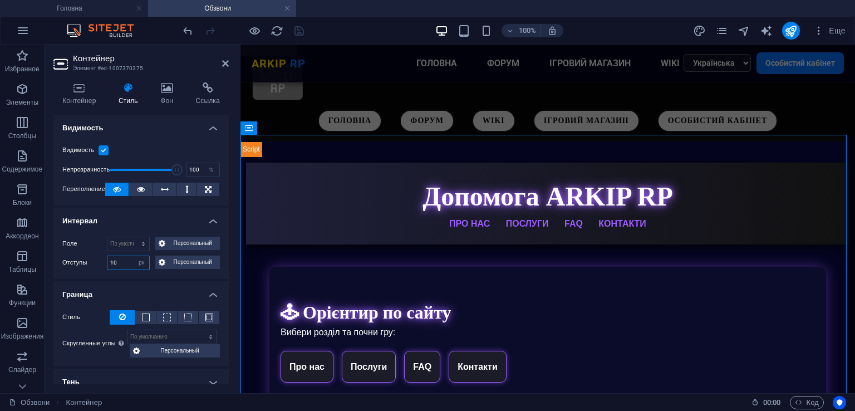
drag, startPoint x: 125, startPoint y: 261, endPoint x: 104, endPoint y: 260, distance: 21.2
click at [104, 260] on div "Отступы 10 По умолчанию px rem % vh vw Персональный Персональный" at bounding box center [140, 262] width 157 height 14
type input "50"
click at [85, 263] on label "Отступы" at bounding box center [84, 262] width 45 height 13
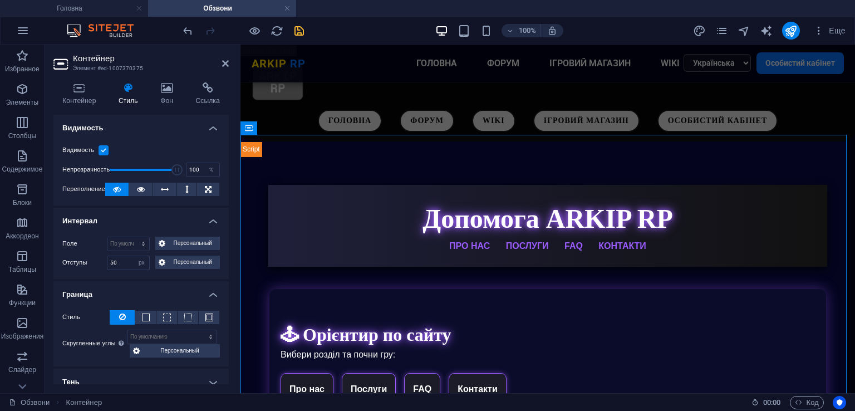
click at [300, 28] on icon "save" at bounding box center [299, 30] width 13 height 13
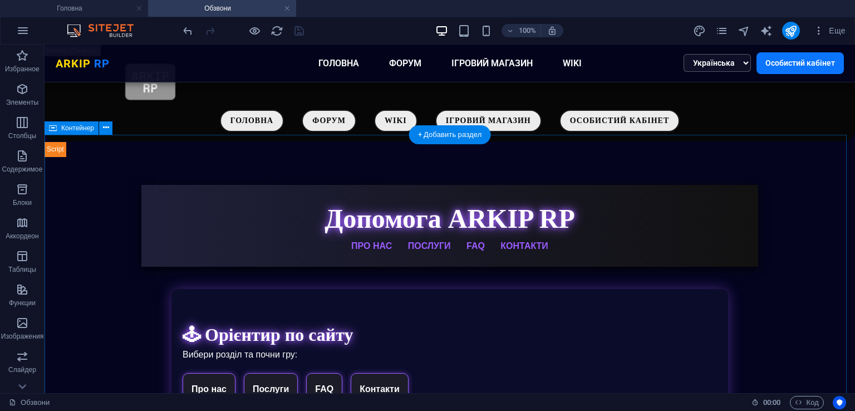
select select "px"
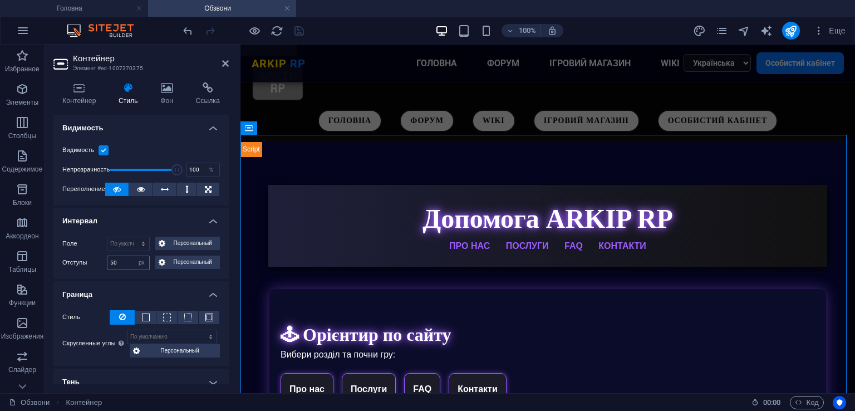
drag, startPoint x: 116, startPoint y: 263, endPoint x: 92, endPoint y: 257, distance: 24.6
click at [93, 257] on div "Отступы 50 По умолчанию px rem % vh vw Персональный Персональный" at bounding box center [140, 262] width 157 height 14
type input "70"
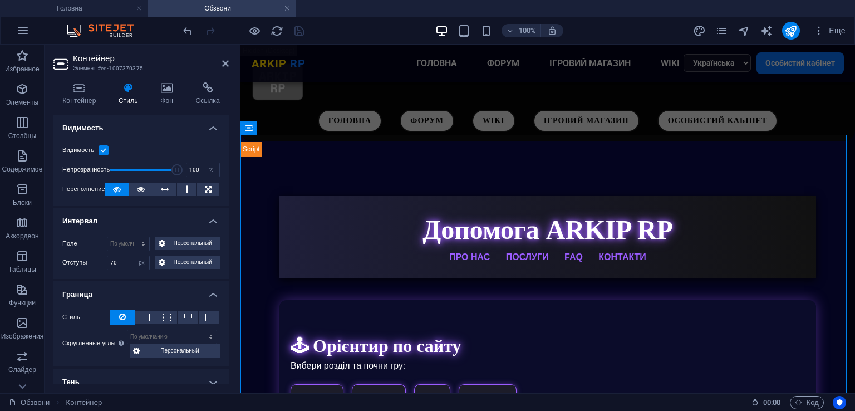
click at [87, 261] on label "Отступы" at bounding box center [84, 262] width 45 height 13
click at [296, 26] on icon "save" at bounding box center [299, 30] width 13 height 13
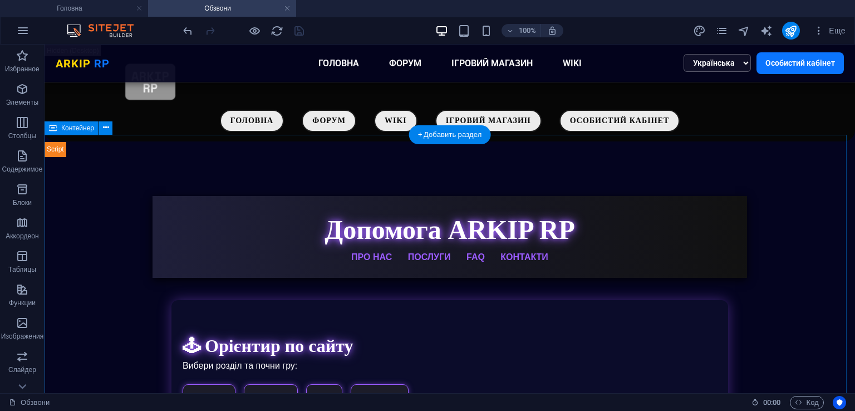
select select "px"
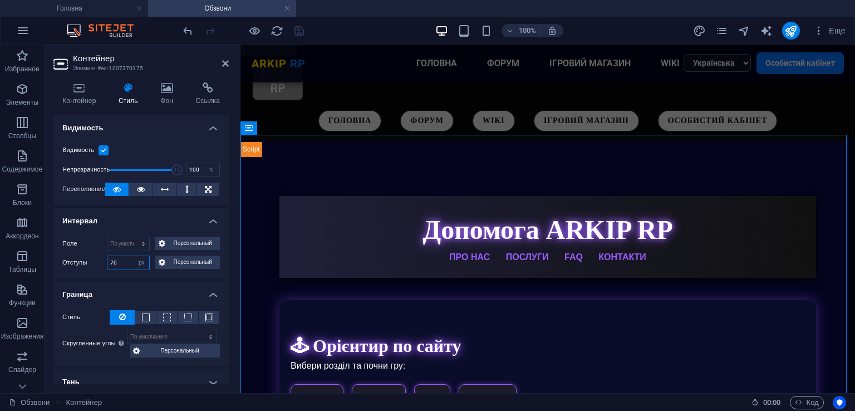
drag, startPoint x: 121, startPoint y: 260, endPoint x: 101, endPoint y: 260, distance: 20.0
click at [102, 261] on div "Отступы 70 По умолчанию px rem % vh vw Персональный Персональный" at bounding box center [140, 262] width 157 height 14
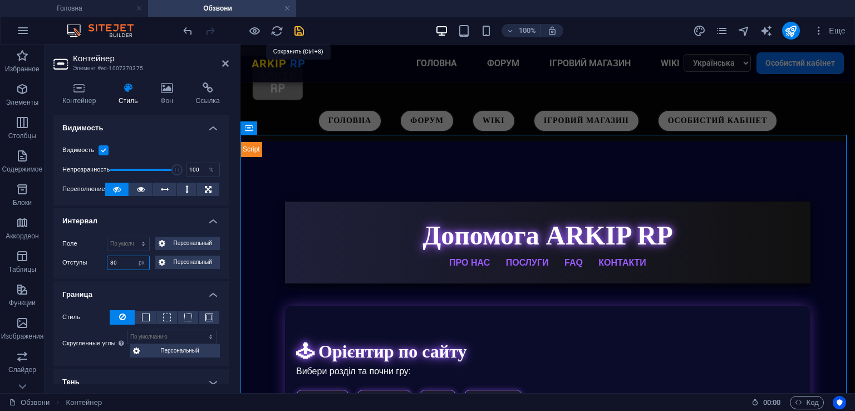
type input "80"
click at [299, 34] on icon "save" at bounding box center [299, 30] width 13 height 13
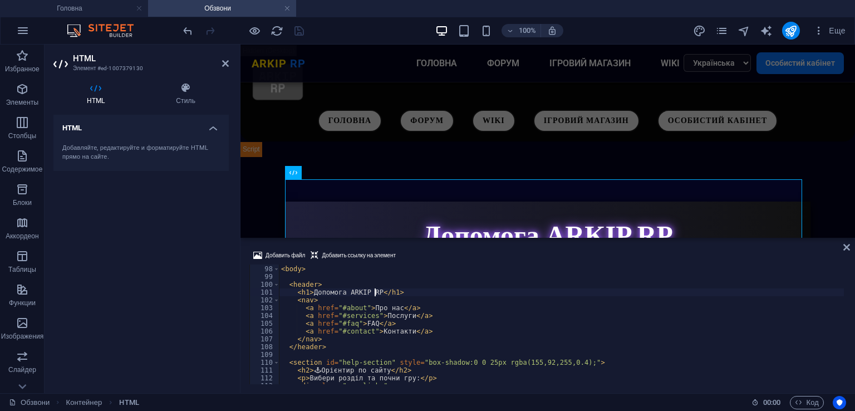
scroll to position [855, 0]
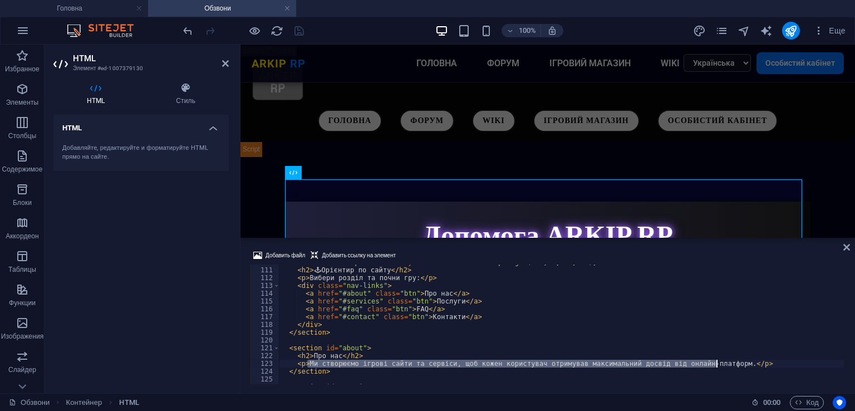
drag, startPoint x: 308, startPoint y: 363, endPoint x: 716, endPoint y: 366, distance: 407.9
click at [716, 366] on div "< section id = "help-section" style = "box-shadow:0 0 25px rgba(155,92,255,0.4)…" at bounding box center [561, 325] width 565 height 135
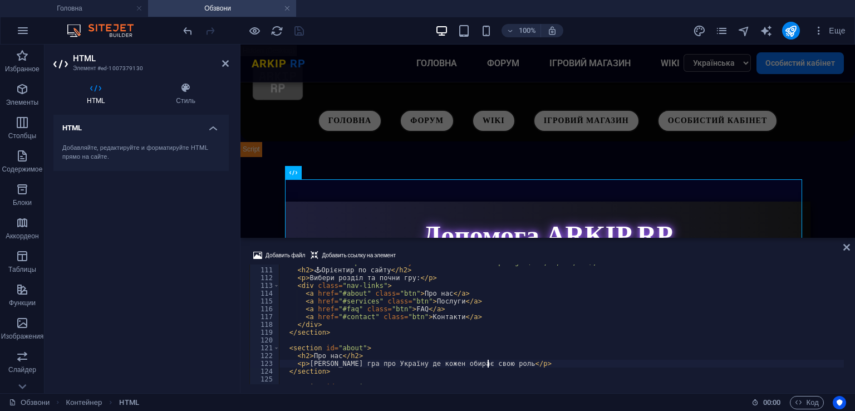
scroll to position [0, 17]
type textarea "<p>[PERSON_NAME] гра про Україну де кожен обирає свою роль.</p>"
click at [308, 26] on div "100% Еще" at bounding box center [515, 31] width 669 height 18
click at [294, 32] on icon "save" at bounding box center [299, 30] width 13 height 13
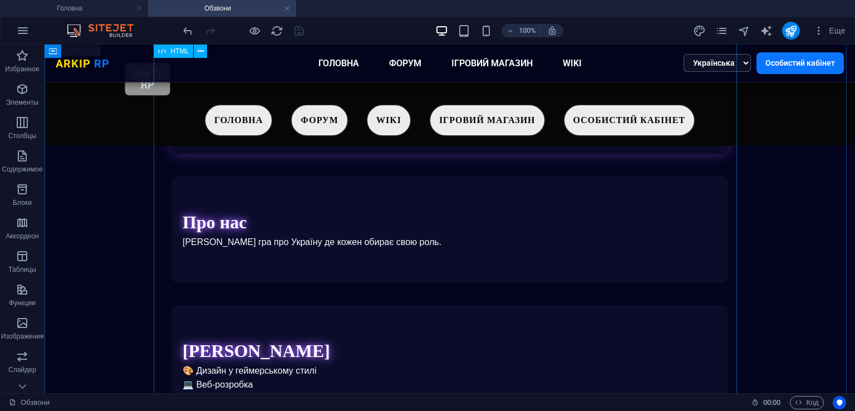
scroll to position [272, 0]
click at [790, 29] on icon "publish" at bounding box center [790, 30] width 13 height 13
